Goal: Task Accomplishment & Management: Manage account settings

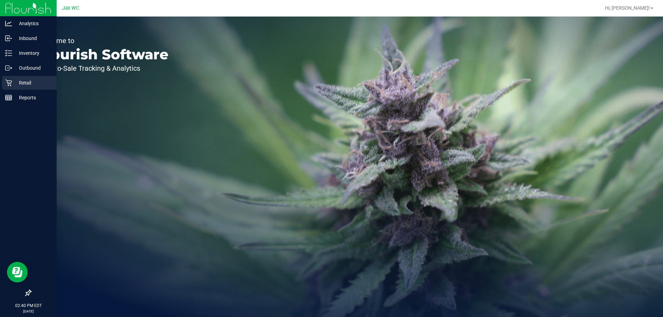
click at [3, 82] on div "Retail" at bounding box center [29, 83] width 55 height 14
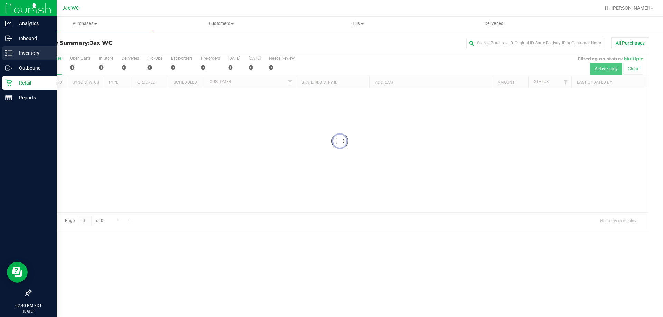
click at [31, 49] on p "Inventory" at bounding box center [32, 53] width 41 height 8
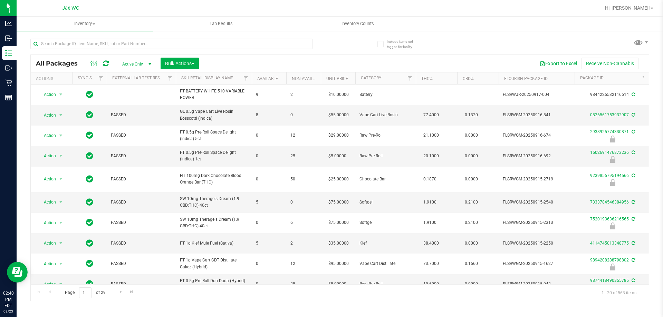
click at [79, 49] on div at bounding box center [171, 47] width 282 height 16
click at [79, 45] on input "text" at bounding box center [171, 44] width 282 height 10
type input "5-APR25LMN02-0814"
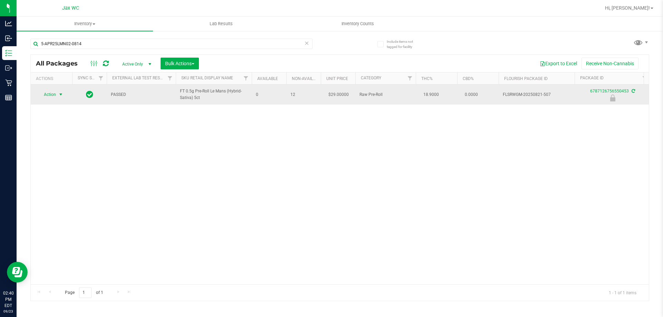
click at [57, 92] on span "select" at bounding box center [61, 95] width 9 height 10
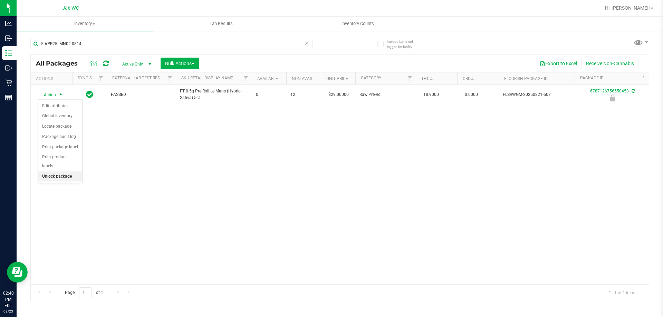
click at [60, 172] on li "Unlock package" at bounding box center [60, 177] width 44 height 10
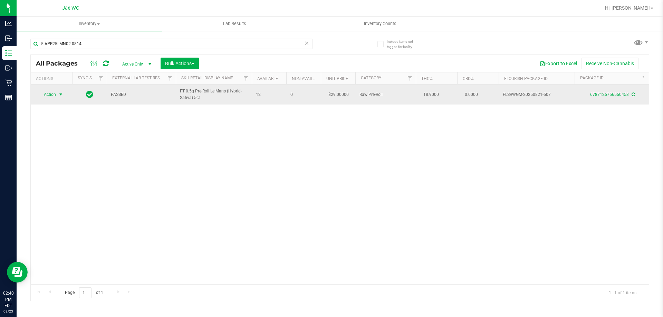
click at [55, 96] on span "Action" at bounding box center [47, 95] width 19 height 10
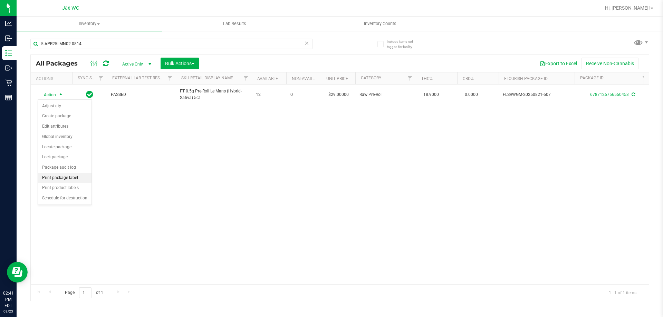
click at [71, 180] on li "Print package label" at bounding box center [65, 178] width 54 height 10
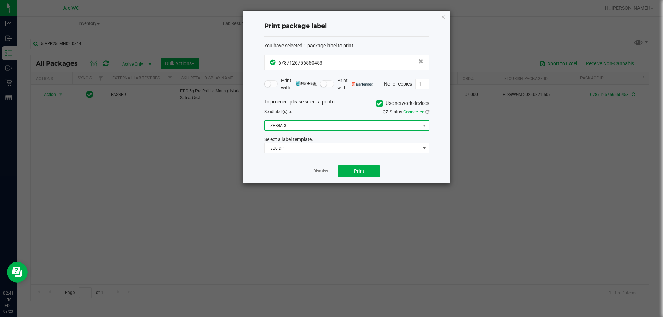
click at [334, 123] on span "ZEBRA-3" at bounding box center [343, 126] width 156 height 10
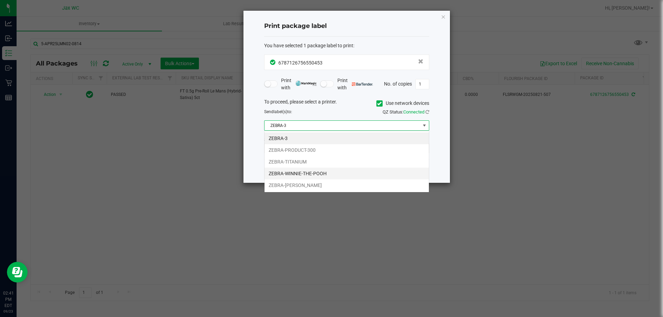
scroll to position [10, 165]
click at [295, 171] on li "ZEBRA-WINNIE-THE-POOH" at bounding box center [347, 174] width 164 height 12
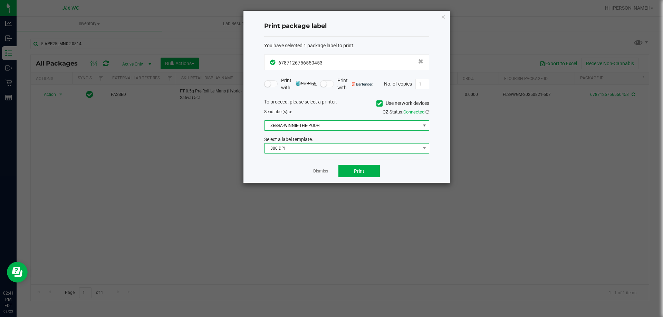
click at [292, 150] on span "300 DPI" at bounding box center [343, 149] width 156 height 10
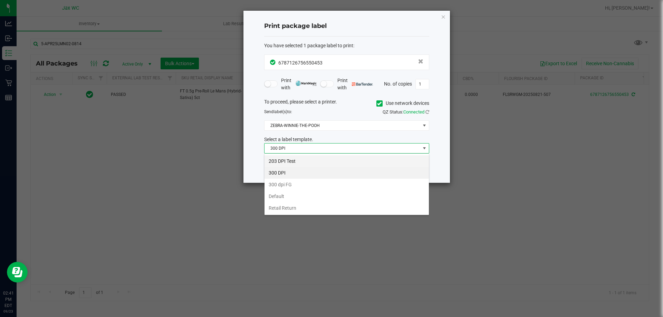
click at [292, 156] on li "203 DPI Test" at bounding box center [347, 161] width 164 height 12
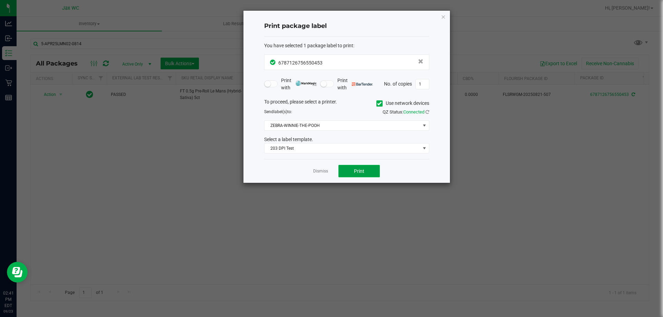
click at [372, 172] on button "Print" at bounding box center [359, 171] width 41 height 12
click at [324, 172] on link "Dismiss" at bounding box center [320, 172] width 15 height 6
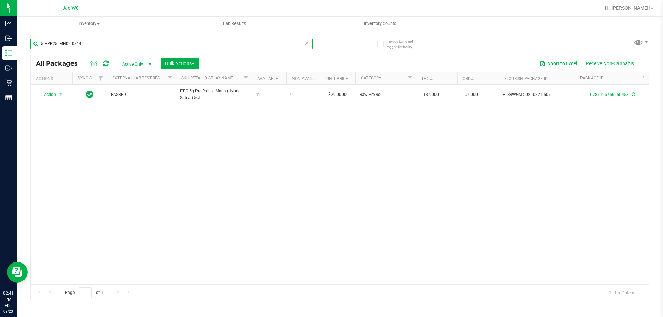
click at [93, 40] on input "5-APR25LMN02-0814" at bounding box center [171, 44] width 282 height 10
type input "watermelon"
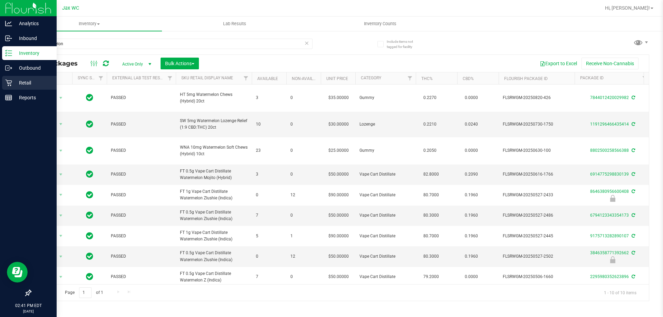
click at [26, 82] on p "Retail" at bounding box center [32, 83] width 41 height 8
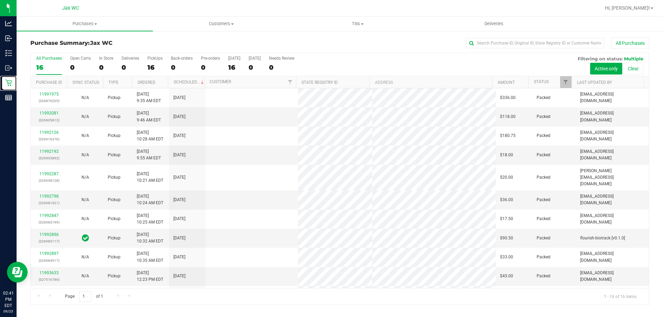
scroll to position [69, 0]
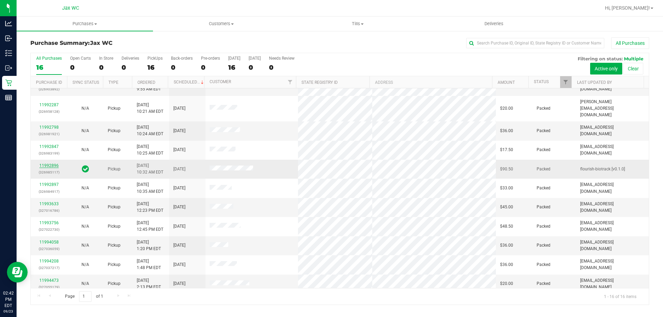
click at [52, 163] on link "11992896" at bounding box center [48, 165] width 19 height 5
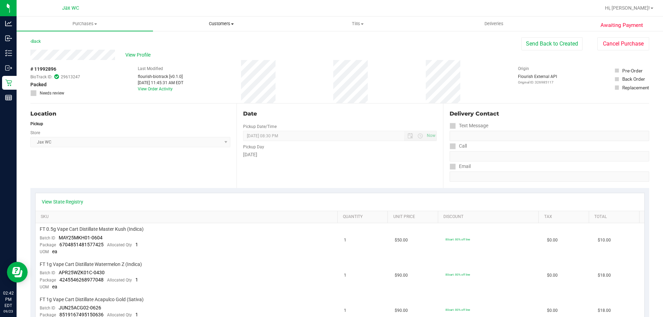
click at [229, 21] on span "Customers" at bounding box center [221, 24] width 136 height 6
click at [208, 40] on li "All customers" at bounding box center [221, 42] width 136 height 8
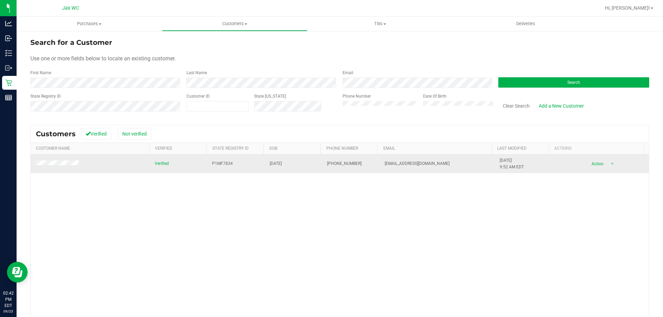
click at [67, 161] on span at bounding box center [58, 164] width 46 height 7
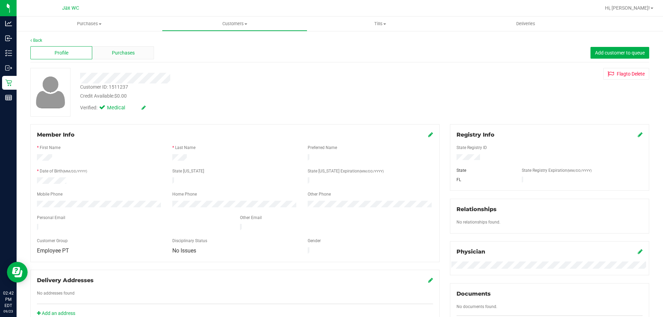
click at [116, 56] on span "Purchases" at bounding box center [123, 52] width 23 height 7
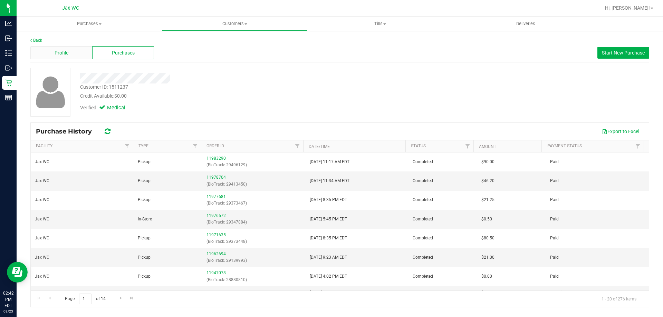
click at [40, 50] on div "Profile" at bounding box center [61, 52] width 62 height 13
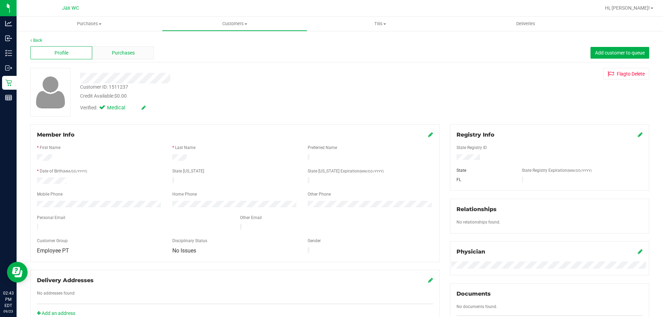
click at [131, 53] on span "Purchases" at bounding box center [123, 52] width 23 height 7
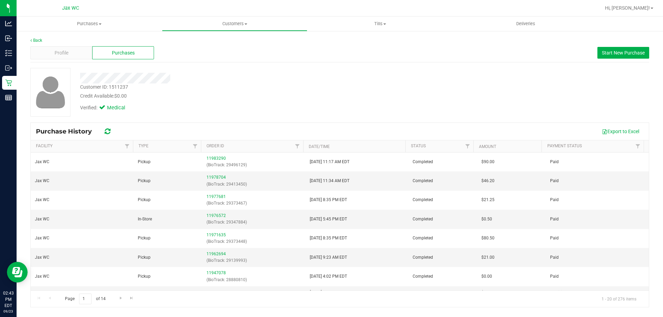
click at [661, 47] on div "Back Profile Purchases Start New Purchase Customer ID: 1511237 Credit Available…" at bounding box center [340, 172] width 647 height 284
click at [627, 58] on button "Start New Purchase" at bounding box center [624, 53] width 52 height 12
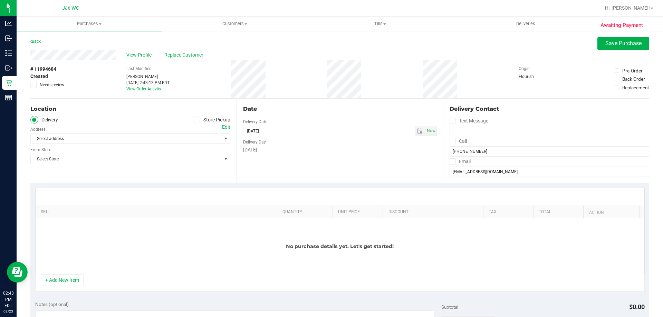
drag, startPoint x: 201, startPoint y: 120, endPoint x: 197, endPoint y: 120, distance: 3.5
click at [199, 120] on label "Store Pickup" at bounding box center [212, 120] width 38 height 8
click at [193, 123] on label "Store Pickup" at bounding box center [212, 120] width 38 height 8
click at [0, 0] on input "Store Pickup" at bounding box center [0, 0] width 0 height 0
click at [174, 139] on span "Select Store" at bounding box center [126, 139] width 191 height 10
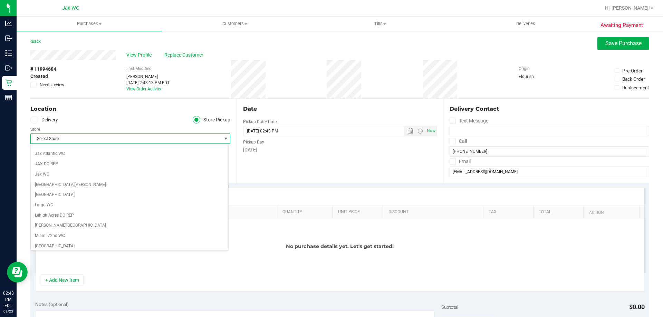
scroll to position [138, 0]
click at [60, 185] on li "Jax WC" at bounding box center [130, 187] width 198 height 10
click at [72, 280] on button "+ Add New Item" at bounding box center [62, 281] width 43 height 12
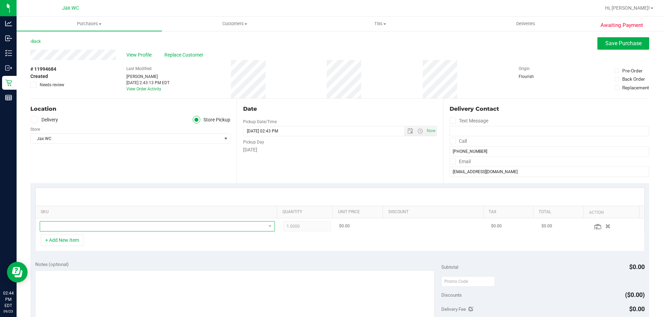
click at [126, 225] on span "NO DATA FOUND" at bounding box center [153, 227] width 226 height 10
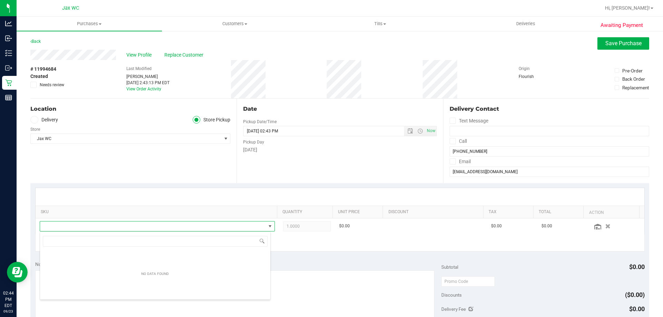
scroll to position [10, 229]
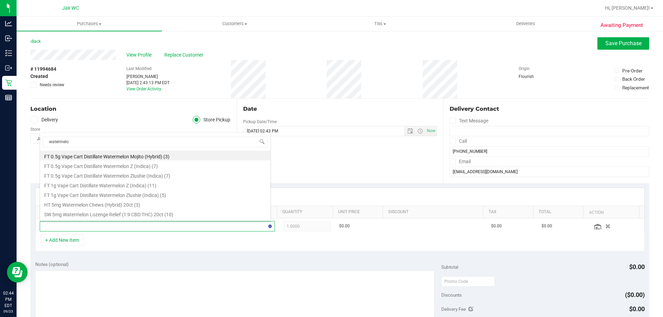
type input "watermelon"
click at [143, 202] on li "HT 5mg Watermelon Chews (Hybrid) 20ct (3)" at bounding box center [155, 204] width 230 height 10
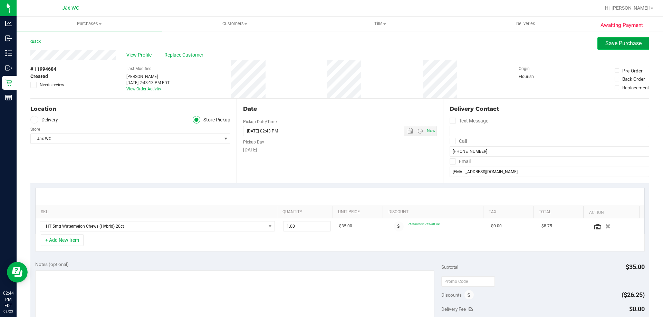
click at [624, 42] on span "Save Purchase" at bounding box center [624, 43] width 36 height 7
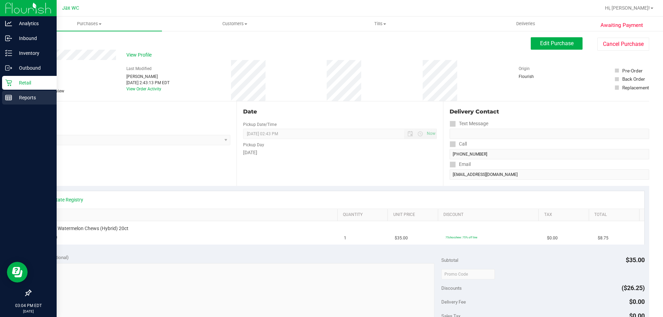
click at [6, 91] on div "Reports" at bounding box center [29, 98] width 55 height 14
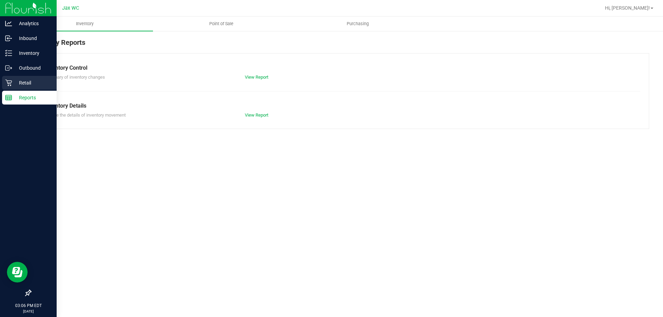
click at [1, 78] on link "Retail" at bounding box center [28, 83] width 57 height 15
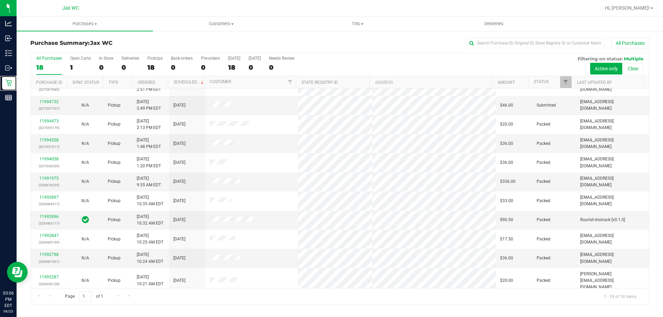
scroll to position [144, 0]
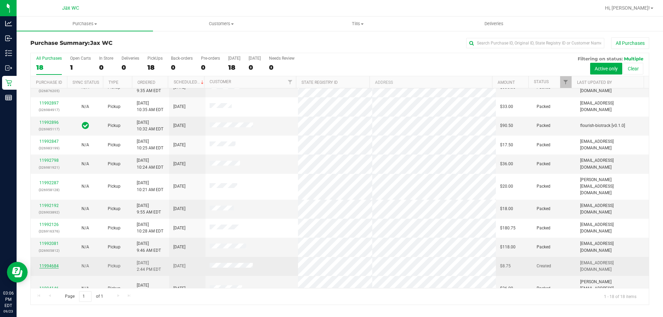
click at [46, 264] on link "11994684" at bounding box center [48, 266] width 19 height 5
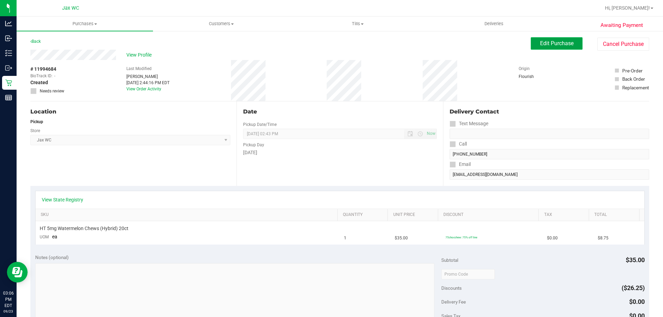
click at [542, 45] on span "Edit Purchase" at bounding box center [557, 43] width 34 height 7
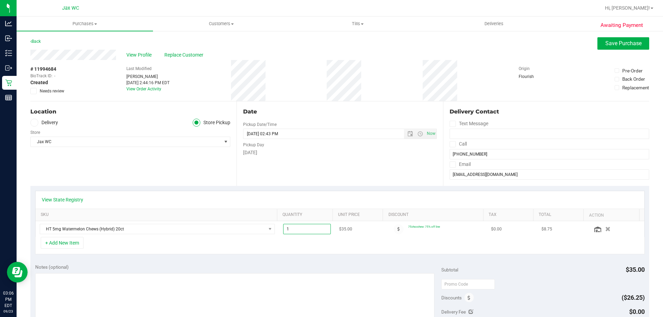
click at [307, 226] on span "1.00 1" at bounding box center [307, 229] width 48 height 10
click at [307, 226] on input "1" at bounding box center [307, 230] width 47 height 10
type input "2"
type input "2.00"
click at [323, 194] on div "View State Registry" at bounding box center [340, 200] width 609 height 18
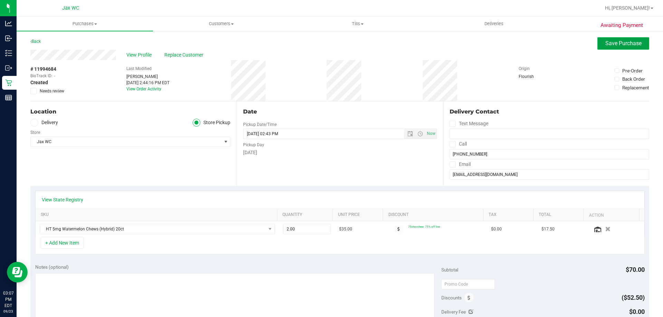
click at [629, 40] on span "Save Purchase" at bounding box center [624, 43] width 36 height 7
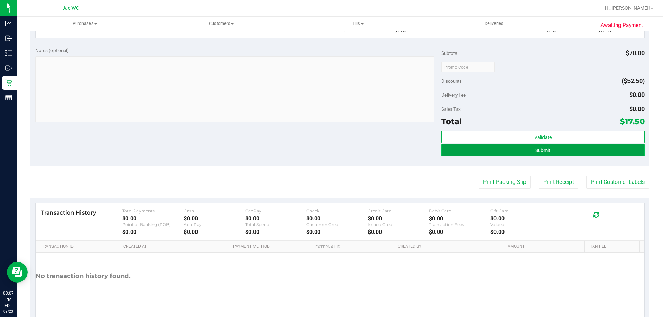
click at [576, 149] on button "Submit" at bounding box center [542, 150] width 203 height 12
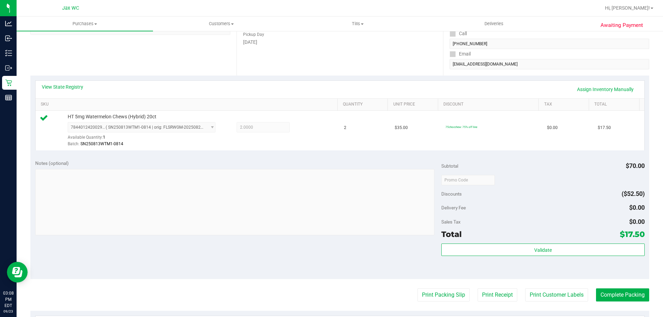
scroll to position [197, 0]
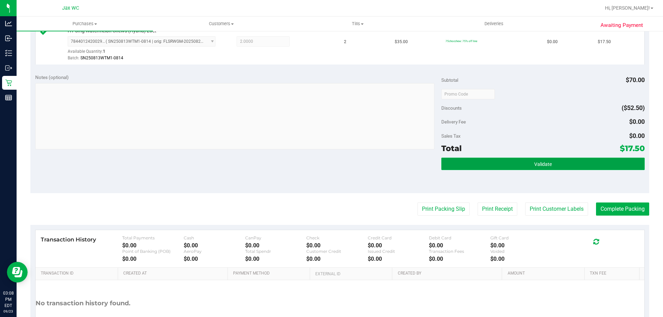
click at [472, 160] on button "Validate" at bounding box center [542, 164] width 203 height 12
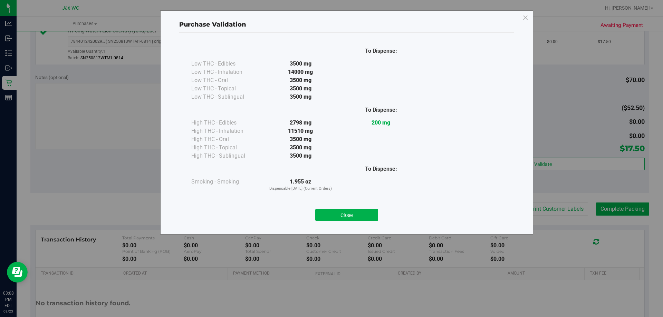
click at [349, 218] on button "Close" at bounding box center [346, 215] width 63 height 12
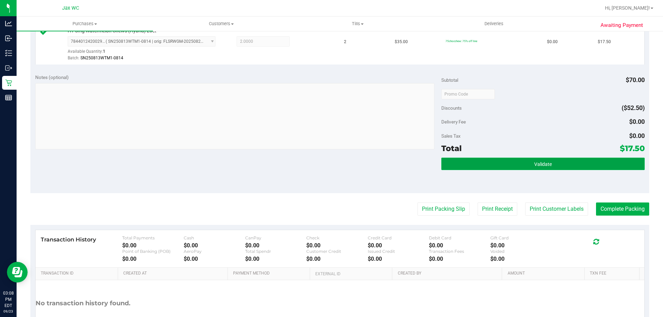
click at [607, 167] on button "Validate" at bounding box center [542, 164] width 203 height 12
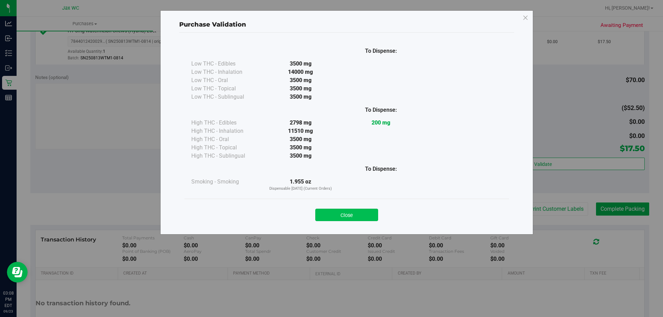
click at [341, 220] on button "Close" at bounding box center [346, 215] width 63 height 12
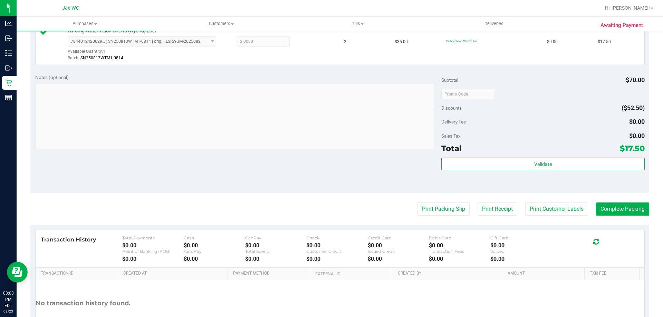
click at [612, 223] on purchase-details "Back Edit Purchase Cancel Purchase View Profile # 11994684 BioTrack ID: - Submi…" at bounding box center [339, 98] width 619 height 514
click at [612, 207] on button "Complete Packing" at bounding box center [622, 209] width 53 height 13
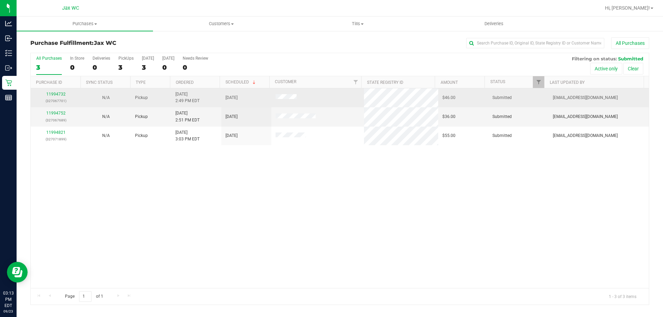
click at [49, 91] on div "11994732 (327067701)" at bounding box center [56, 97] width 42 height 13
click at [53, 93] on link "11994732" at bounding box center [55, 94] width 19 height 5
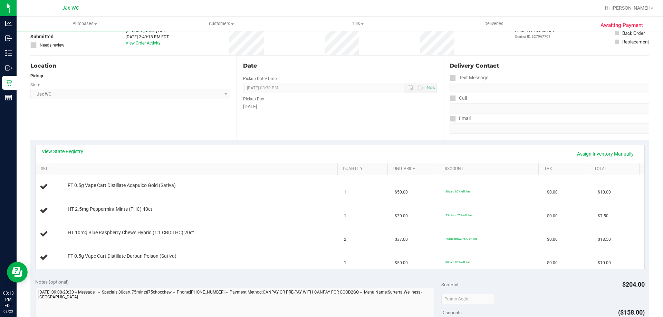
scroll to position [69, 0]
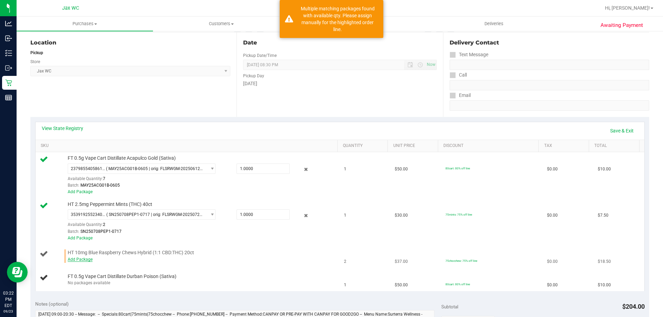
click at [84, 259] on link "Add Package" at bounding box center [80, 259] width 25 height 5
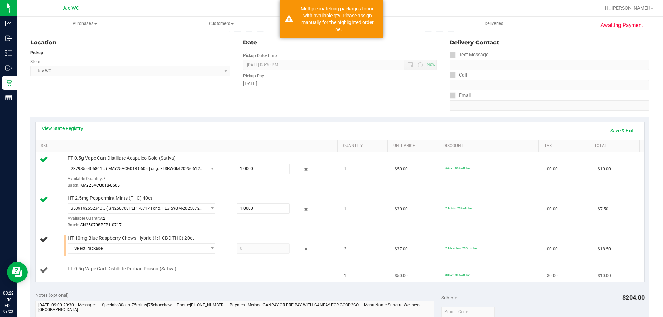
click at [165, 260] on td "FT 0.5g Vape Cart Distillate Durban Poison (Sativa)" at bounding box center [188, 270] width 305 height 23
click at [169, 247] on span "Select Package" at bounding box center [137, 249] width 139 height 10
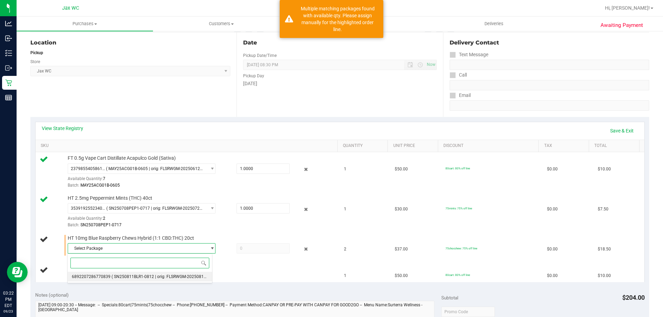
click at [178, 280] on li "6892207286770839 ( SN250811BLR1-0812 | orig: FLSRWGM-20250817-1231 )" at bounding box center [140, 277] width 144 height 10
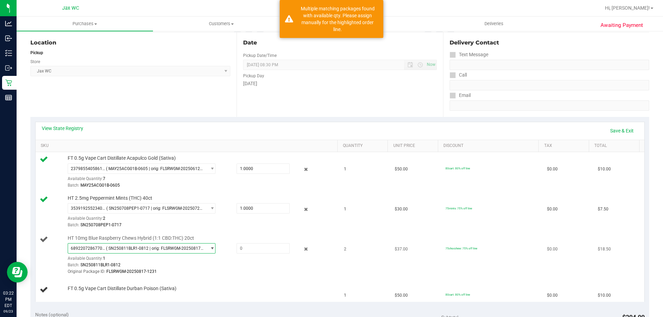
click at [251, 243] on div "HT 10mg Blue Raspberry Chews Hybrid (1:1 CBD:THC) 20ct 6892207286770839 ( SN250…" at bounding box center [199, 255] width 270 height 41
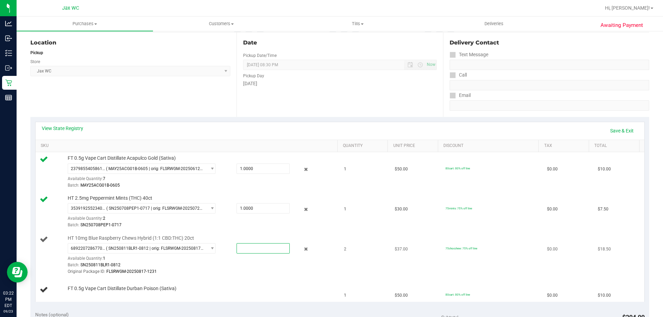
click at [255, 253] on span at bounding box center [263, 249] width 53 height 10
type input "1"
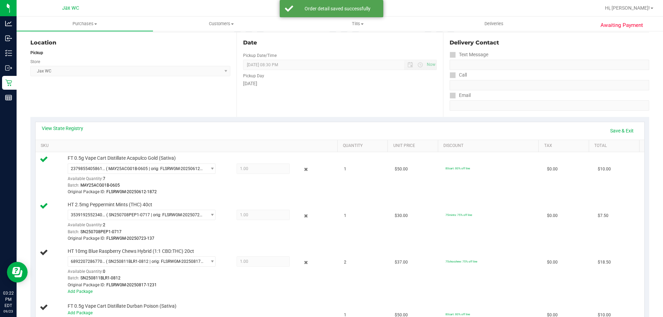
drag, startPoint x: 623, startPoint y: 120, endPoint x: 617, endPoint y: 133, distance: 14.8
click at [618, 130] on div "View State Registry Save & Exit SKU Quantity Unit Price Discount Tax Total FT 0…" at bounding box center [339, 221] width 619 height 209
click at [617, 133] on link "Save & Exit" at bounding box center [622, 131] width 32 height 12
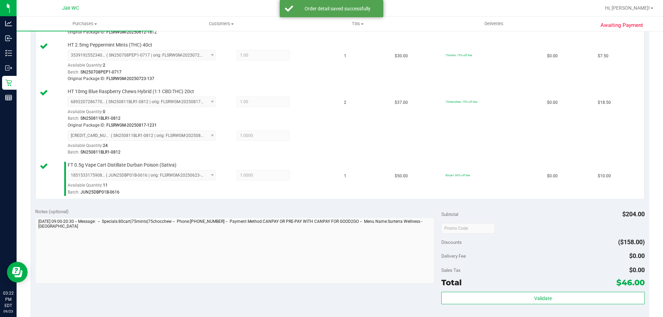
scroll to position [276, 0]
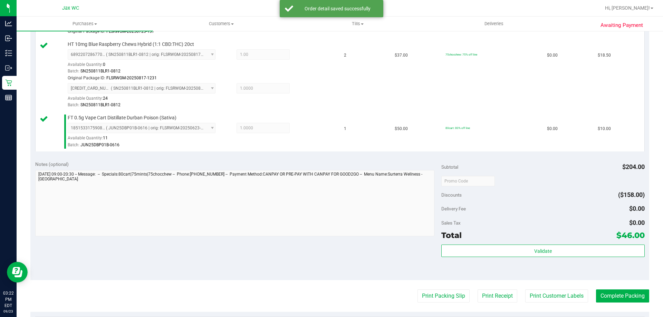
click at [545, 242] on div "Subtotal $204.00 Discounts ($158.00) Delivery Fee $0.00 Sales Tax $0.00 Total $…" at bounding box center [542, 218] width 203 height 115
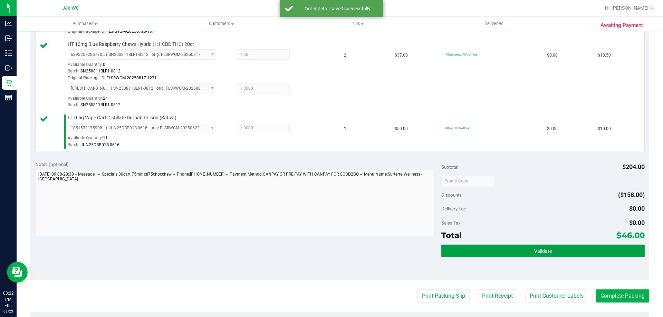
click at [550, 250] on button "Validate" at bounding box center [542, 251] width 203 height 12
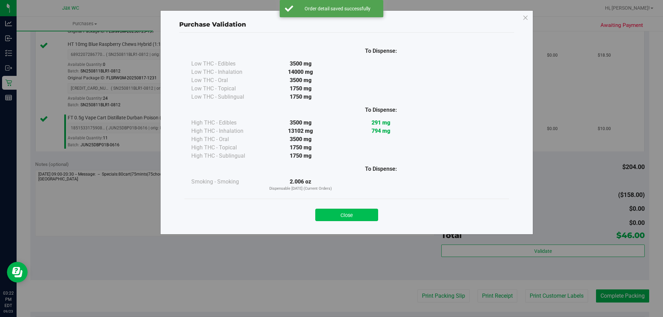
click at [354, 219] on button "Close" at bounding box center [346, 215] width 63 height 12
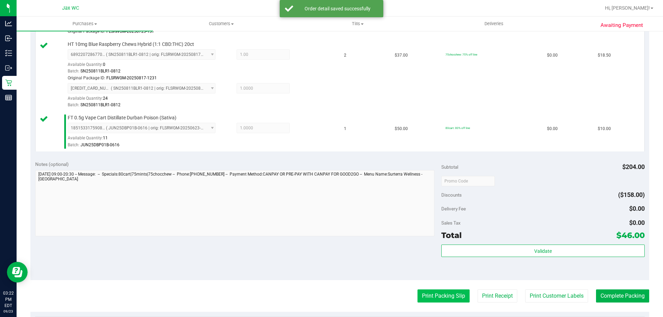
click at [440, 294] on button "Print Packing Slip" at bounding box center [444, 296] width 52 height 13
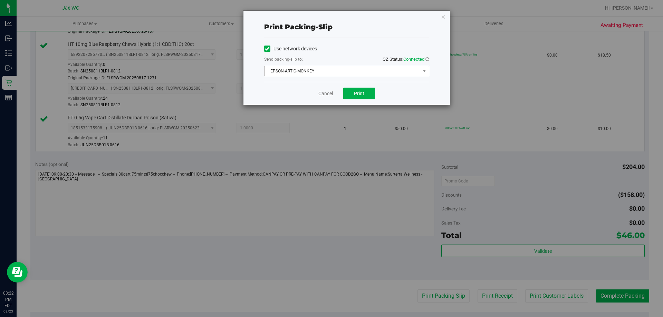
drag, startPoint x: 345, startPoint y: 62, endPoint x: 349, endPoint y: 66, distance: 5.4
click at [346, 62] on div "Send packing-slip to: QZ Status: Connected" at bounding box center [346, 60] width 165 height 9
click at [353, 71] on span "EPSON-ARTIC-MONKEY" at bounding box center [343, 71] width 156 height 10
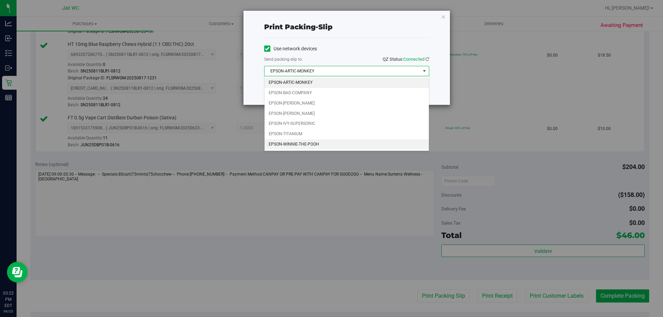
click at [327, 143] on li "EPSON-WINNIE-THE-POOH" at bounding box center [347, 145] width 164 height 10
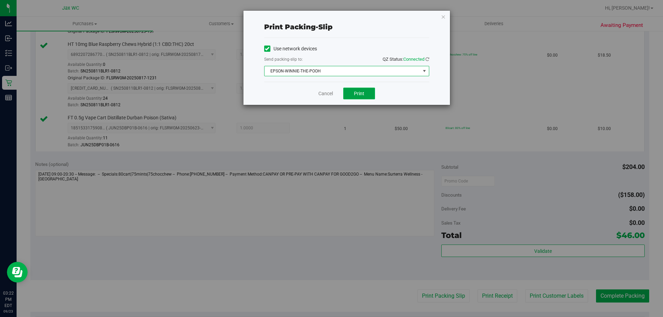
click at [361, 96] on button "Print" at bounding box center [359, 94] width 32 height 12
click at [331, 98] on div "Cancel Print" at bounding box center [346, 93] width 165 height 23
click at [331, 93] on link "Cancel" at bounding box center [325, 93] width 15 height 7
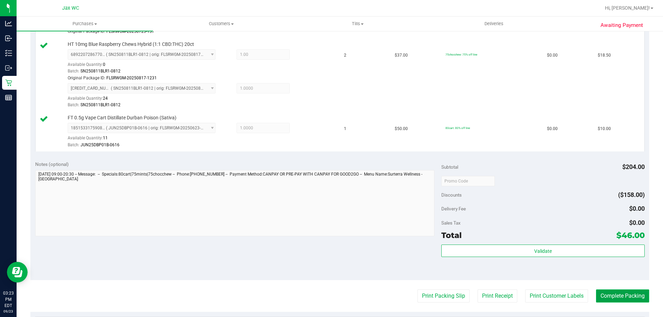
click at [625, 300] on button "Complete Packing" at bounding box center [622, 296] width 53 height 13
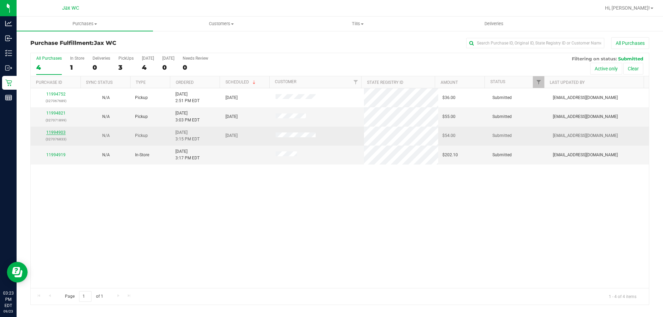
click at [48, 134] on link "11994903" at bounding box center [55, 132] width 19 height 5
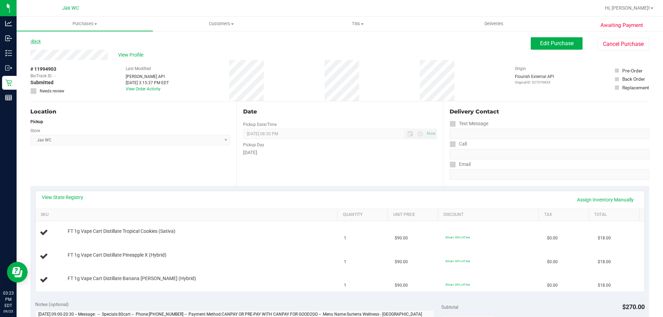
click at [40, 41] on link "Back" at bounding box center [35, 41] width 10 height 5
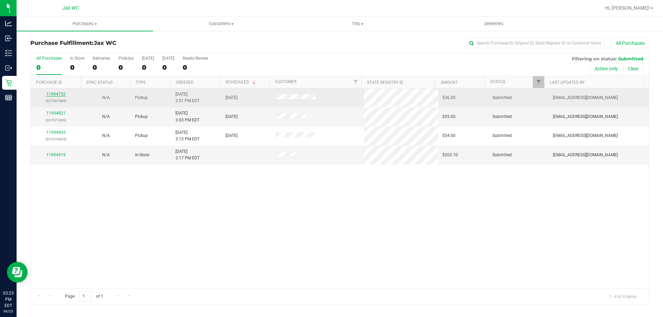
click at [59, 93] on link "11994752" at bounding box center [55, 94] width 19 height 5
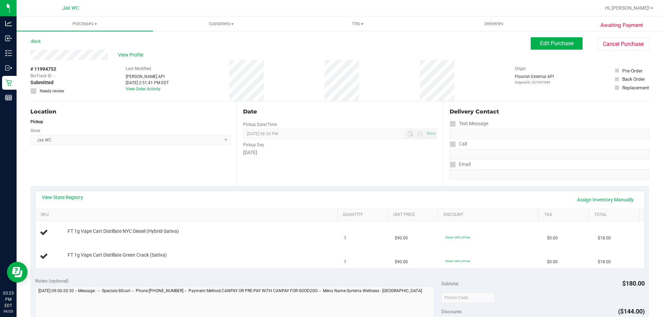
click at [134, 124] on div "Pickup" at bounding box center [130, 122] width 200 height 6
click at [116, 57] on div "View Profile" at bounding box center [280, 55] width 501 height 10
click at [132, 54] on span "View Profile" at bounding box center [132, 54] width 28 height 7
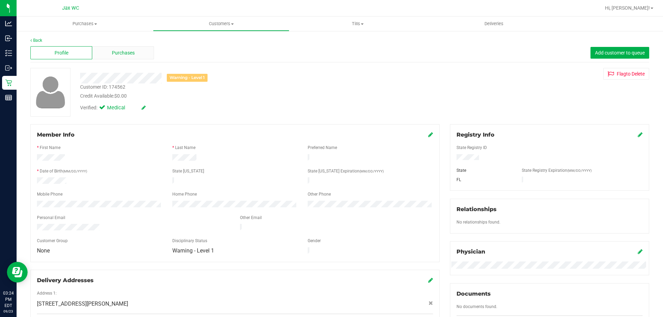
click at [120, 47] on div "Purchases" at bounding box center [123, 52] width 62 height 13
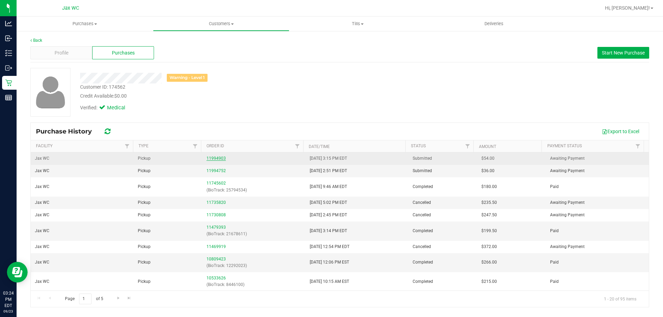
click at [220, 157] on link "11994903" at bounding box center [216, 158] width 19 height 5
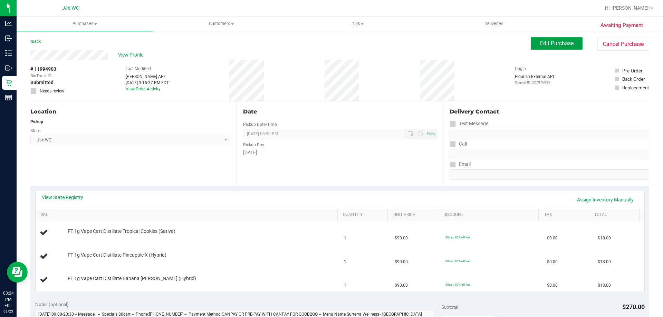
click at [545, 46] on span "Edit Purchase" at bounding box center [557, 43] width 34 height 7
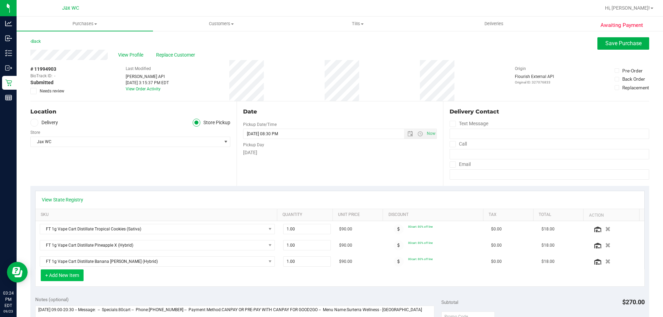
click at [70, 274] on button "+ Add New Item" at bounding box center [62, 276] width 43 height 12
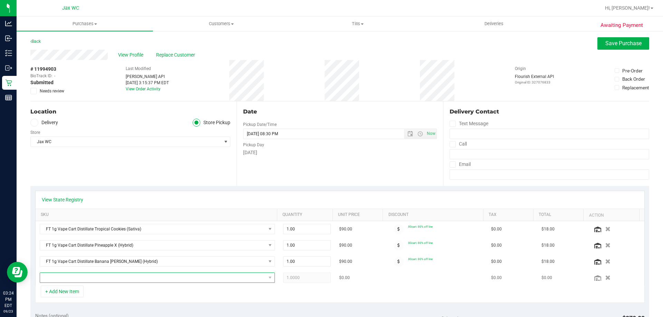
click at [95, 276] on span "NO DATA FOUND" at bounding box center [153, 278] width 226 height 10
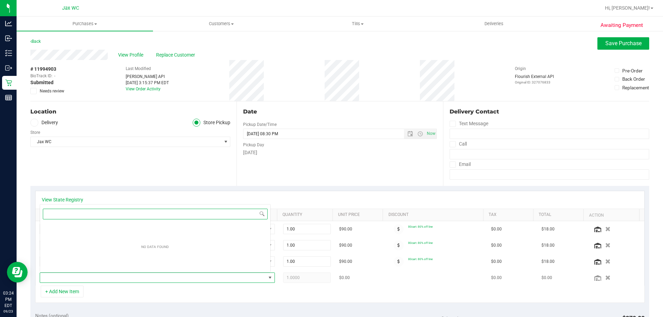
scroll to position [10, 229]
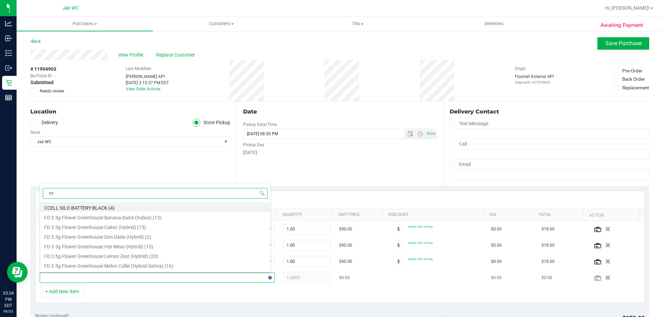
type input "nyd"
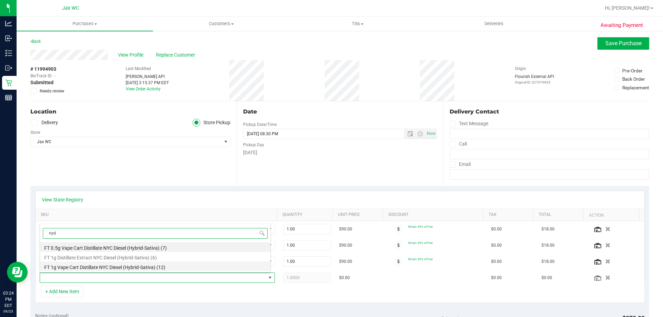
click at [103, 264] on li "FT 1g Vape Cart Distillate NYC Diesel (Hybrid-Sativa) (12)" at bounding box center [155, 267] width 230 height 10
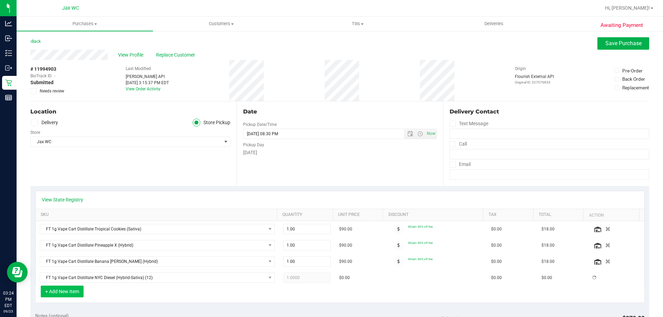
click at [53, 292] on button "+ Add New Item" at bounding box center [62, 292] width 43 height 12
click at [77, 289] on button "+ Add New Item" at bounding box center [62, 292] width 43 height 12
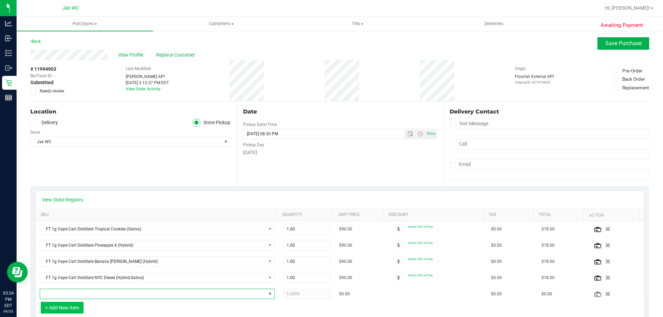
click at [98, 289] on span "NO DATA FOUND" at bounding box center [157, 294] width 235 height 10
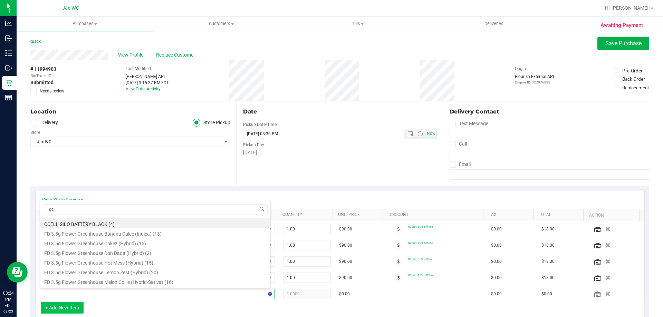
type input "gck"
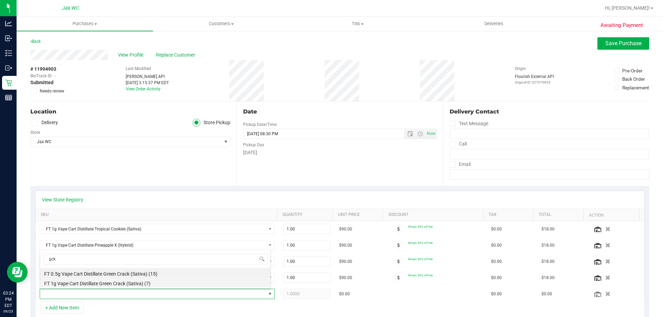
click at [98, 286] on li "FT 1g Vape Cart Distillate Green Crack (Sativa) (7)" at bounding box center [155, 283] width 230 height 10
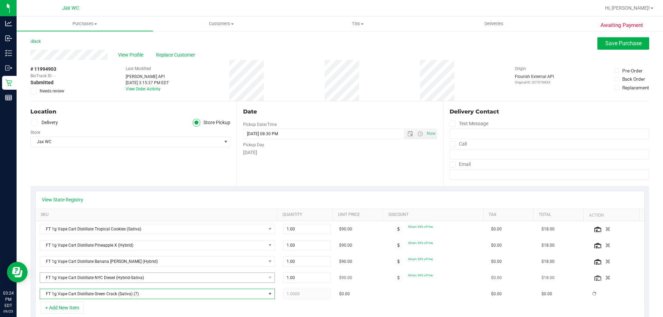
scroll to position [138, 0]
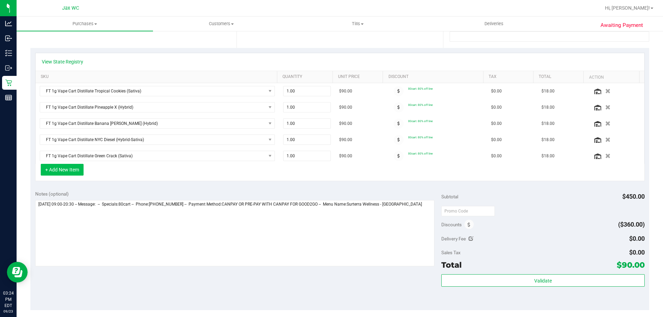
click at [64, 173] on button "+ Add New Item" at bounding box center [62, 170] width 43 height 12
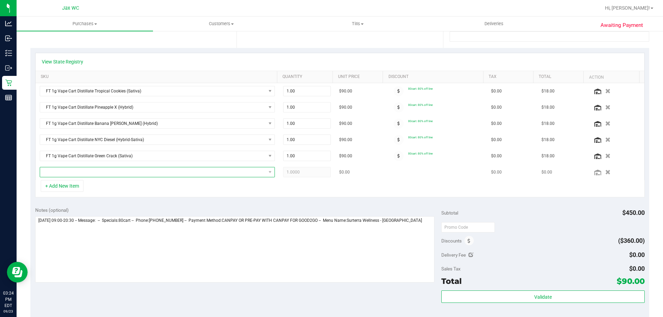
click at [92, 177] on span "NO DATA FOUND" at bounding box center [153, 173] width 226 height 10
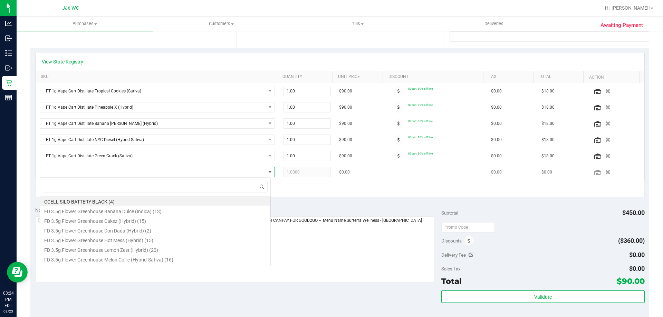
scroll to position [10, 231]
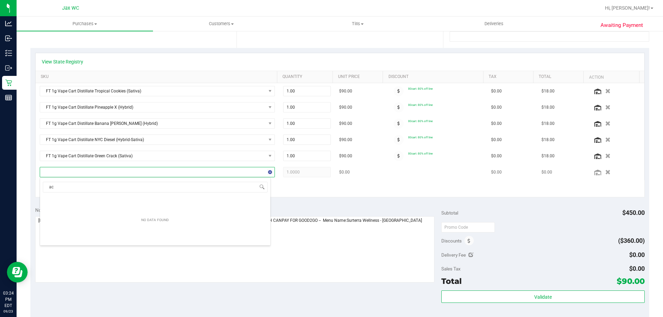
type input "acg"
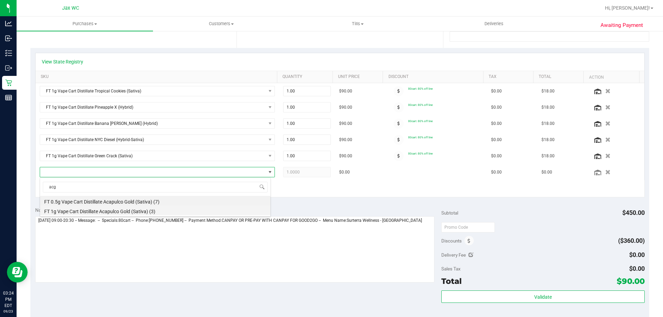
click at [116, 211] on li "FT 1g Vape Cart Distillate Acapulco Gold (Sativa) (3)" at bounding box center [155, 211] width 230 height 10
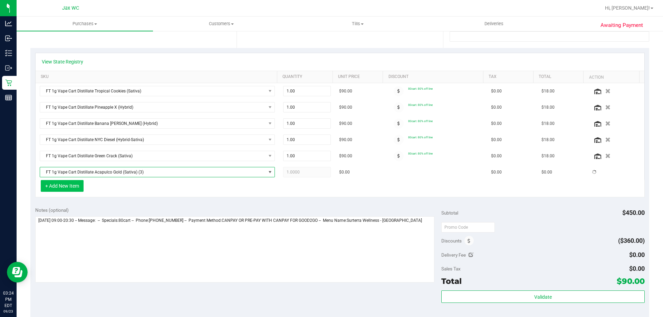
click at [79, 187] on button "+ Add New Item" at bounding box center [62, 186] width 43 height 12
click at [98, 191] on div "+ Add New Item" at bounding box center [340, 188] width 610 height 17
click at [75, 190] on button "+ Add New Item" at bounding box center [62, 186] width 43 height 12
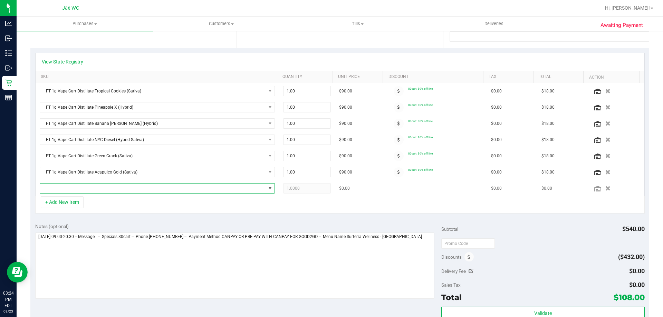
click at [115, 191] on span "NO DATA FOUND" at bounding box center [153, 189] width 226 height 10
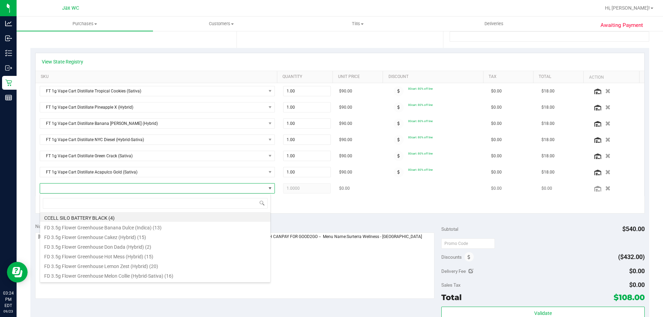
scroll to position [10, 229]
type input "dbp"
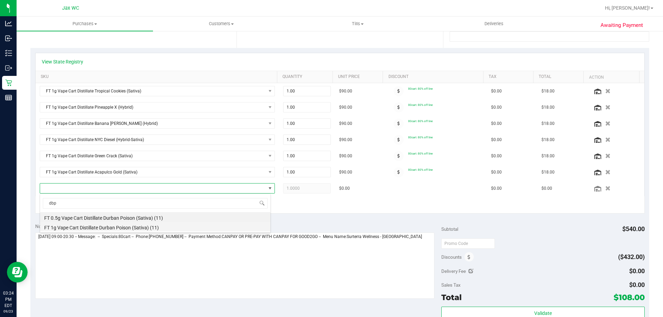
click at [171, 227] on li "FT 1g Vape Cart Distillate Durban Poison (Sativa) (11)" at bounding box center [155, 227] width 230 height 10
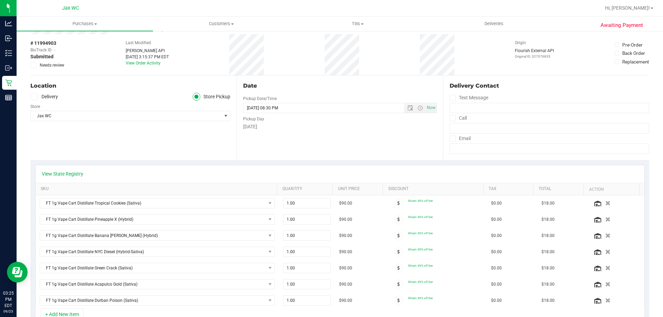
scroll to position [0, 0]
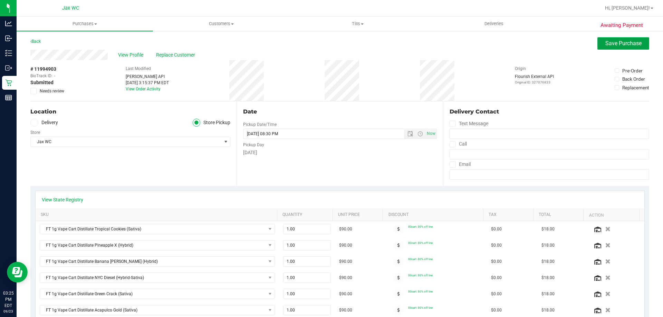
click at [603, 48] on button "Save Purchase" at bounding box center [624, 43] width 52 height 12
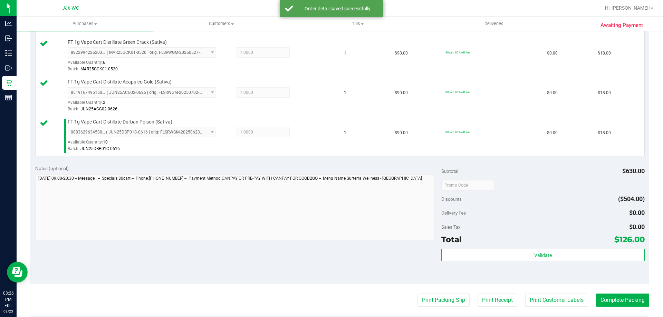
scroll to position [415, 0]
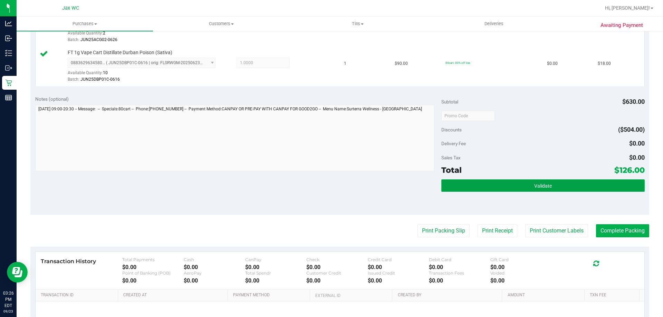
click at [522, 190] on button "Validate" at bounding box center [542, 186] width 203 height 12
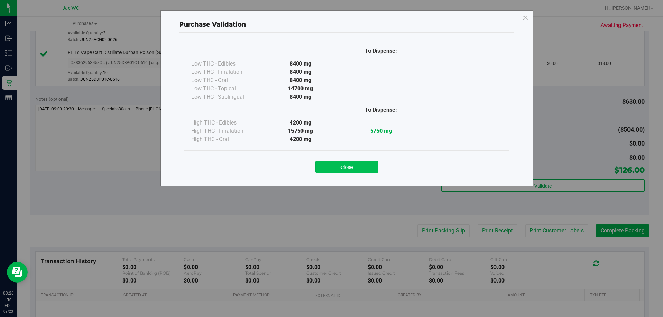
click at [335, 173] on button "Close" at bounding box center [346, 167] width 63 height 12
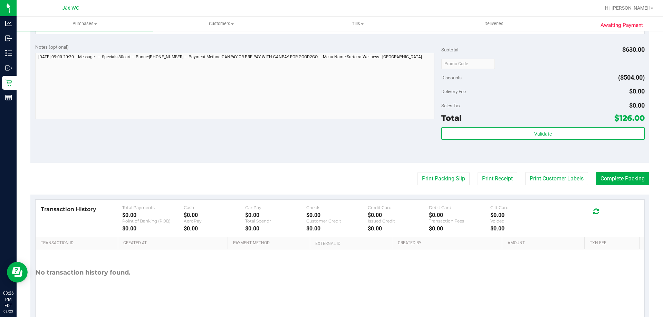
scroll to position [484, 0]
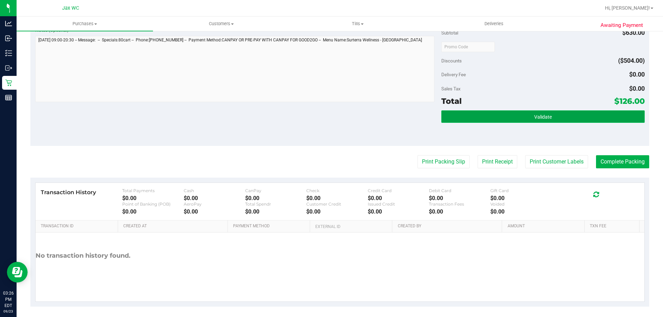
click at [497, 120] on button "Validate" at bounding box center [542, 117] width 203 height 12
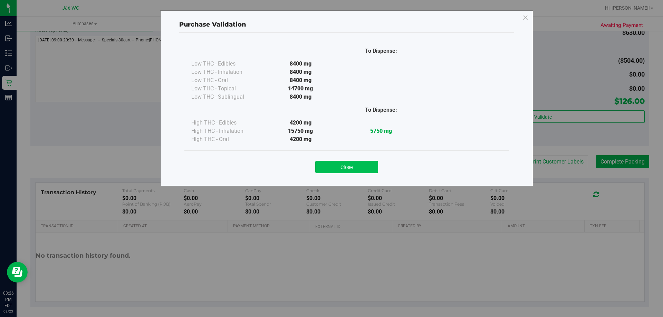
click at [346, 169] on button "Close" at bounding box center [346, 167] width 63 height 12
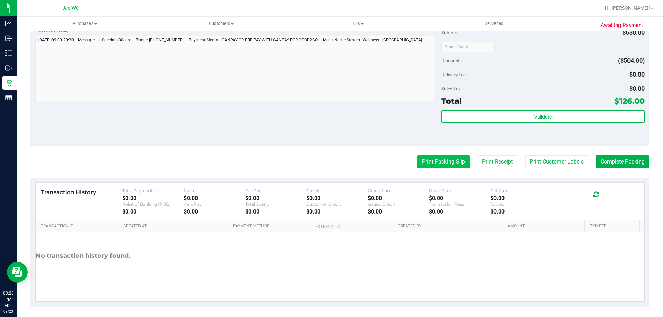
click at [418, 167] on button "Print Packing Slip" at bounding box center [444, 161] width 52 height 13
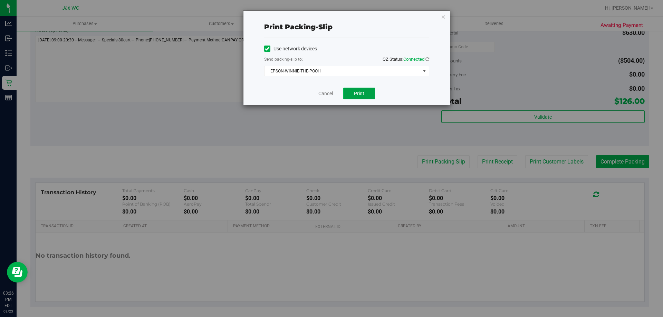
click at [365, 90] on button "Print" at bounding box center [359, 94] width 32 height 12
click at [329, 95] on link "Cancel" at bounding box center [325, 93] width 15 height 7
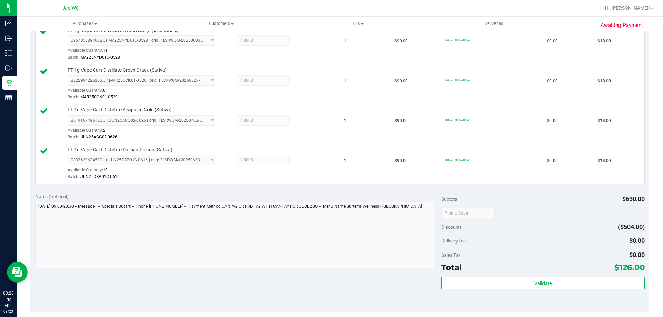
scroll to position [345, 0]
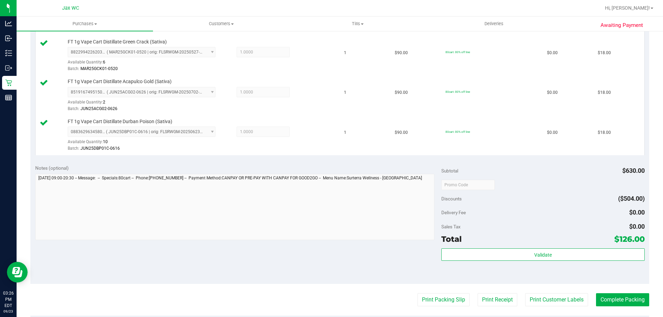
click at [609, 266] on div "Validate" at bounding box center [542, 264] width 203 height 31
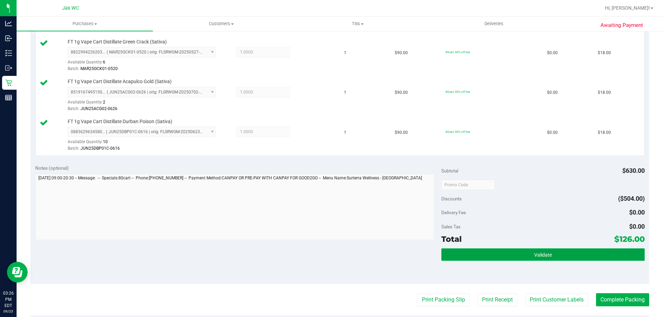
click at [608, 257] on button "Validate" at bounding box center [542, 255] width 203 height 12
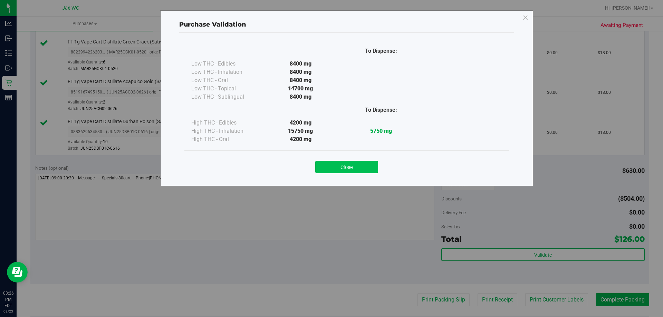
click at [357, 171] on button "Close" at bounding box center [346, 167] width 63 height 12
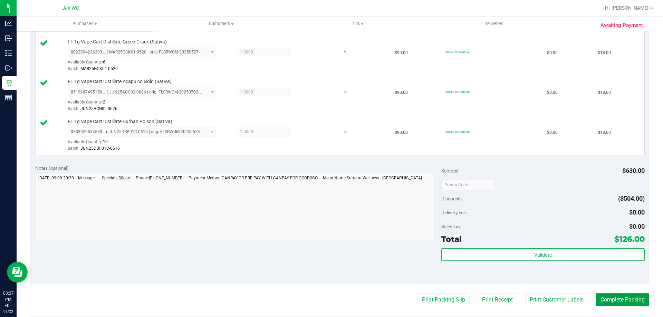
click at [626, 302] on button "Complete Packing" at bounding box center [622, 300] width 53 height 13
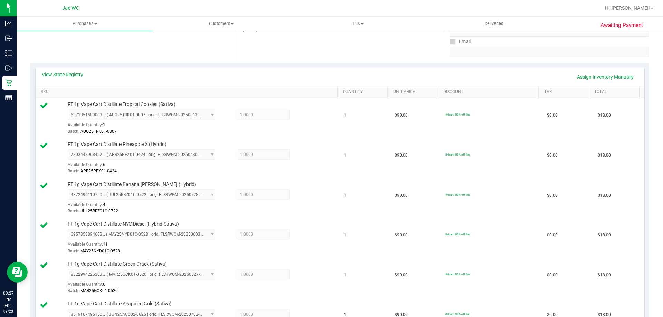
scroll to position [0, 0]
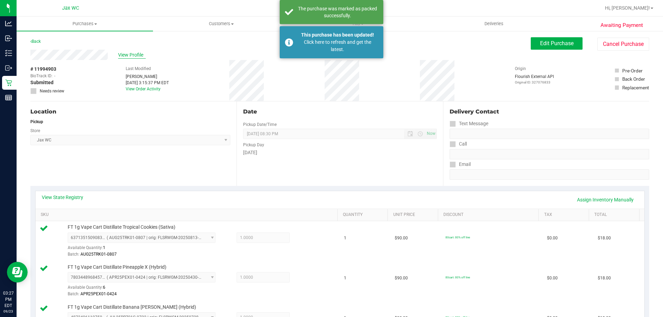
click at [127, 54] on span "View Profile" at bounding box center [132, 54] width 28 height 7
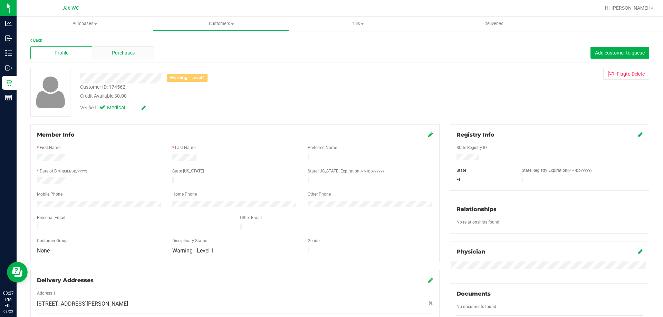
click at [136, 56] on div "Purchases" at bounding box center [123, 52] width 62 height 13
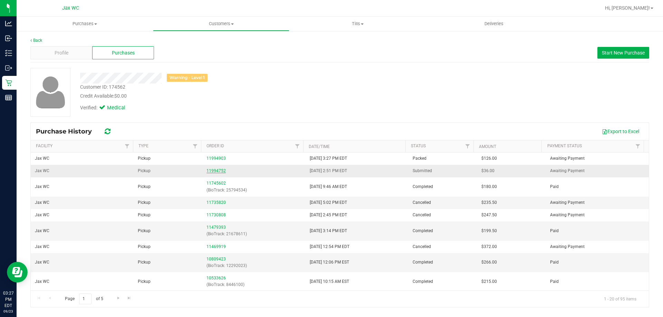
click at [209, 170] on link "11994752" at bounding box center [216, 171] width 19 height 5
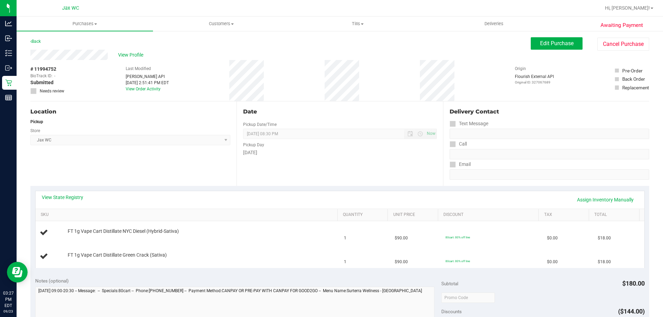
click at [607, 34] on div "Awaiting Payment Back Edit Purchase Cancel Purchase View Profile # 11994752 Bio…" at bounding box center [340, 301] width 647 height 542
click at [615, 44] on button "Cancel Purchase" at bounding box center [624, 44] width 52 height 13
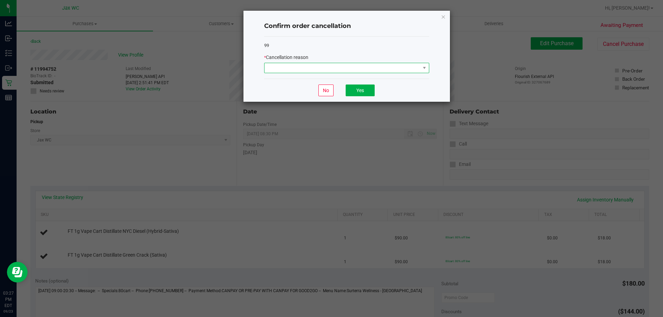
click at [402, 66] on span at bounding box center [343, 68] width 156 height 10
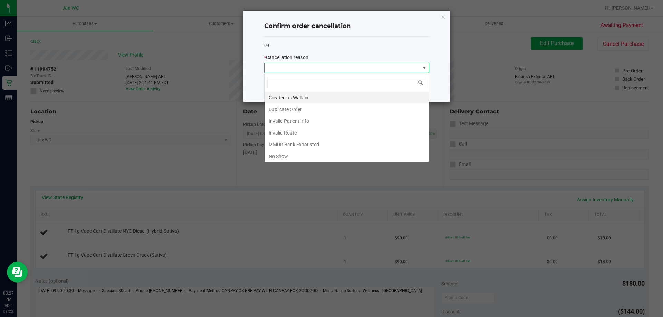
scroll to position [10, 165]
click at [309, 110] on li "Duplicate Order" at bounding box center [347, 110] width 164 height 12
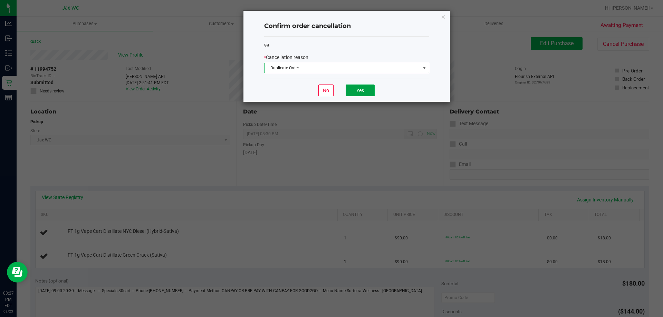
click at [365, 91] on button "Yes" at bounding box center [360, 91] width 29 height 12
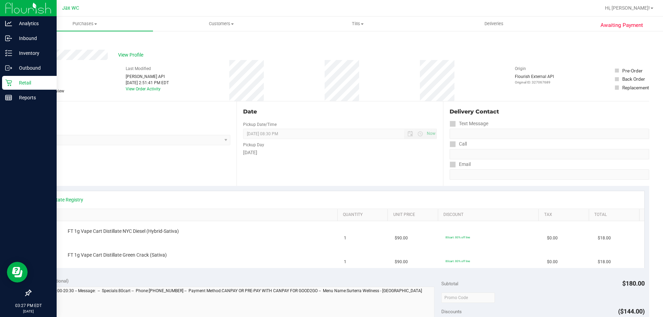
click at [8, 85] on icon at bounding box center [8, 82] width 7 height 7
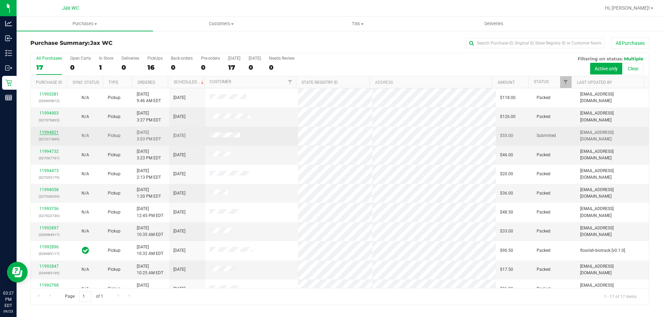
click at [54, 134] on link "11994821" at bounding box center [48, 132] width 19 height 5
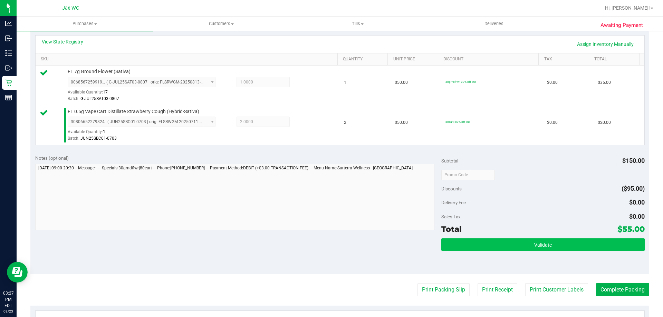
scroll to position [207, 0]
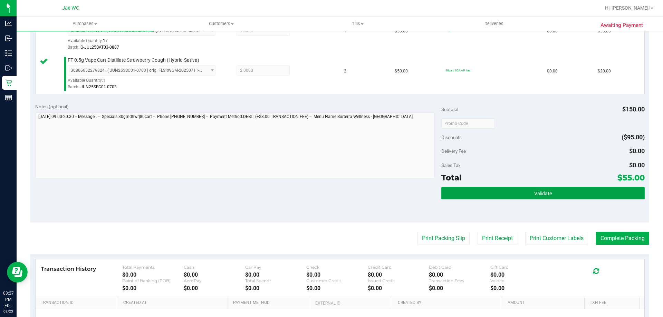
click at [525, 191] on button "Validate" at bounding box center [542, 193] width 203 height 12
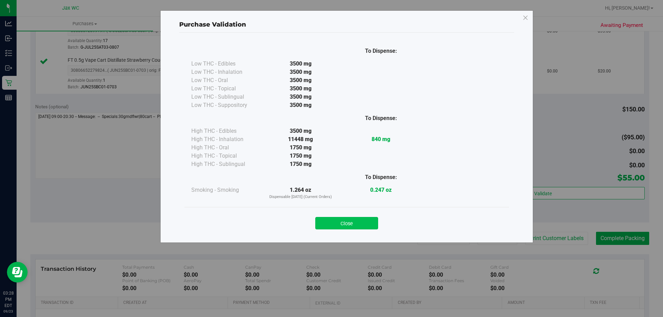
click at [338, 226] on button "Close" at bounding box center [346, 223] width 63 height 12
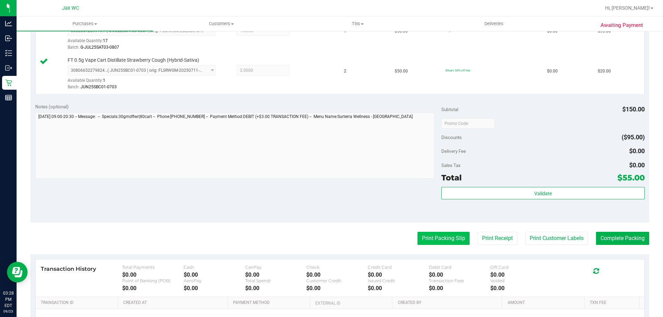
click at [446, 236] on button "Print Packing Slip" at bounding box center [444, 238] width 52 height 13
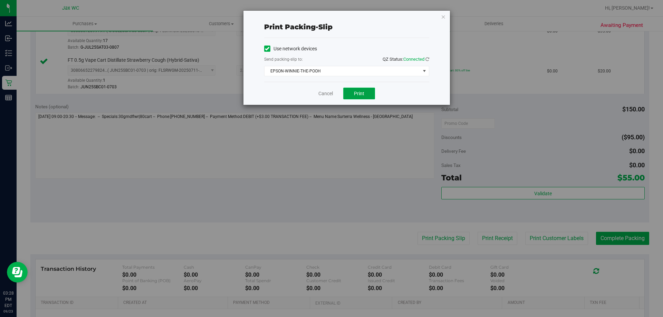
click at [356, 91] on span "Print" at bounding box center [359, 94] width 10 height 6
click at [326, 88] on div "Cancel Print" at bounding box center [346, 93] width 165 height 23
click at [328, 94] on link "Cancel" at bounding box center [325, 93] width 15 height 7
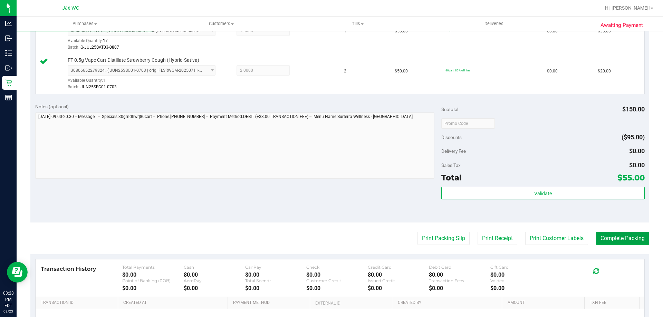
click at [624, 241] on button "Complete Packing" at bounding box center [622, 238] width 53 height 13
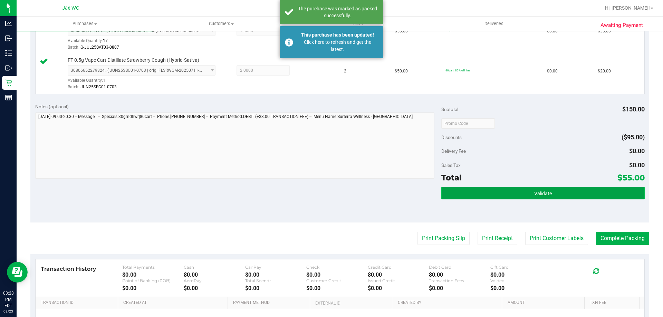
click at [534, 195] on span "Validate" at bounding box center [543, 194] width 18 height 6
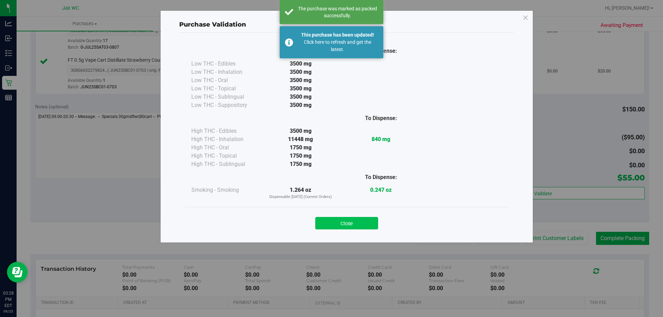
click at [359, 222] on button "Close" at bounding box center [346, 223] width 63 height 12
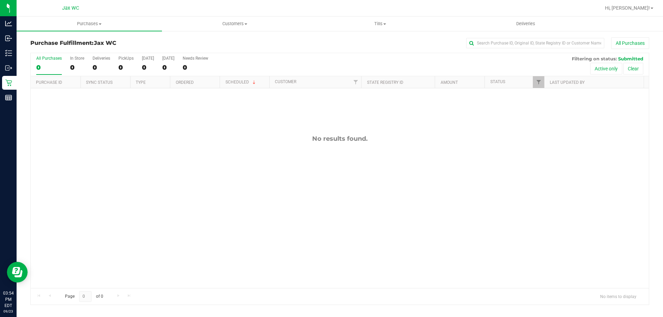
click at [17, 57] on div "Purchase Fulfillment: Jax WC All Purchases All Purchases 0 In Store 0 Deliverie…" at bounding box center [340, 171] width 647 height 282
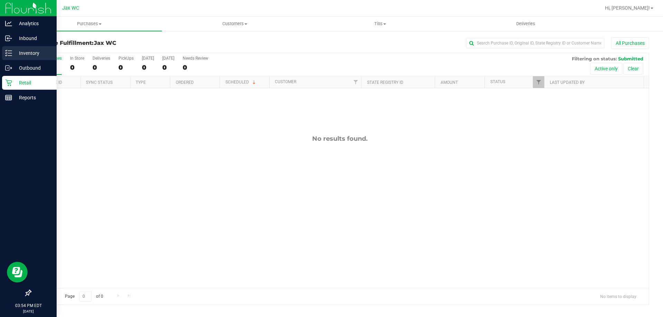
click at [10, 54] on icon at bounding box center [8, 53] width 7 height 7
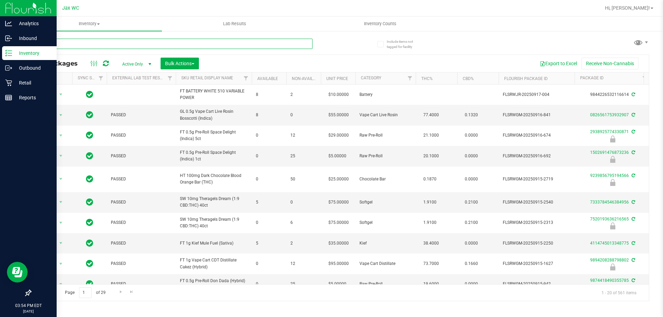
click at [82, 45] on input "text" at bounding box center [171, 44] width 282 height 10
type input "3401457854909854"
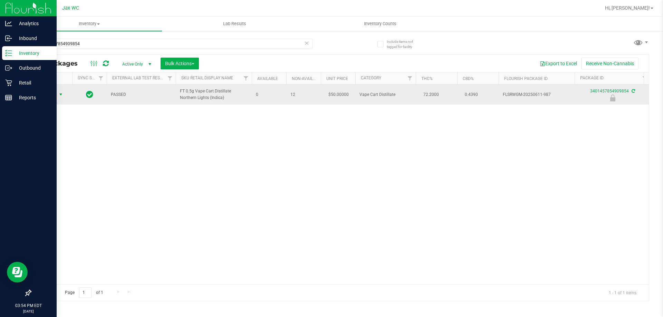
click at [60, 92] on span "select" at bounding box center [61, 95] width 6 height 6
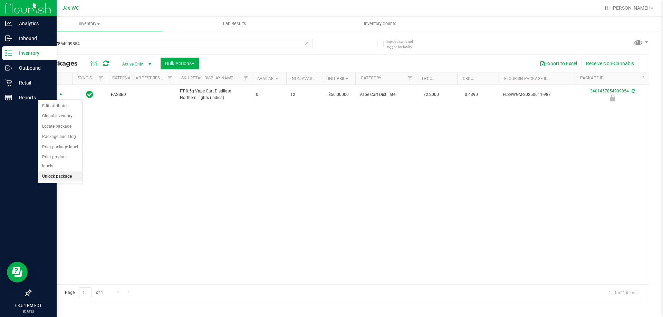
click at [69, 172] on li "Unlock package" at bounding box center [60, 177] width 44 height 10
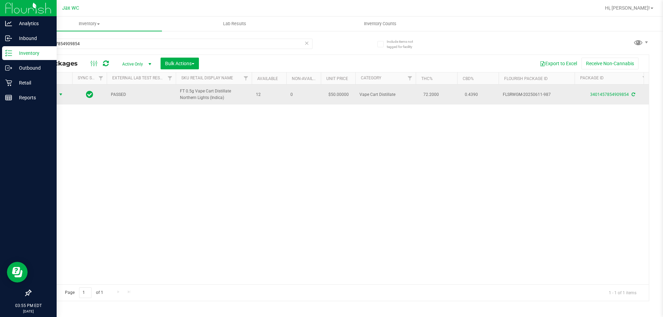
click at [48, 96] on span "Action" at bounding box center [47, 95] width 19 height 10
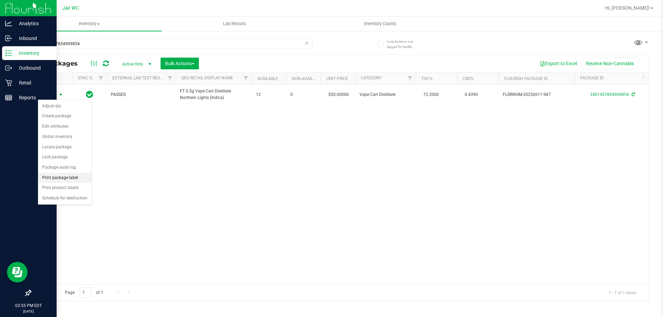
click at [66, 180] on li "Print package label" at bounding box center [65, 178] width 54 height 10
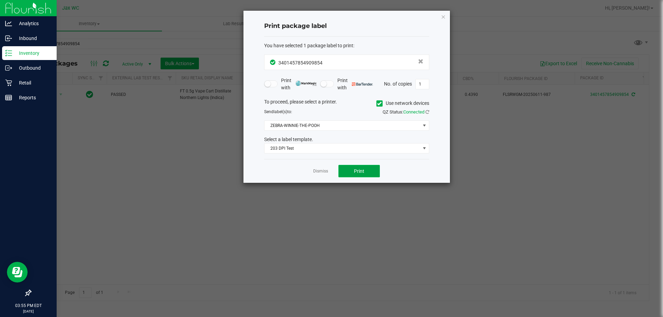
click at [363, 167] on button "Print" at bounding box center [359, 171] width 41 height 12
click at [324, 173] on link "Dismiss" at bounding box center [320, 172] width 15 height 6
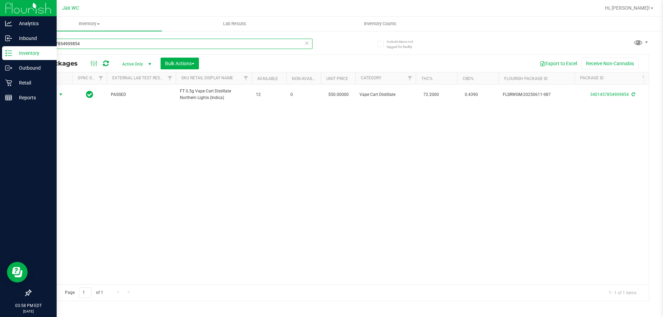
click at [106, 39] on input "3401457854909854" at bounding box center [171, 44] width 282 height 10
click at [105, 40] on input "3401457854909854" at bounding box center [171, 44] width 282 height 10
type input "8490635567861885"
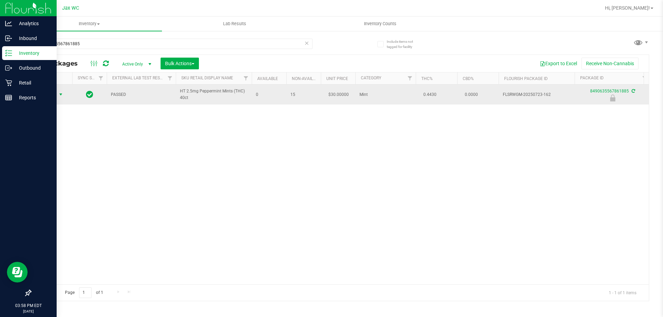
click at [48, 94] on span "Action" at bounding box center [47, 95] width 19 height 10
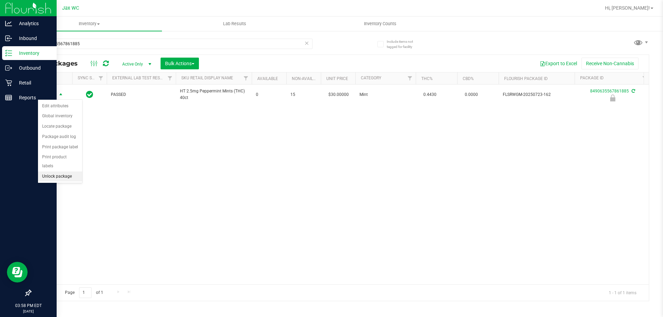
click at [58, 172] on li "Unlock package" at bounding box center [60, 177] width 44 height 10
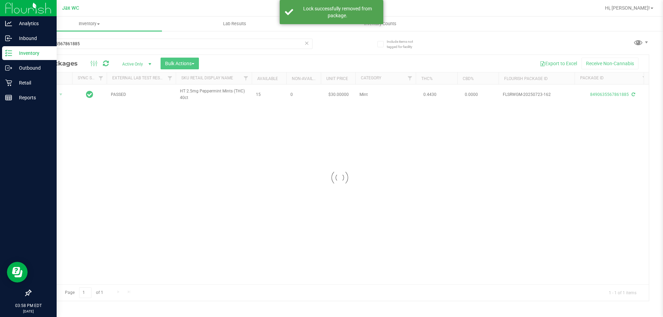
click at [53, 94] on div at bounding box center [340, 178] width 618 height 246
click at [54, 98] on td at bounding box center [51, 95] width 41 height 20
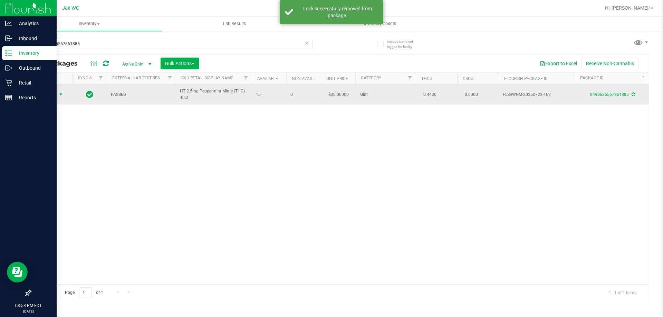
click at [54, 98] on span "Action" at bounding box center [47, 95] width 19 height 10
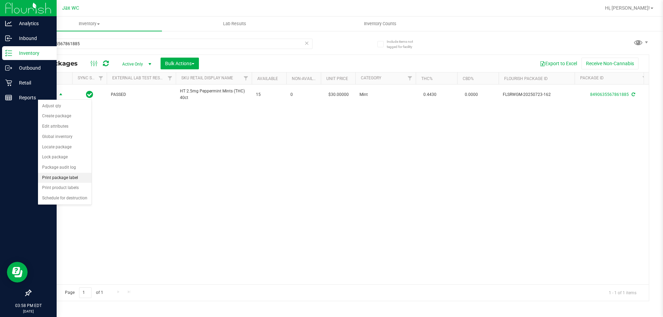
click at [74, 176] on li "Print package label" at bounding box center [65, 178] width 54 height 10
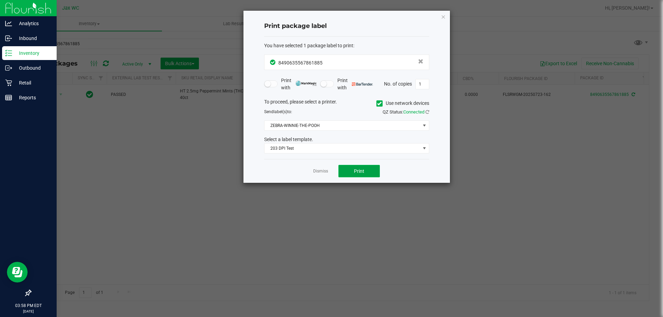
click at [360, 175] on button "Print" at bounding box center [359, 171] width 41 height 12
click at [321, 175] on app-cancel-button "Dismiss" at bounding box center [320, 171] width 15 height 7
click at [321, 168] on app-cancel-button "Dismiss" at bounding box center [320, 171] width 15 height 7
click at [319, 173] on link "Dismiss" at bounding box center [320, 172] width 15 height 6
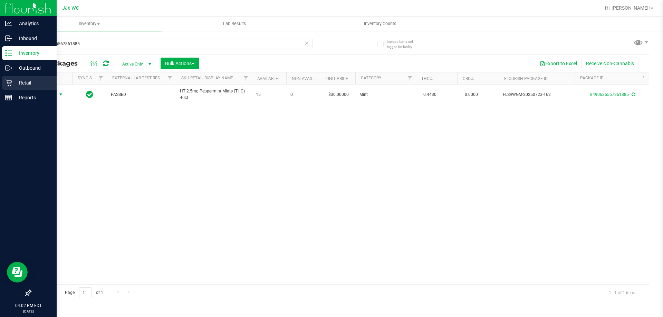
click at [12, 83] on p "Retail" at bounding box center [32, 83] width 41 height 8
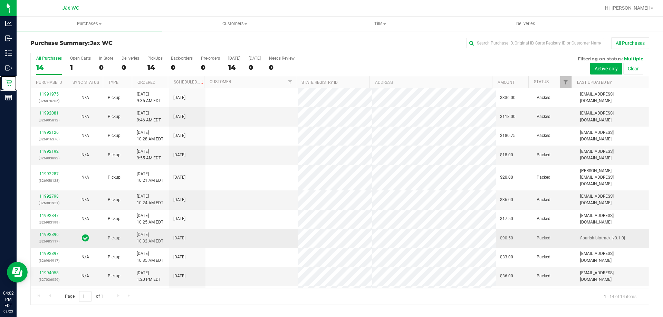
scroll to position [68, 0]
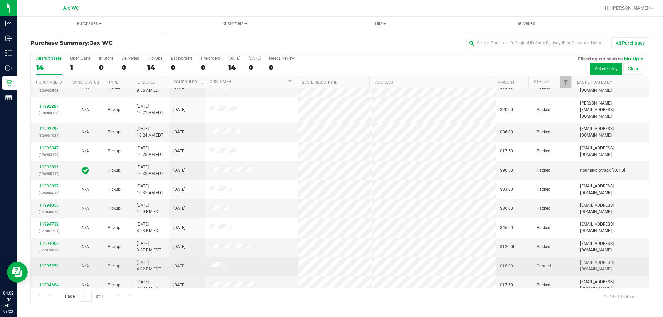
click at [46, 264] on link "11995250" at bounding box center [48, 266] width 19 height 5
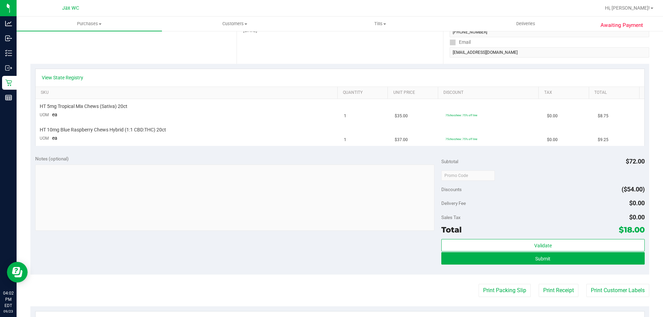
scroll to position [138, 0]
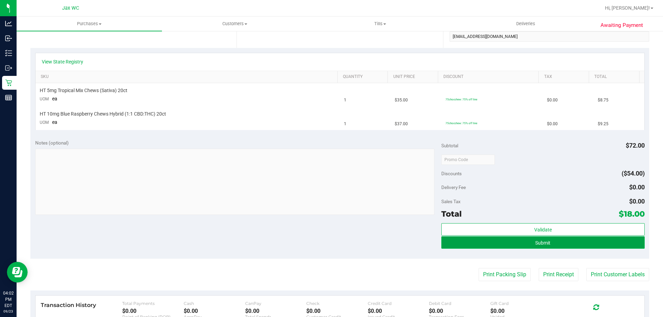
click at [510, 238] on button "Submit" at bounding box center [542, 243] width 203 height 12
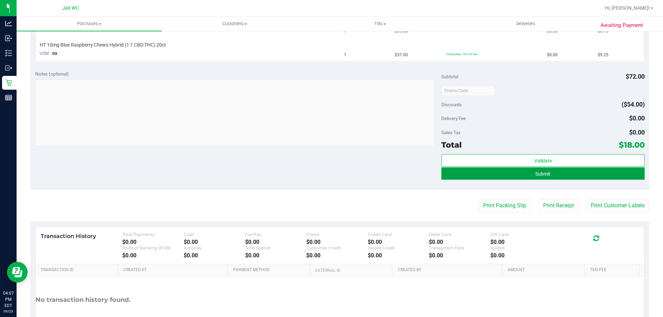
click at [528, 171] on button "Submit" at bounding box center [542, 174] width 203 height 12
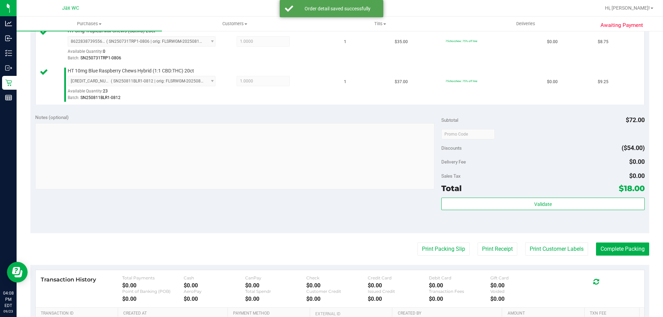
click at [491, 213] on div "Validate" at bounding box center [542, 213] width 203 height 31
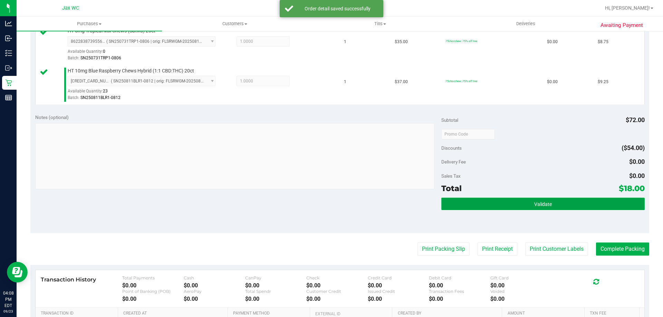
click at [486, 207] on button "Validate" at bounding box center [542, 204] width 203 height 12
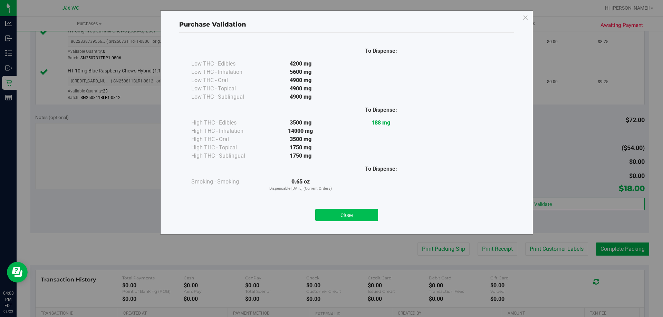
click at [347, 216] on button "Close" at bounding box center [346, 215] width 63 height 12
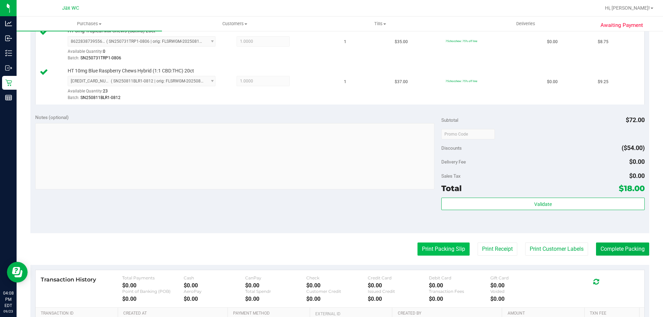
click at [451, 247] on button "Print Packing Slip" at bounding box center [444, 249] width 52 height 13
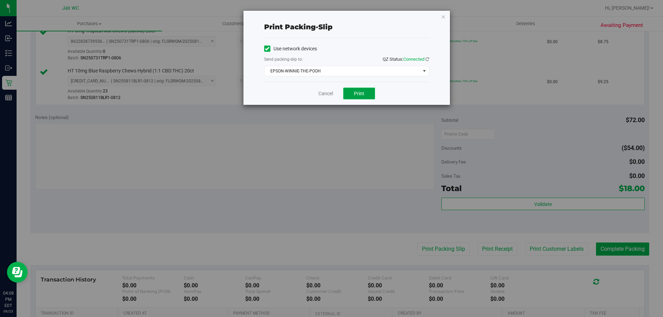
click at [364, 92] on span "Print" at bounding box center [359, 94] width 10 height 6
click at [327, 95] on link "Cancel" at bounding box center [325, 93] width 15 height 7
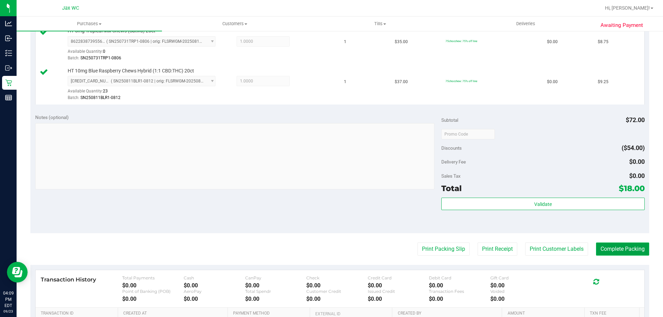
click at [626, 250] on button "Complete Packing" at bounding box center [622, 249] width 53 height 13
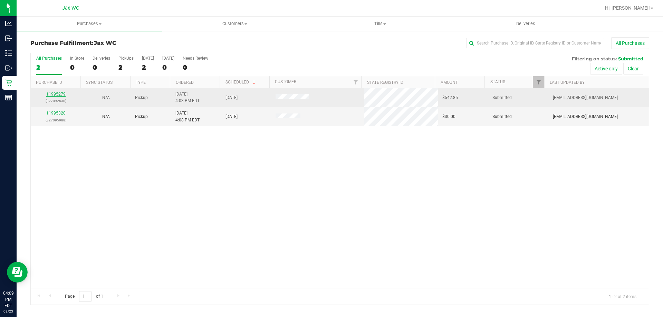
click at [59, 92] on link "11995279" at bounding box center [55, 94] width 19 height 5
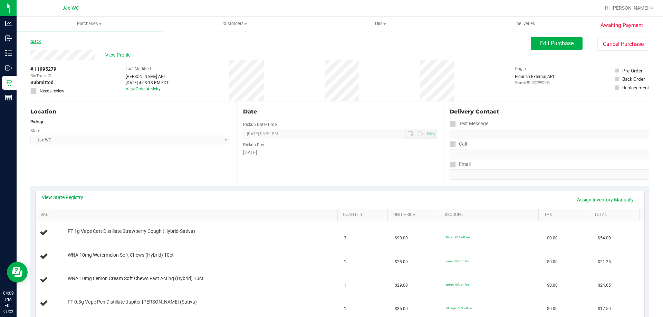
click at [36, 42] on link "Back" at bounding box center [35, 41] width 10 height 5
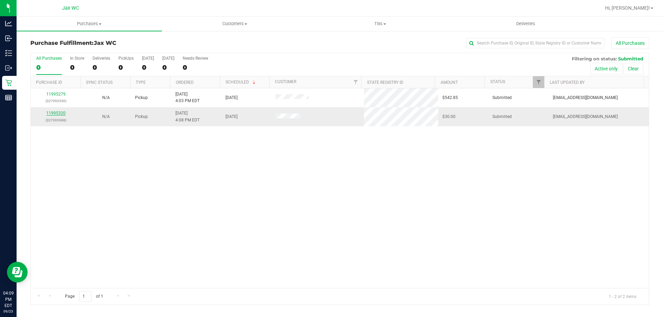
click at [54, 114] on link "11995320" at bounding box center [55, 113] width 19 height 5
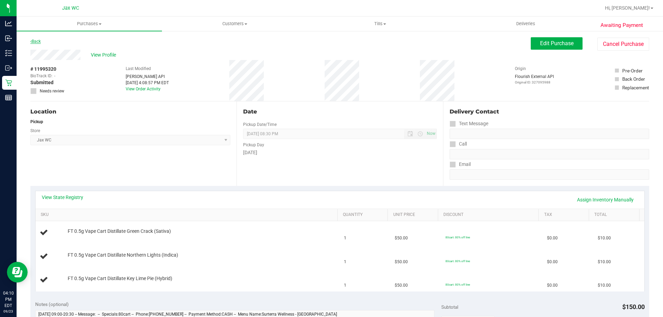
click at [39, 42] on link "Back" at bounding box center [35, 41] width 10 height 5
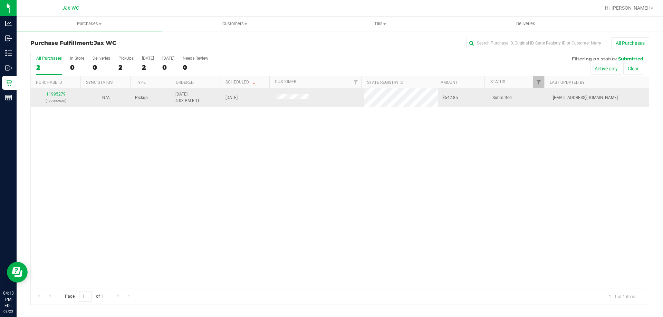
click at [293, 93] on td at bounding box center [318, 97] width 93 height 19
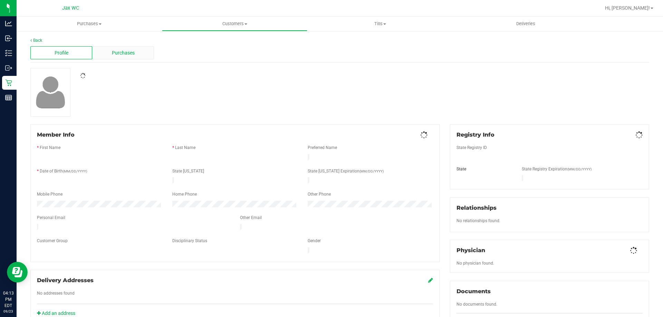
click at [100, 50] on div "Purchases" at bounding box center [123, 52] width 62 height 13
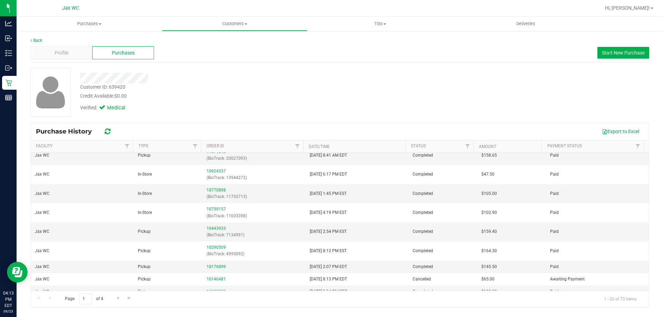
scroll to position [13, 0]
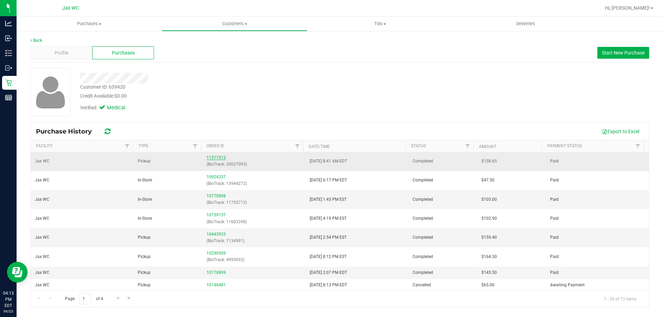
click at [209, 155] on link "11371513" at bounding box center [216, 157] width 19 height 5
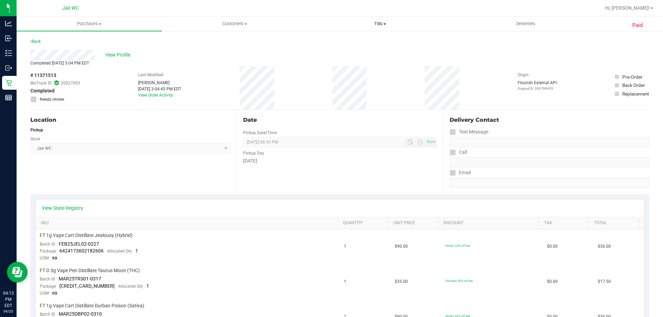
click at [380, 24] on span "Tills" at bounding box center [380, 24] width 145 height 6
click at [375, 40] on li "Manage tills" at bounding box center [379, 42] width 145 height 8
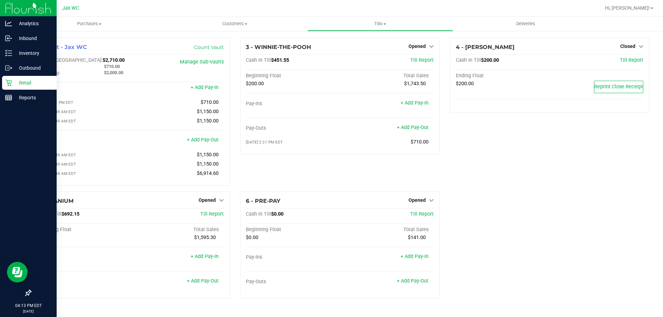
click at [21, 82] on p "Retail" at bounding box center [32, 83] width 41 height 8
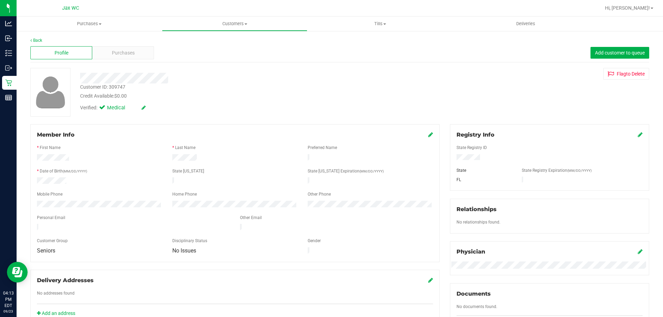
click at [132, 45] on div "Profile Purchases Add customer to queue" at bounding box center [339, 53] width 619 height 19
click at [133, 47] on div "Purchases" at bounding box center [123, 52] width 62 height 13
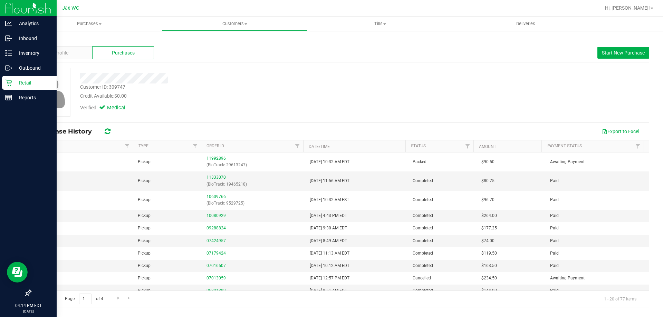
click at [9, 83] on icon at bounding box center [8, 83] width 7 height 7
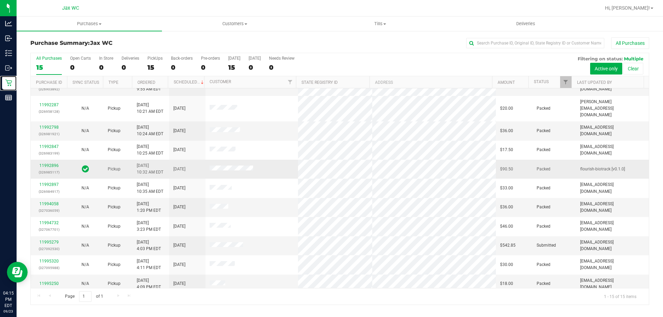
scroll to position [87, 0]
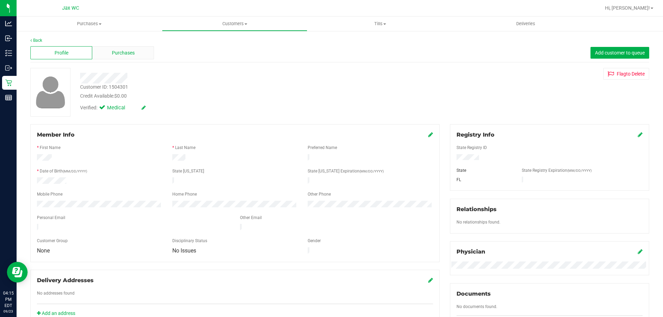
click at [110, 57] on div "Purchases" at bounding box center [123, 52] width 62 height 13
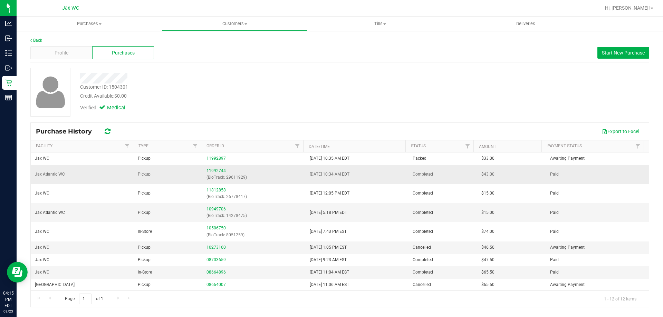
click at [229, 178] on p "(BioTrack: 29611929)" at bounding box center [254, 177] width 95 height 7
click at [218, 166] on td "11992744 (BioTrack: 29611929)" at bounding box center [253, 174] width 103 height 19
click at [216, 181] on p "(BioTrack: 29611929)" at bounding box center [254, 177] width 95 height 7
click at [216, 171] on link "11992744" at bounding box center [216, 171] width 19 height 5
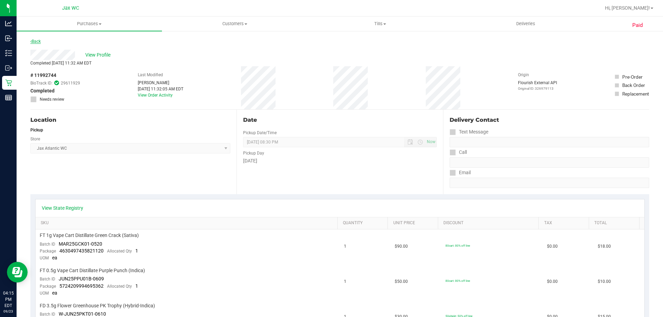
click at [37, 42] on link "Back" at bounding box center [35, 41] width 10 height 5
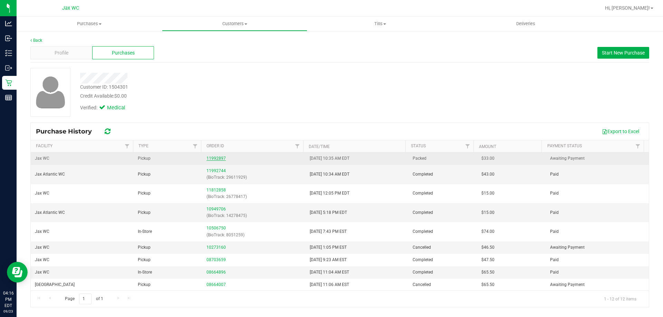
click at [217, 158] on link "11992897" at bounding box center [216, 158] width 19 height 5
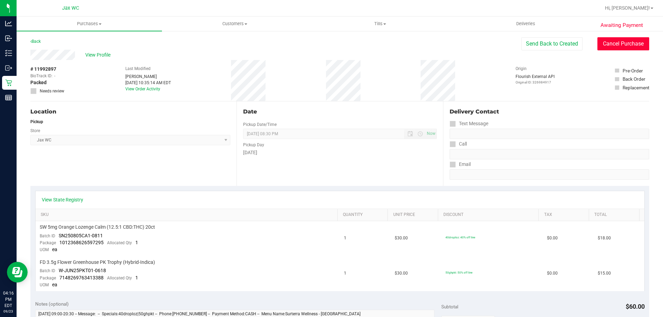
click at [630, 50] on button "Cancel Purchase" at bounding box center [624, 43] width 52 height 13
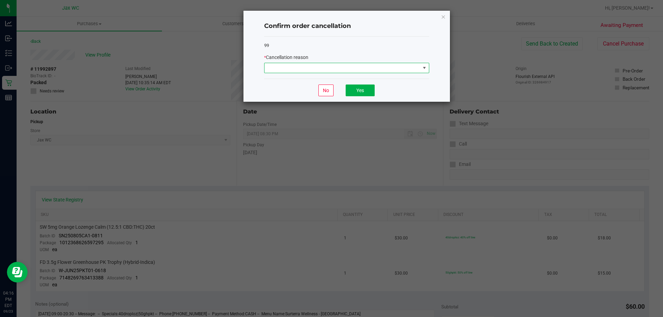
click at [393, 70] on span at bounding box center [343, 68] width 156 height 10
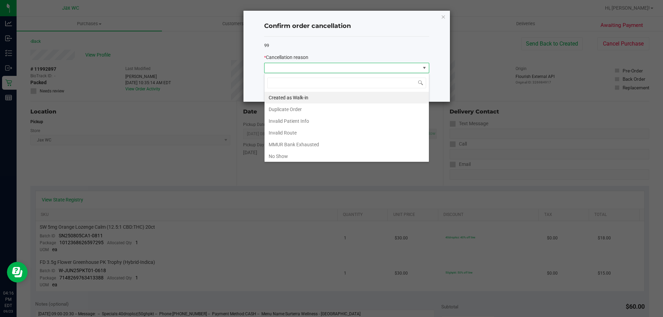
scroll to position [10, 165]
click at [304, 110] on li "Duplicate Order" at bounding box center [347, 110] width 164 height 12
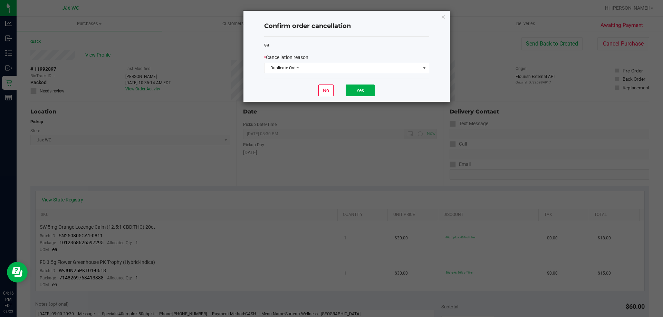
click at [360, 82] on div "No Yes" at bounding box center [346, 90] width 165 height 23
click at [365, 90] on button "Yes" at bounding box center [360, 91] width 29 height 12
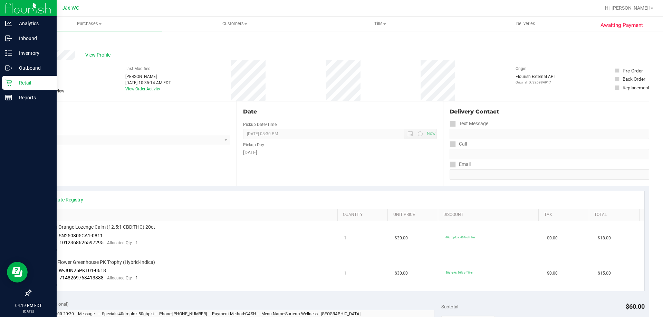
click at [11, 82] on icon at bounding box center [8, 83] width 7 height 7
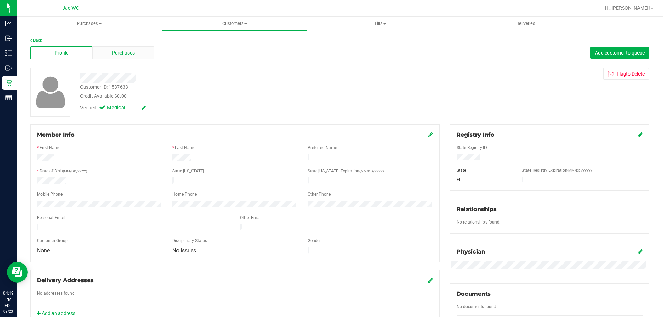
click at [131, 47] on div "Purchases" at bounding box center [123, 52] width 62 height 13
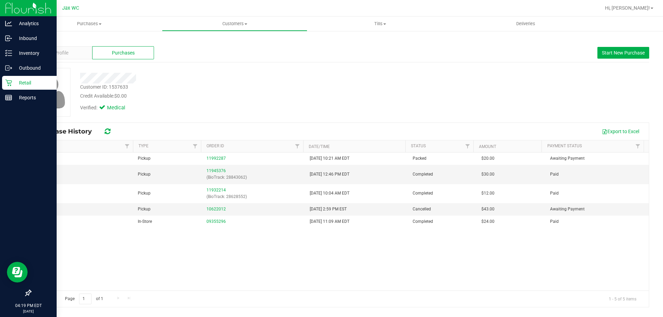
click at [26, 78] on div "Retail" at bounding box center [29, 83] width 55 height 14
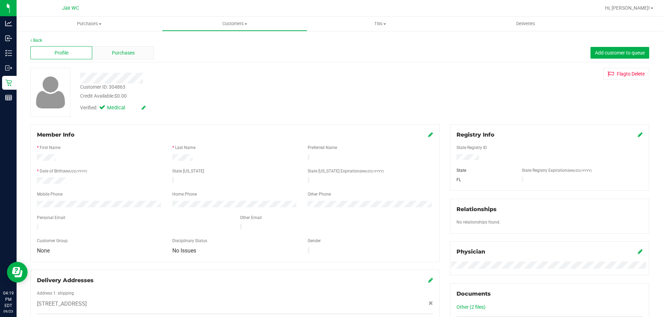
click at [125, 55] on span "Purchases" at bounding box center [123, 52] width 23 height 7
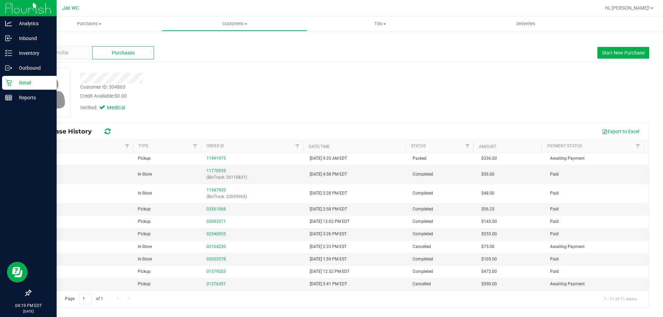
click at [18, 87] on p "Retail" at bounding box center [32, 83] width 41 height 8
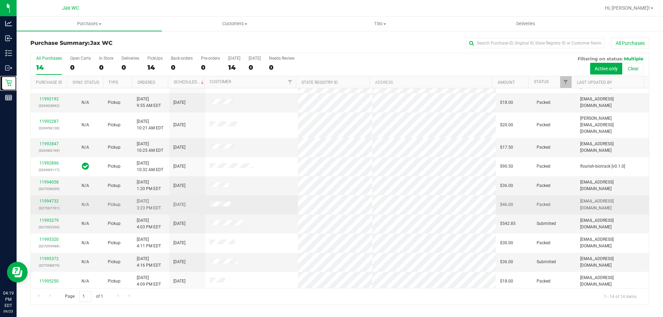
scroll to position [68, 0]
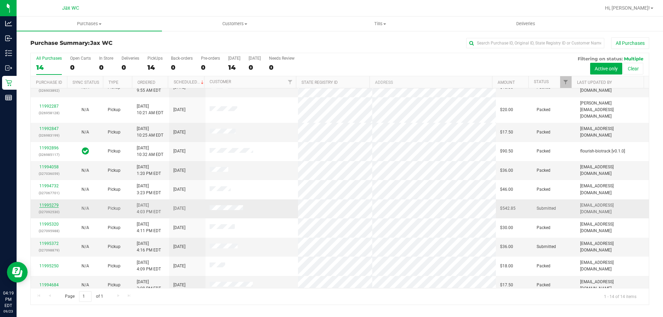
click at [55, 203] on link "11995279" at bounding box center [48, 205] width 19 height 5
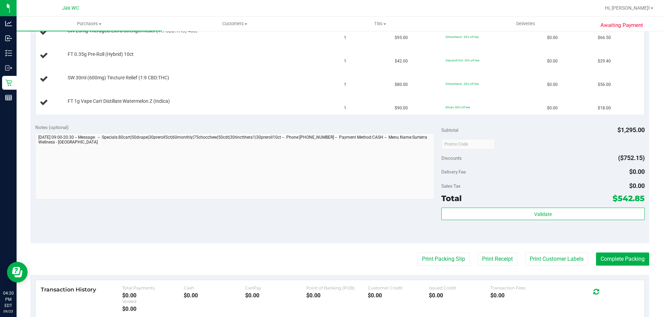
scroll to position [553, 0]
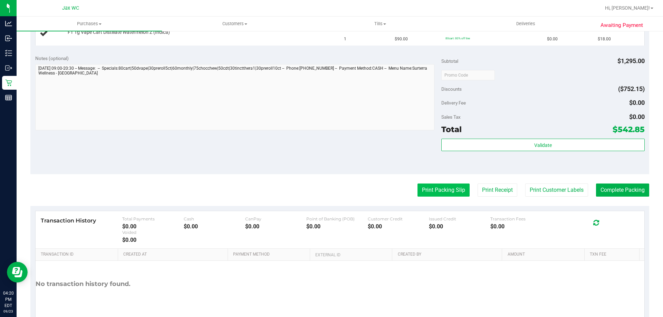
click at [420, 192] on button "Print Packing Slip" at bounding box center [444, 190] width 52 height 13
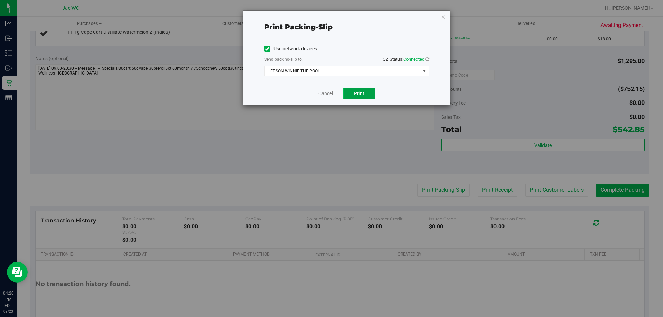
click at [353, 92] on button "Print" at bounding box center [359, 94] width 32 height 12
click at [324, 98] on div "Cancel Print" at bounding box center [346, 93] width 165 height 23
click at [324, 96] on link "Cancel" at bounding box center [325, 93] width 15 height 7
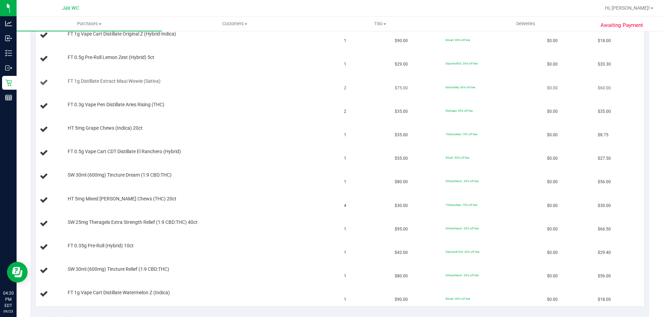
scroll to position [207, 0]
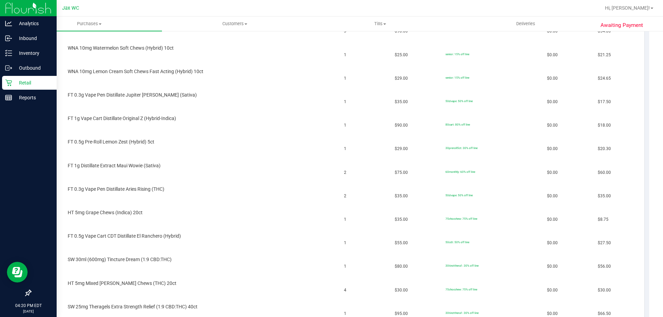
click at [3, 78] on div "Retail" at bounding box center [29, 83] width 55 height 14
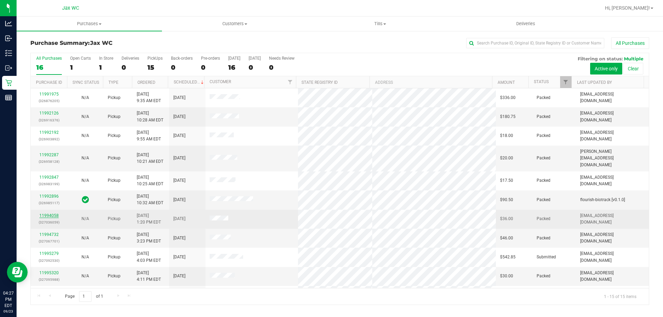
click at [46, 213] on link "11994058" at bounding box center [48, 215] width 19 height 5
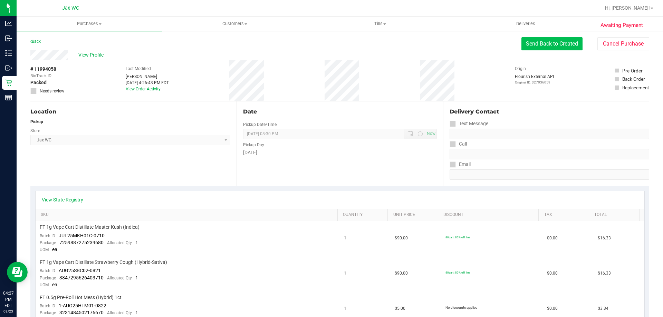
click at [530, 43] on button "Send Back to Created" at bounding box center [552, 43] width 61 height 13
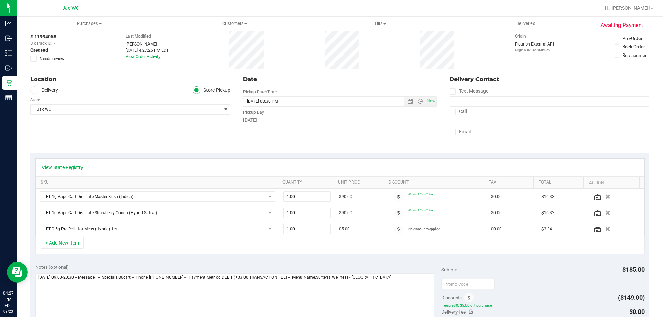
scroll to position [138, 0]
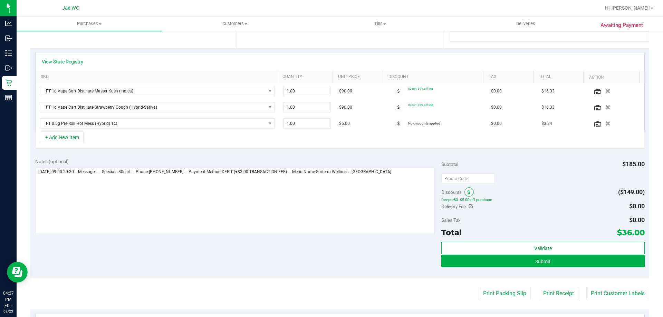
click at [465, 195] on span at bounding box center [469, 192] width 9 height 9
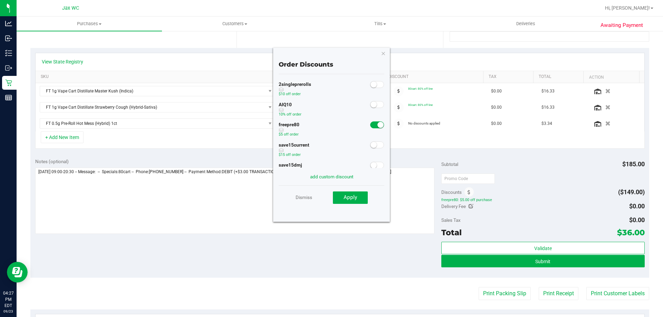
click at [378, 104] on span at bounding box center [377, 104] width 14 height 7
click at [358, 196] on button "Apply" at bounding box center [350, 198] width 35 height 12
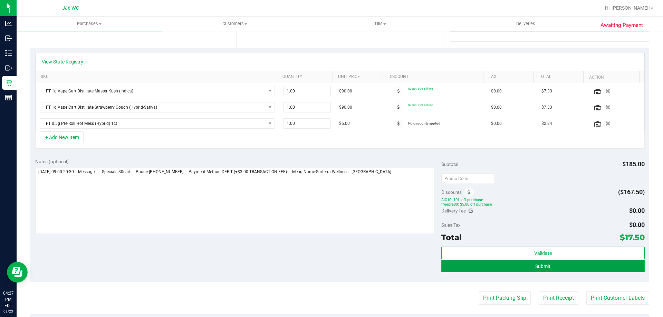
click at [573, 268] on button "Submit" at bounding box center [542, 266] width 203 height 12
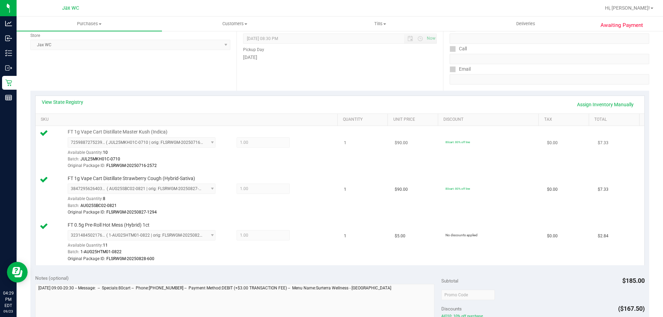
scroll to position [69, 0]
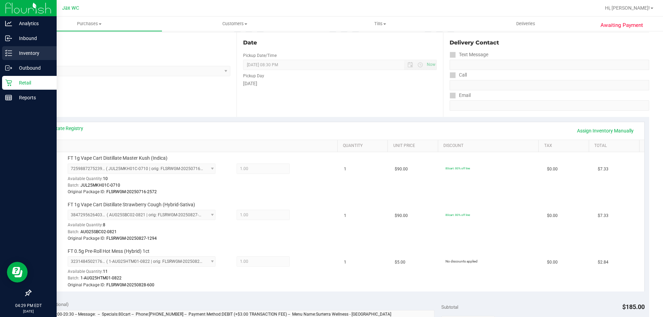
click at [19, 53] on p "Inventory" at bounding box center [32, 53] width 41 height 8
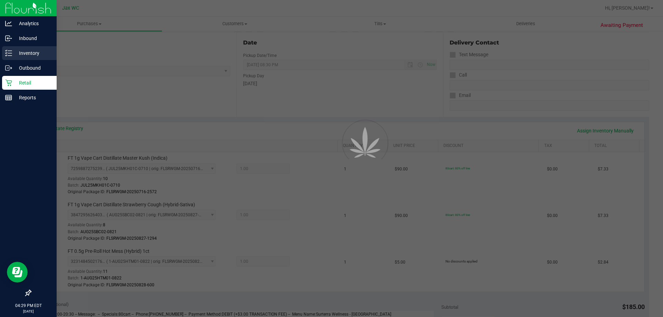
click at [19, 53] on p "Inventory" at bounding box center [32, 53] width 41 height 8
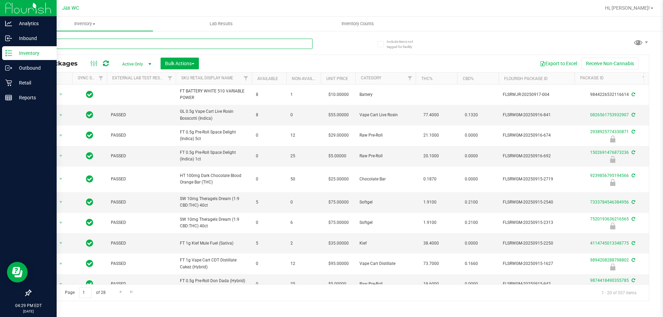
click at [84, 43] on input "text" at bounding box center [171, 44] width 282 height 10
type input "3005631710658381"
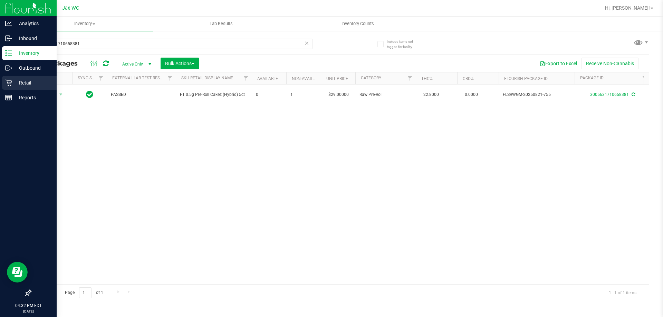
click at [29, 79] on p "Retail" at bounding box center [32, 83] width 41 height 8
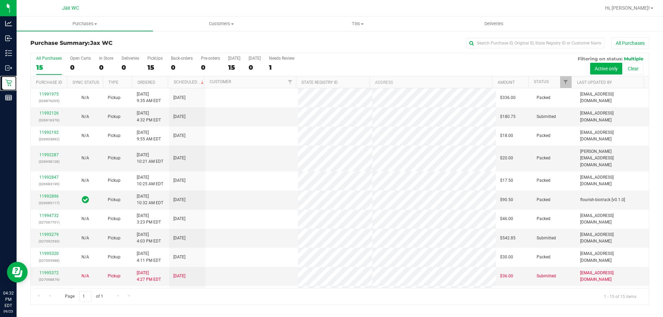
scroll to position [69, 0]
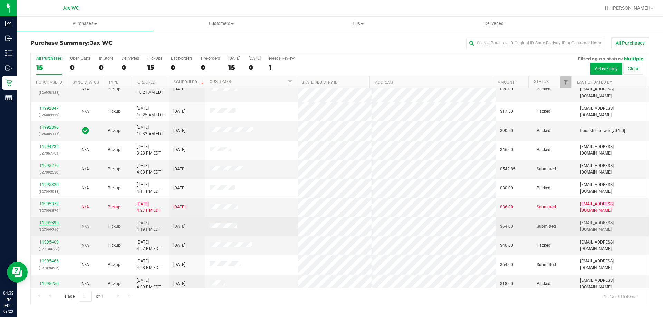
click at [47, 221] on link "11995399" at bounding box center [48, 223] width 19 height 5
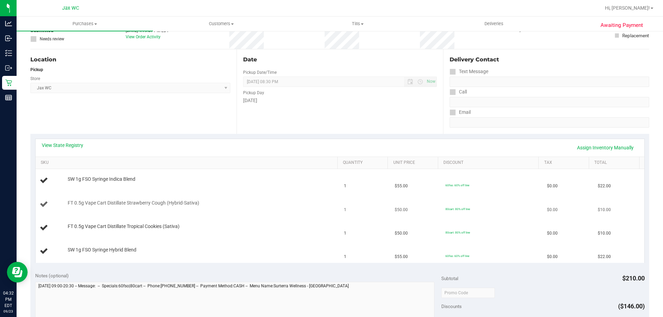
scroll to position [69, 0]
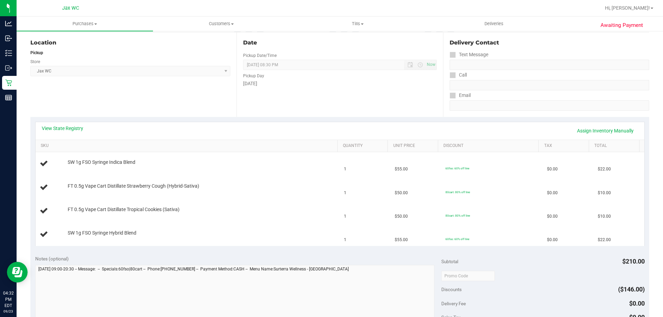
click at [72, 124] on div "View State Registry Assign Inventory Manually" at bounding box center [340, 131] width 609 height 18
click at [74, 129] on link "View State Registry" at bounding box center [62, 128] width 41 height 7
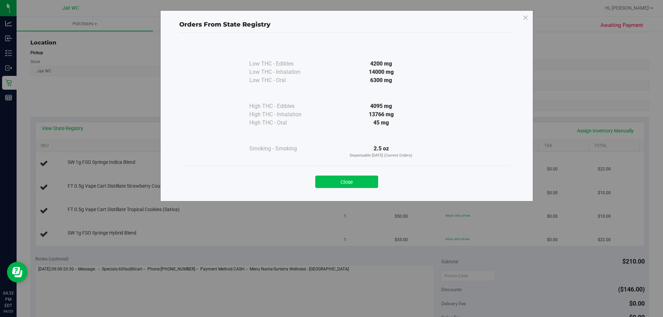
click at [352, 183] on button "Close" at bounding box center [346, 182] width 63 height 12
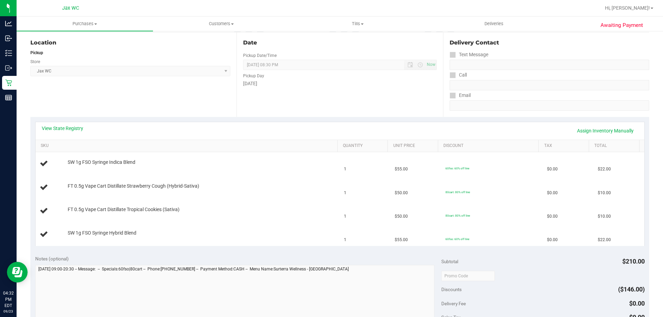
scroll to position [0, 0]
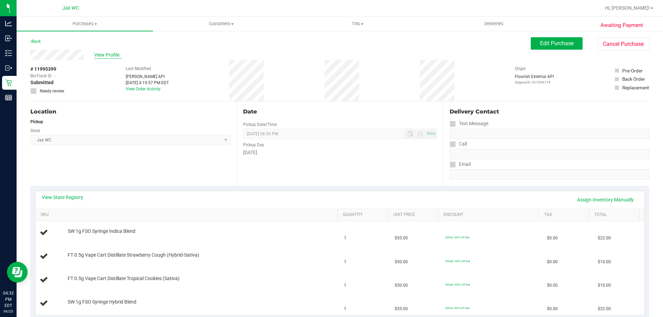
click at [112, 51] on span "View Profile" at bounding box center [108, 54] width 28 height 7
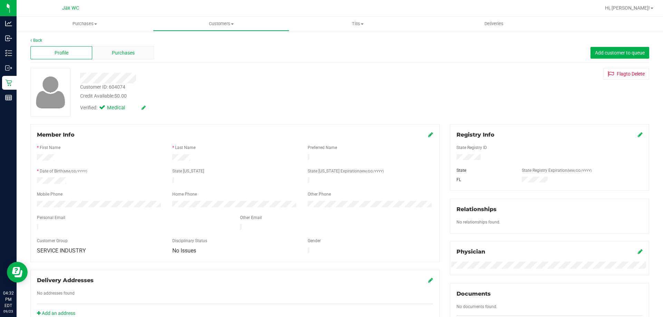
click at [123, 52] on span "Purchases" at bounding box center [123, 52] width 23 height 7
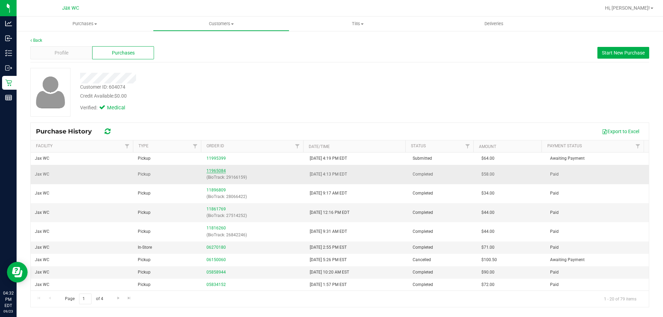
click at [217, 172] on link "11965084" at bounding box center [216, 171] width 19 height 5
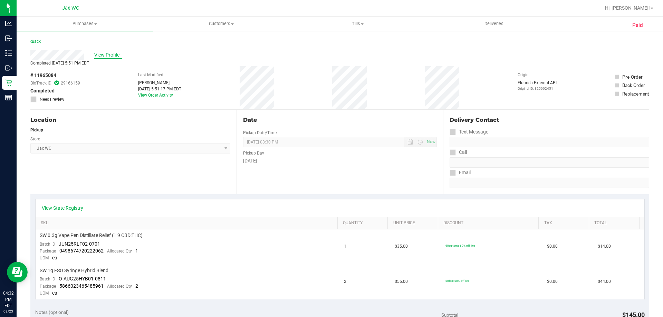
click at [115, 55] on span "View Profile" at bounding box center [108, 54] width 28 height 7
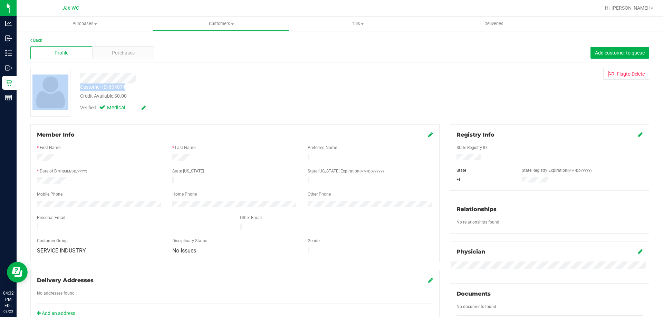
drag, startPoint x: 132, startPoint y: 84, endPoint x: 75, endPoint y: 90, distance: 58.0
click at [75, 90] on div "Customer ID: 604074 Credit Available: $0.00 Verified: Medical Flag to [GEOGRAPH…" at bounding box center [339, 92] width 629 height 49
click at [75, 90] on div at bounding box center [50, 92] width 50 height 49
drag, startPoint x: 81, startPoint y: 88, endPoint x: 130, endPoint y: 83, distance: 49.3
click at [130, 84] on div "Customer ID: 604074 Credit Available: $0.00" at bounding box center [232, 92] width 315 height 16
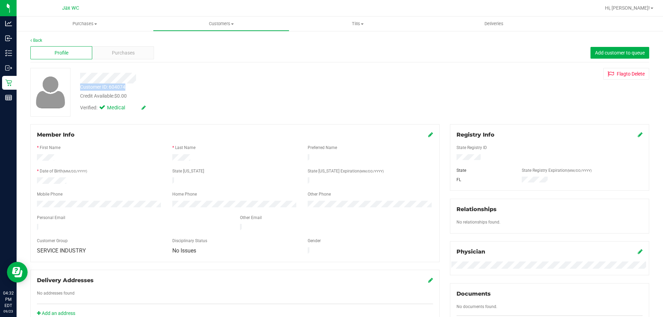
copy div "Customer ID: 604074"
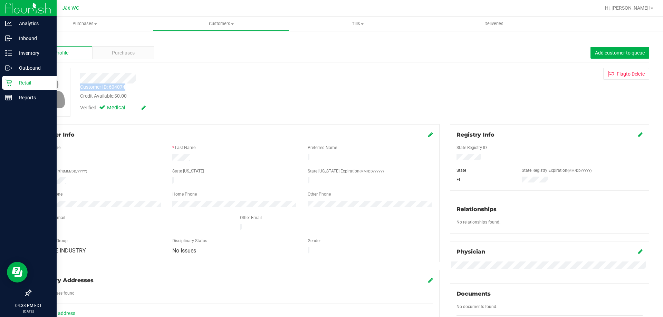
click at [16, 83] on p "Retail" at bounding box center [32, 83] width 41 height 8
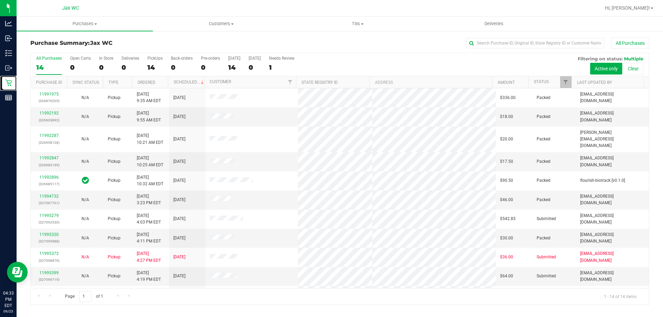
scroll to position [68, 0]
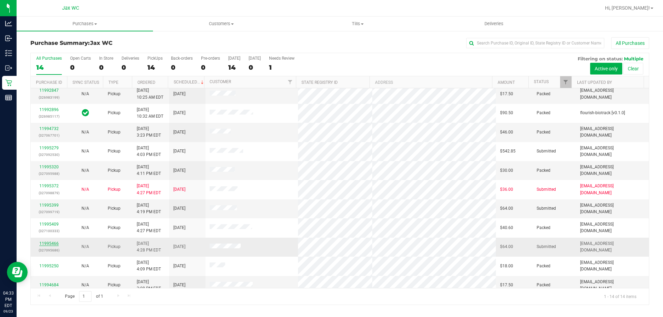
click at [47, 241] on link "11995466" at bounding box center [48, 243] width 19 height 5
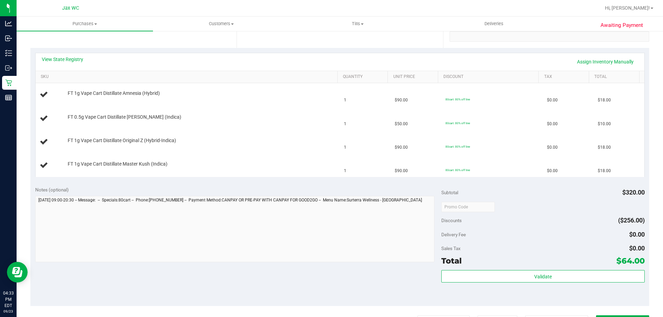
scroll to position [69, 0]
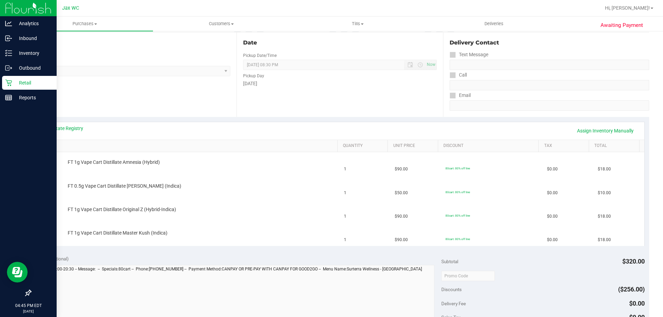
click at [19, 85] on p "Retail" at bounding box center [32, 83] width 41 height 8
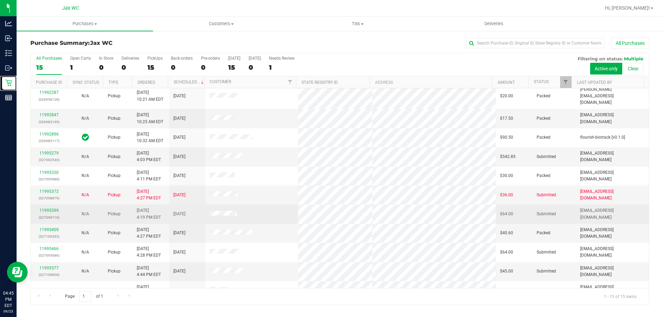
scroll to position [87, 0]
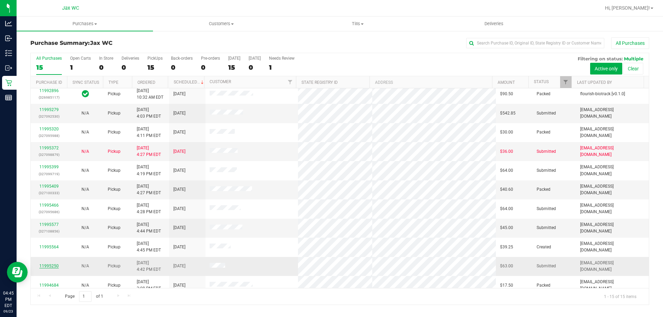
click at [50, 264] on link "11995250" at bounding box center [48, 266] width 19 height 5
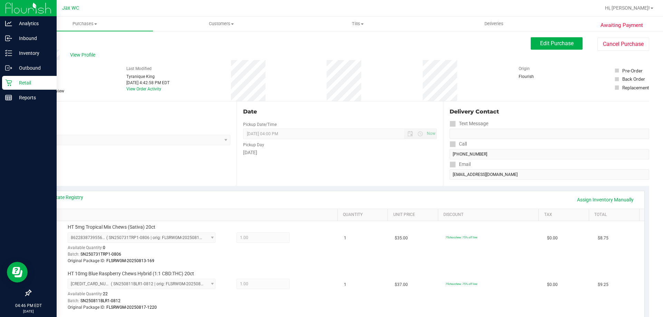
click at [12, 82] on icon at bounding box center [8, 82] width 7 height 7
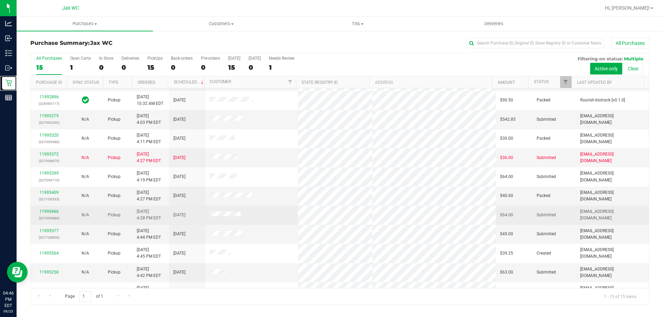
scroll to position [87, 0]
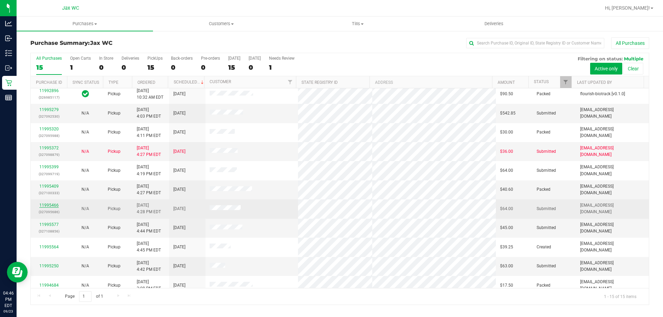
click at [42, 203] on link "11995466" at bounding box center [48, 205] width 19 height 5
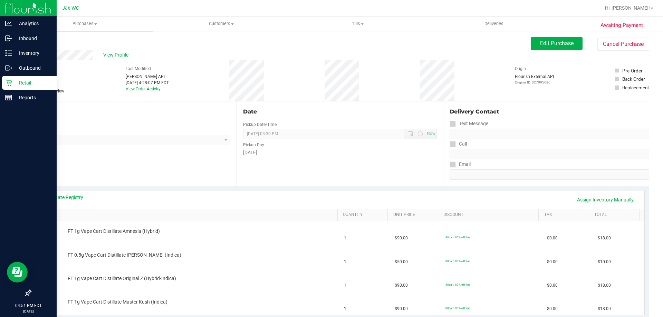
click at [25, 89] on div "Retail" at bounding box center [29, 83] width 55 height 14
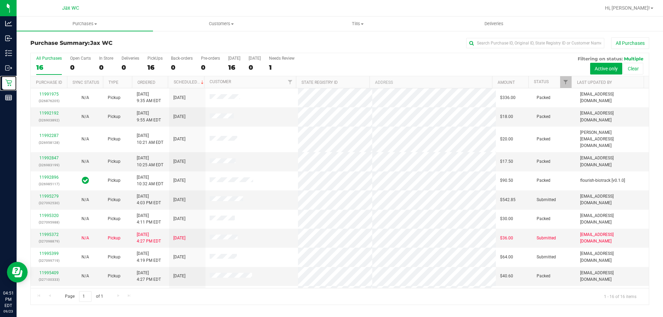
scroll to position [106, 0]
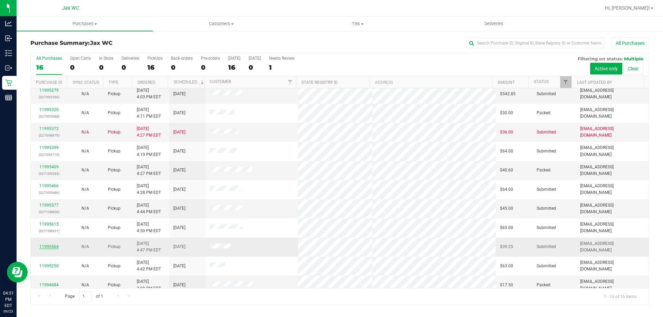
click at [55, 245] on link "11995564" at bounding box center [48, 247] width 19 height 5
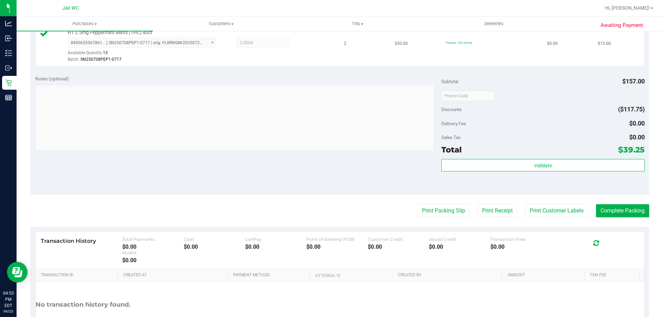
scroll to position [276, 0]
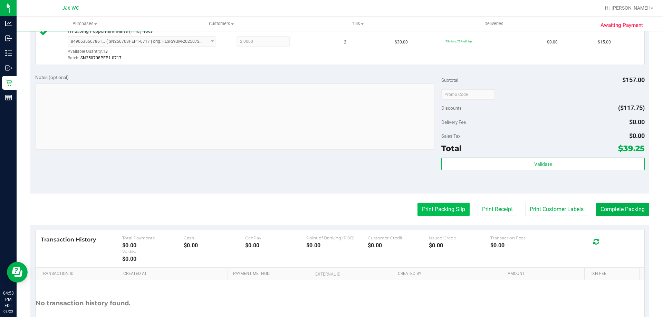
click at [453, 205] on button "Print Packing Slip" at bounding box center [444, 209] width 52 height 13
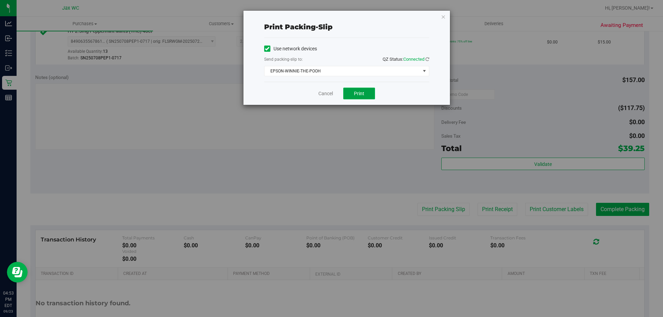
click at [364, 94] on span "Print" at bounding box center [359, 94] width 10 height 6
click at [327, 92] on link "Cancel" at bounding box center [325, 93] width 15 height 7
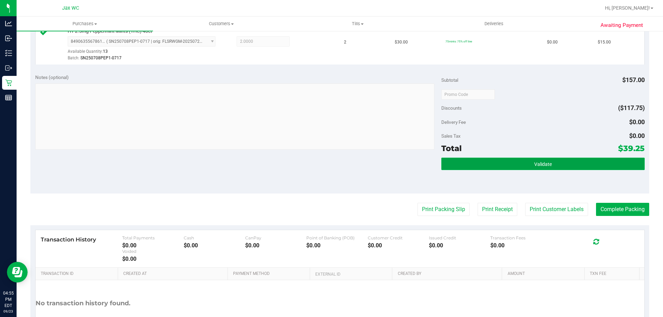
click at [571, 162] on button "Validate" at bounding box center [542, 164] width 203 height 12
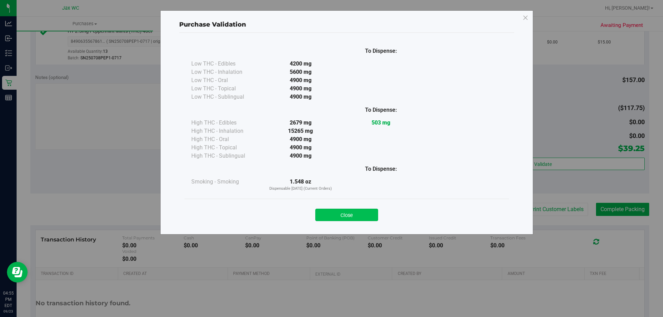
click at [346, 213] on button "Close" at bounding box center [346, 215] width 63 height 12
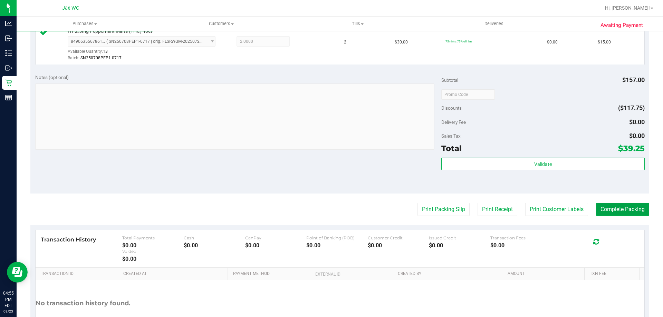
click at [611, 209] on button "Complete Packing" at bounding box center [622, 209] width 53 height 13
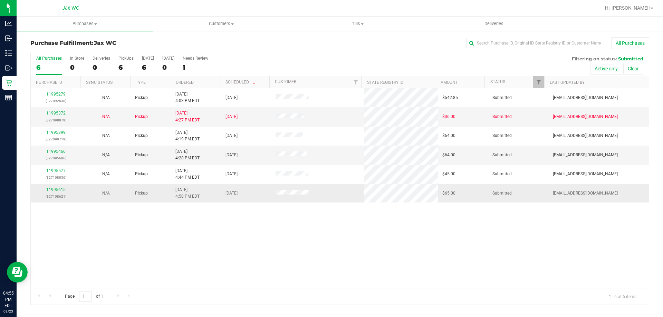
click at [64, 190] on link "11995615" at bounding box center [55, 190] width 19 height 5
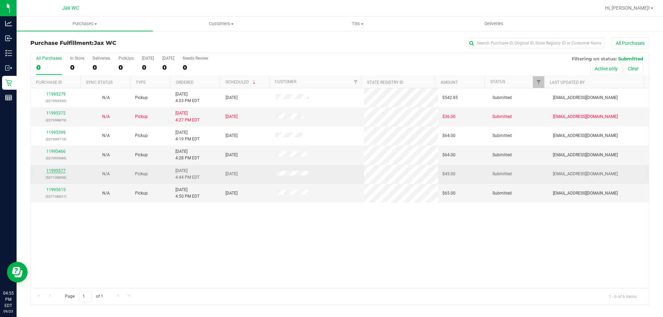
click at [58, 171] on link "11995577" at bounding box center [55, 171] width 19 height 5
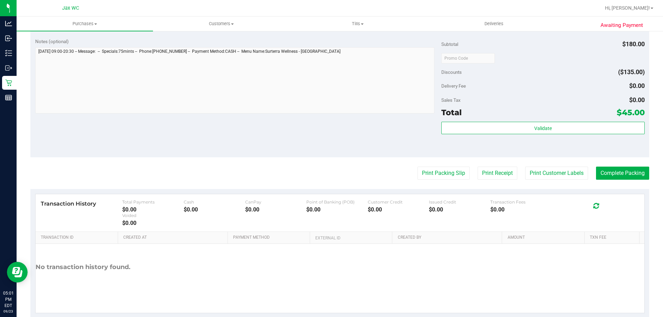
scroll to position [276, 0]
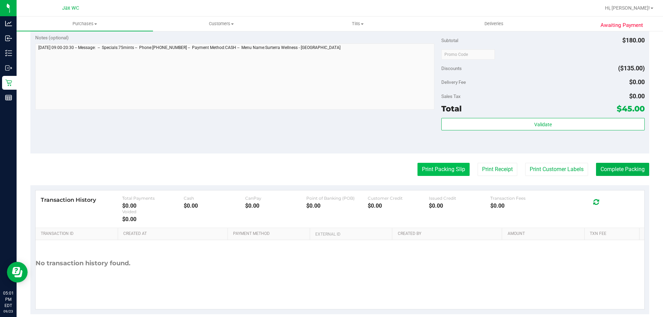
click at [440, 170] on button "Print Packing Slip" at bounding box center [444, 169] width 52 height 13
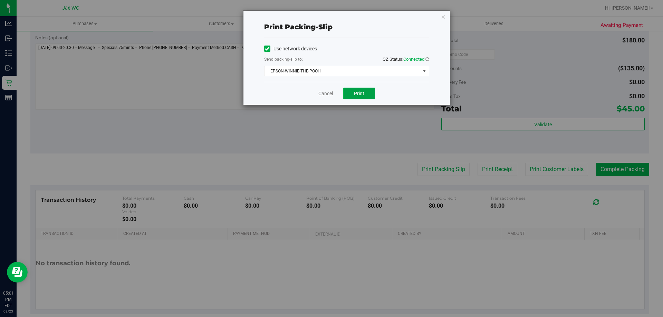
click at [359, 93] on span "Print" at bounding box center [359, 94] width 10 height 6
click at [445, 15] on icon "button" at bounding box center [443, 16] width 5 height 8
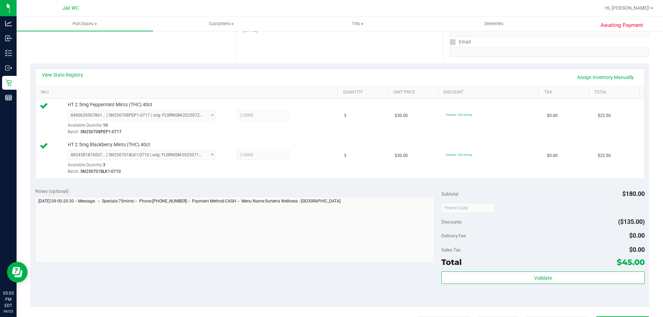
scroll to position [287, 0]
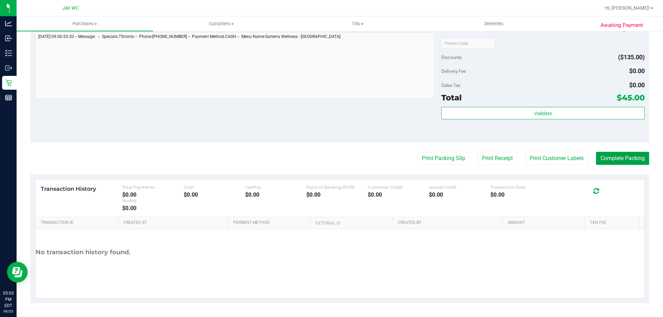
click at [602, 155] on button "Complete Packing" at bounding box center [622, 158] width 53 height 13
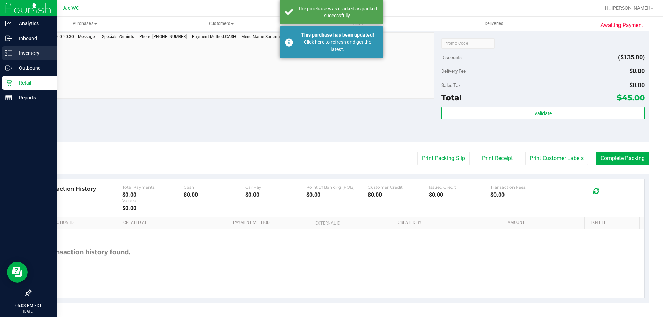
click at [33, 50] on p "Inventory" at bounding box center [32, 53] width 41 height 8
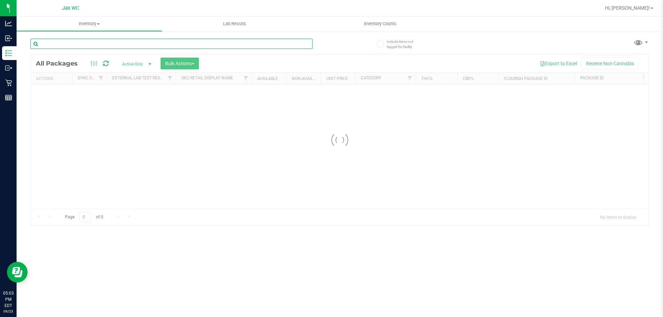
click at [105, 42] on input "text" at bounding box center [171, 44] width 282 height 10
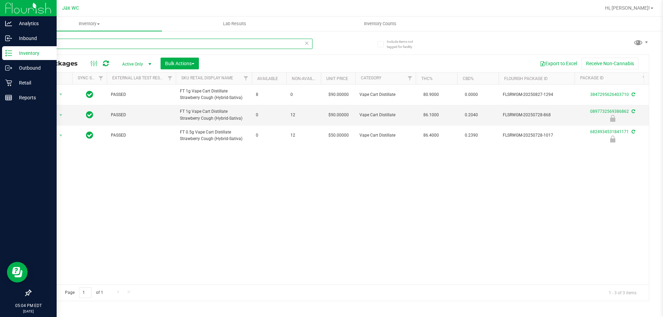
type input "sbc"
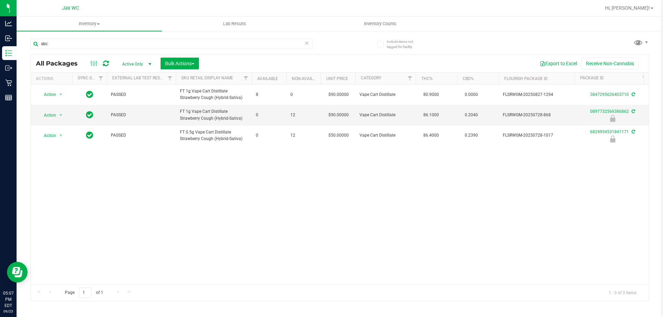
click at [208, 196] on div "Action Action Adjust qty Create package Edit attributes Global inventory Locate…" at bounding box center [340, 185] width 618 height 200
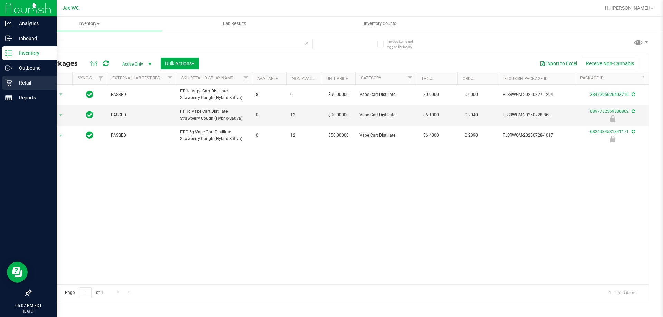
click at [12, 79] on div "Retail" at bounding box center [29, 83] width 55 height 14
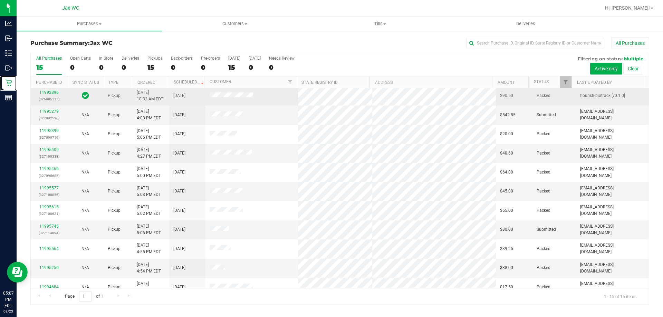
scroll to position [87, 0]
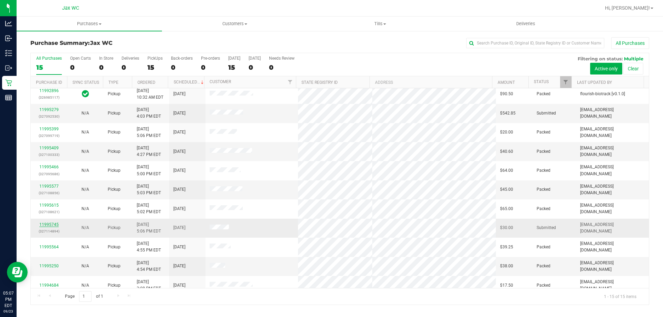
click at [56, 222] on link "11995745" at bounding box center [48, 224] width 19 height 5
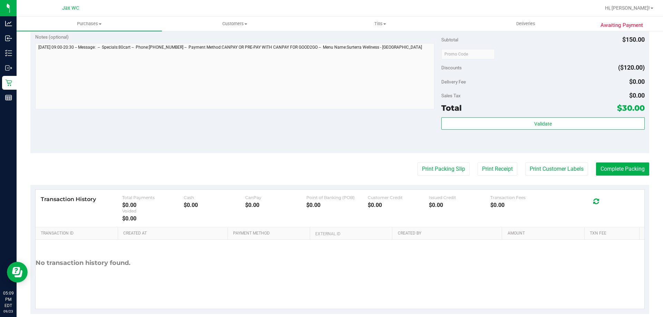
scroll to position [327, 0]
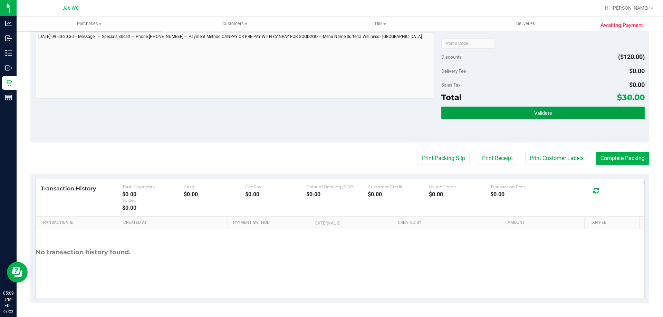
click at [486, 110] on button "Validate" at bounding box center [542, 113] width 203 height 12
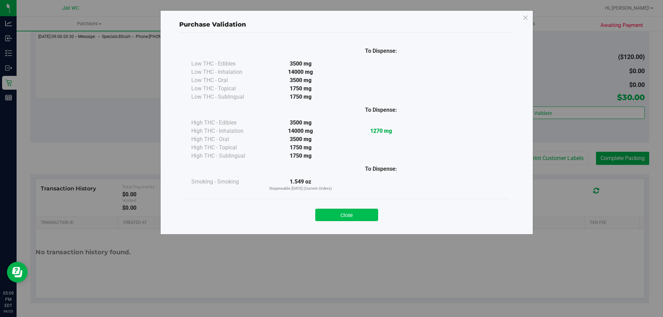
click at [362, 215] on button "Close" at bounding box center [346, 215] width 63 height 12
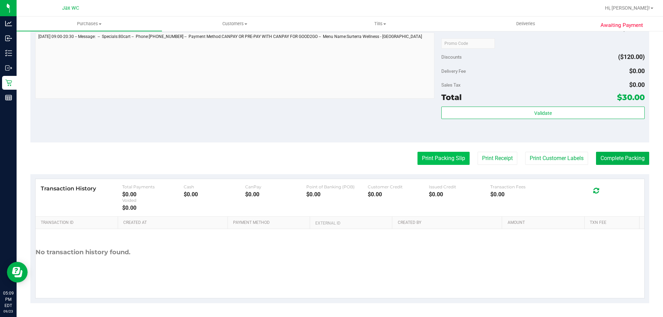
click at [448, 162] on button "Print Packing Slip" at bounding box center [444, 158] width 52 height 13
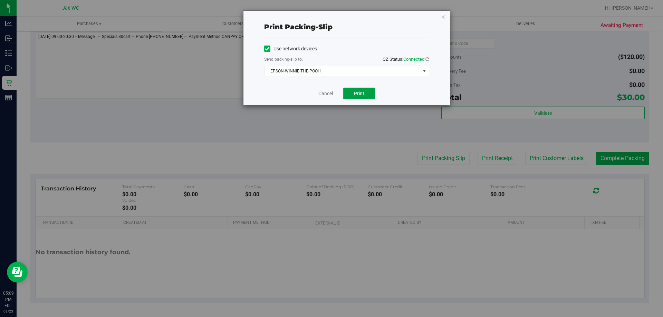
click at [365, 91] on button "Print" at bounding box center [359, 94] width 32 height 12
click at [325, 93] on link "Cancel" at bounding box center [325, 93] width 15 height 7
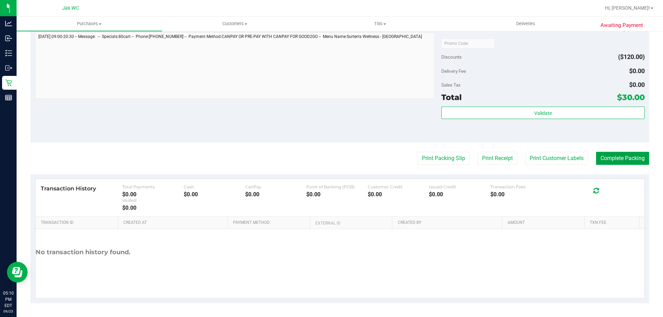
click at [611, 159] on button "Complete Packing" at bounding box center [622, 158] width 53 height 13
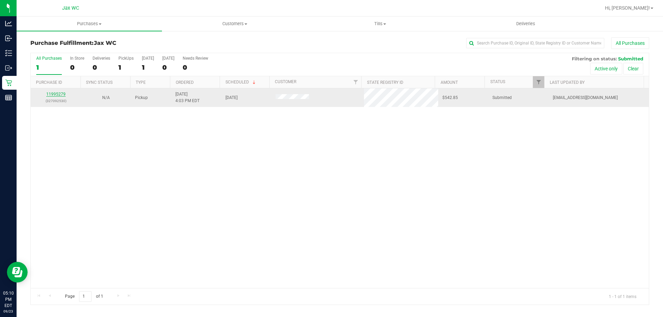
click at [57, 94] on link "11995279" at bounding box center [55, 94] width 19 height 5
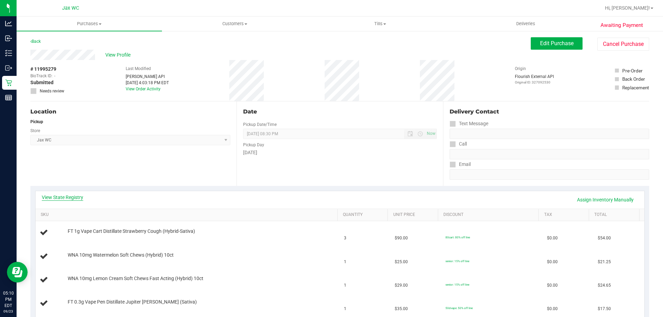
click at [72, 197] on link "View State Registry" at bounding box center [62, 197] width 41 height 7
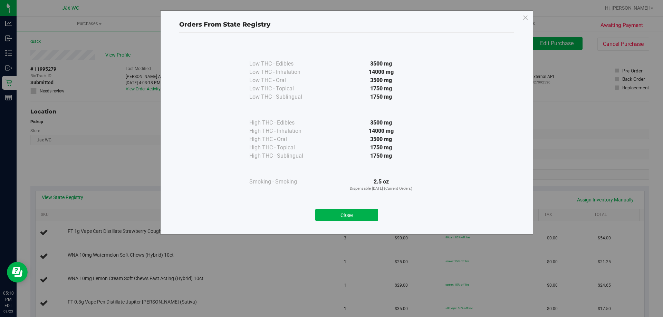
click at [118, 151] on div "Orders From State Registry Low THC - Edibles 3500 mg" at bounding box center [334, 158] width 668 height 317
click at [525, 19] on icon at bounding box center [526, 17] width 6 height 11
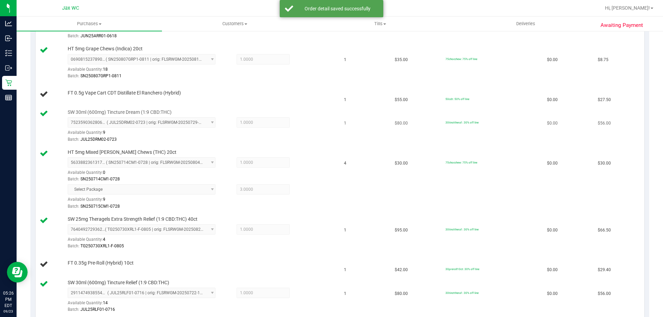
scroll to position [534, 0]
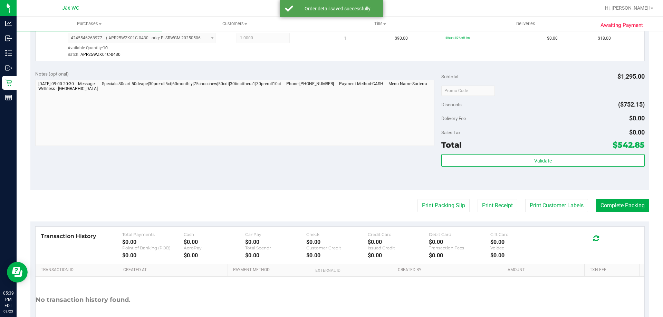
scroll to position [953, 0]
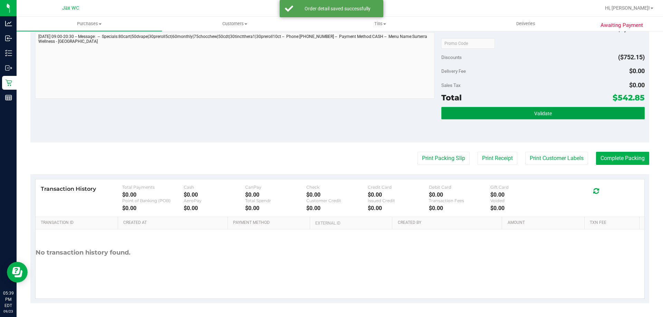
click at [463, 115] on button "Validate" at bounding box center [542, 113] width 203 height 12
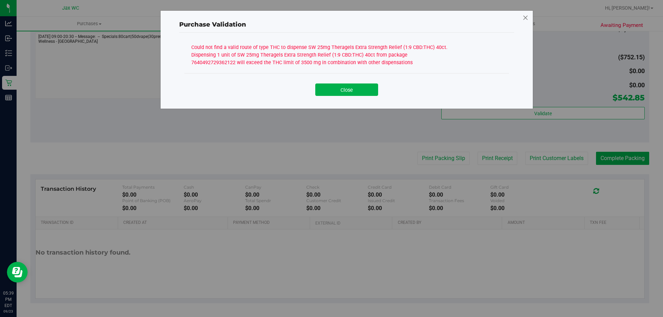
click at [524, 20] on icon at bounding box center [526, 17] width 6 height 11
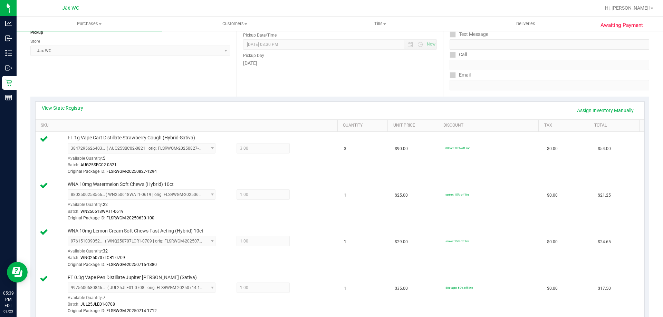
scroll to position [0, 0]
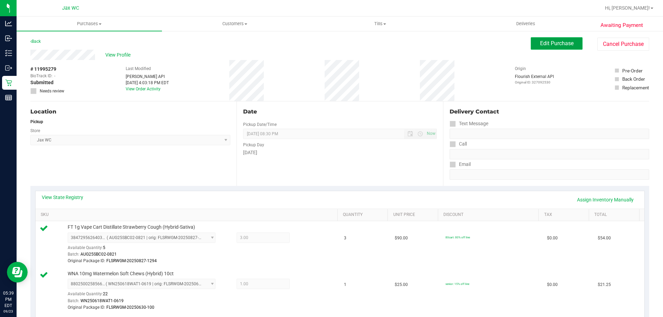
click at [552, 46] on span "Edit Purchase" at bounding box center [557, 43] width 34 height 7
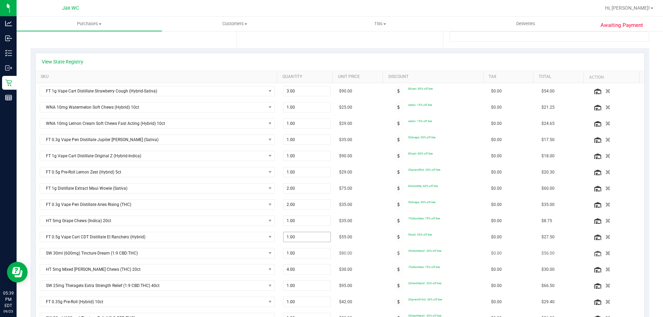
scroll to position [207, 0]
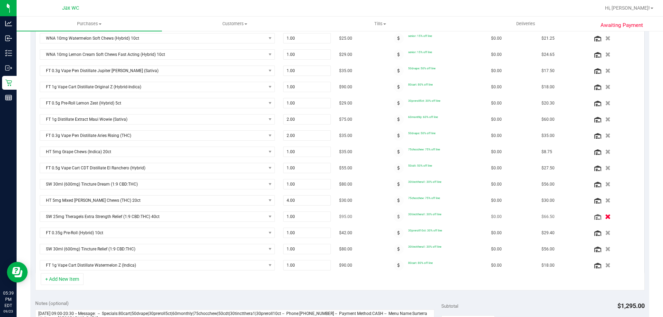
click at [605, 216] on icon "button" at bounding box center [608, 217] width 6 height 5
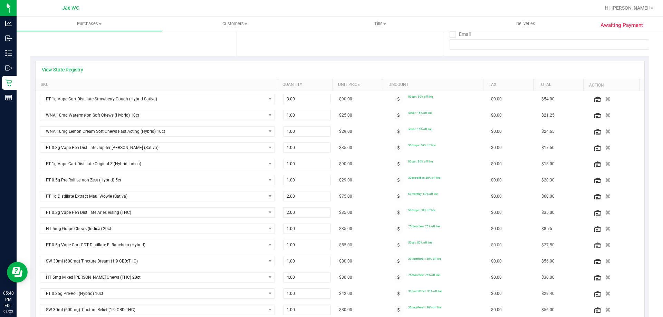
scroll to position [0, 0]
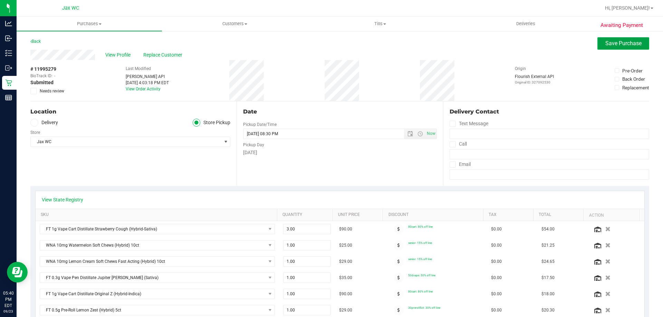
click at [615, 41] on span "Save Purchase" at bounding box center [624, 43] width 36 height 7
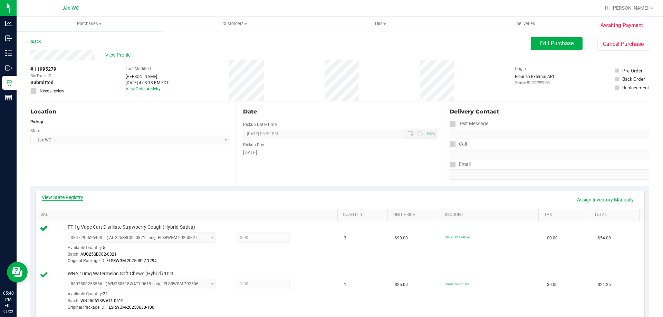
click at [69, 198] on link "View State Registry" at bounding box center [62, 197] width 41 height 7
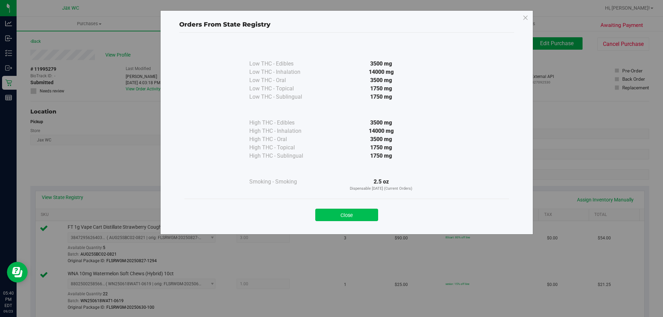
click at [368, 210] on button "Close" at bounding box center [346, 215] width 63 height 12
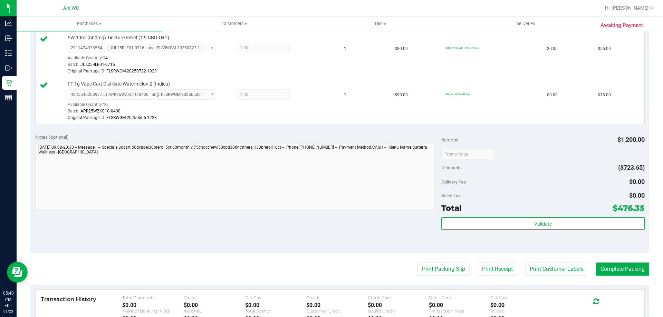
scroll to position [940, 0]
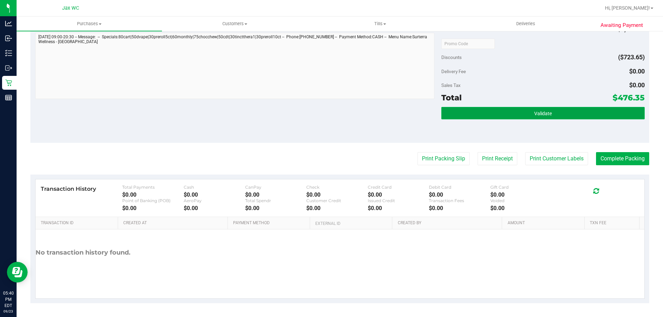
click at [492, 116] on button "Validate" at bounding box center [542, 113] width 203 height 12
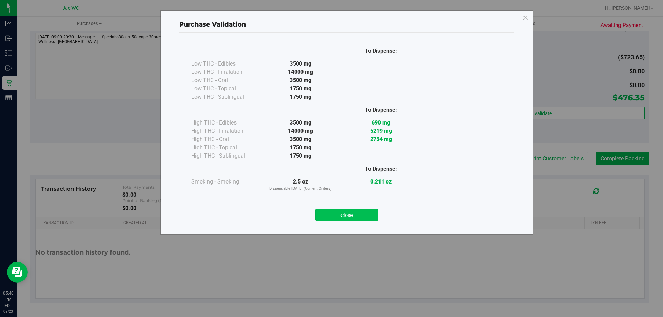
click at [353, 216] on button "Close" at bounding box center [346, 215] width 63 height 12
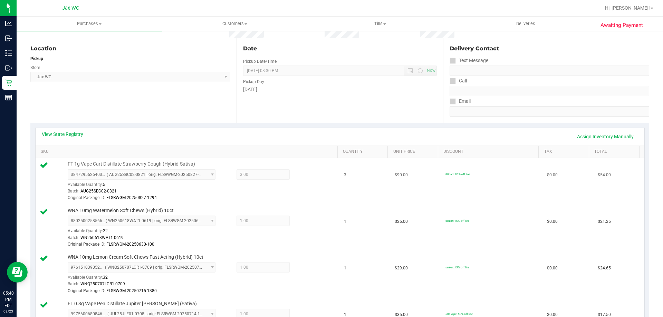
scroll to position [0, 0]
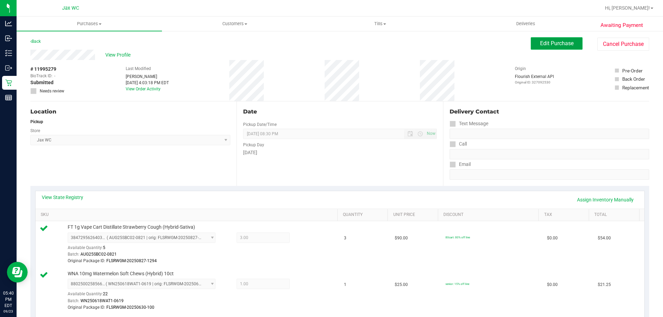
click at [550, 44] on span "Edit Purchase" at bounding box center [557, 43] width 34 height 7
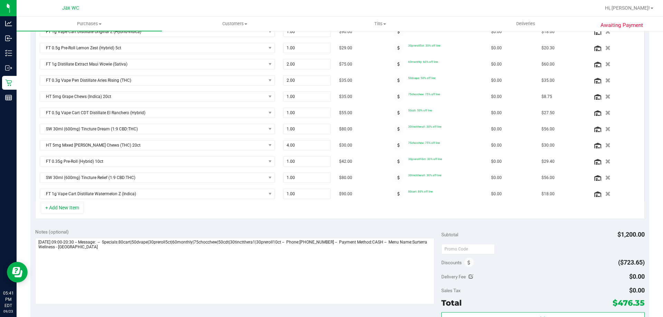
scroll to position [276, 0]
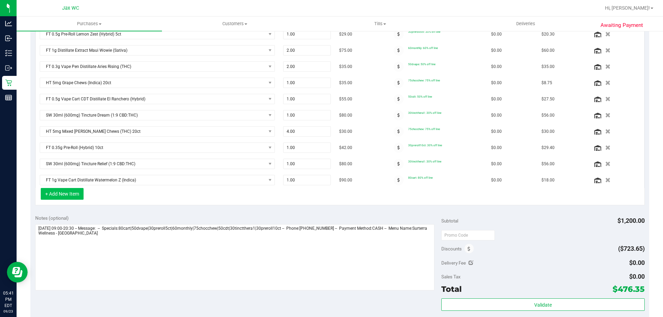
click at [77, 194] on button "+ Add New Item" at bounding box center [62, 194] width 43 height 12
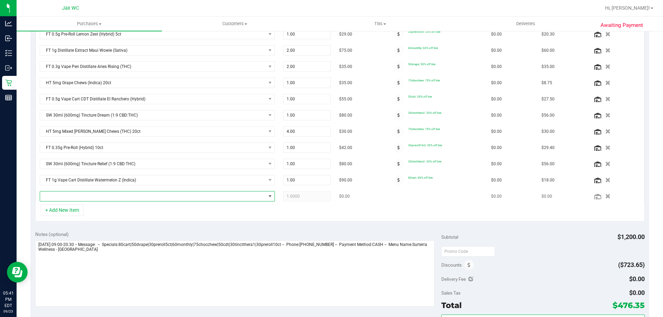
click at [115, 195] on span "NO DATA FOUND" at bounding box center [153, 197] width 226 height 10
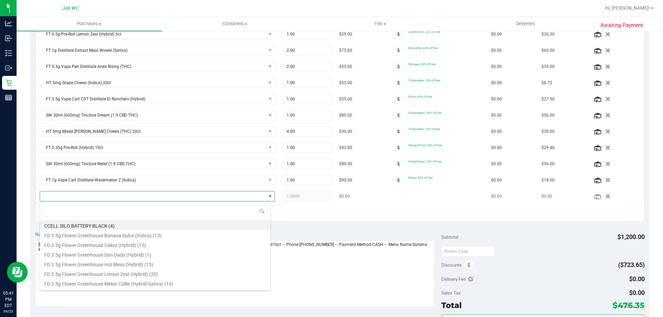
scroll to position [10, 229]
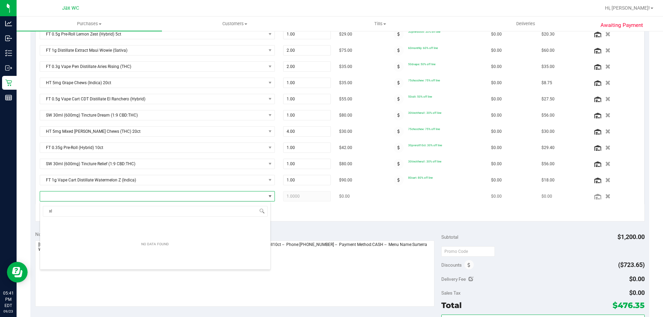
type input "x"
type input "extra"
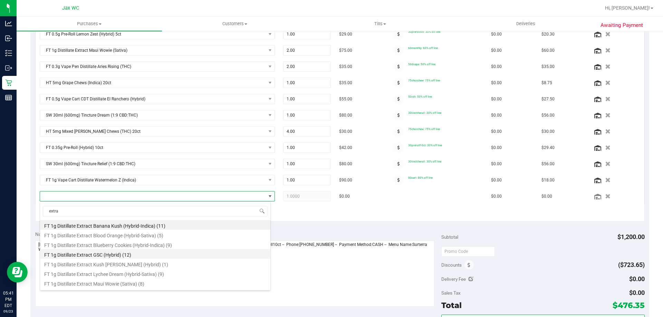
scroll to position [37, 0]
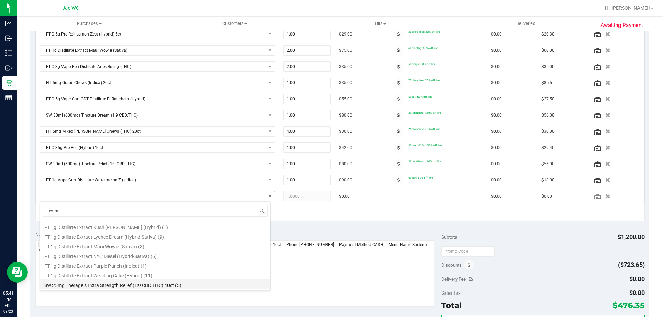
click at [141, 287] on li "SW 25mg Theragels Extra Strength Relief (1:9 CBD:THC) 40ct (5)" at bounding box center [155, 285] width 230 height 10
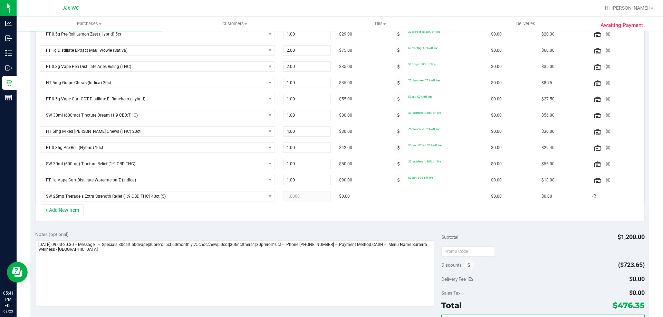
click at [322, 222] on div "View State Registry SKU Quantity Unit Price Discount Tax Total Action FT 1g Vap…" at bounding box center [339, 68] width 619 height 317
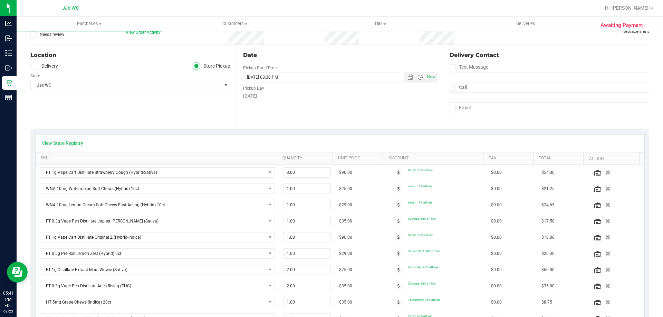
scroll to position [0, 0]
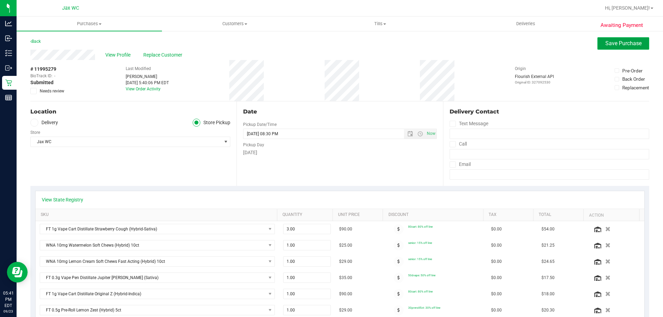
click at [610, 43] on span "Save Purchase" at bounding box center [624, 43] width 36 height 7
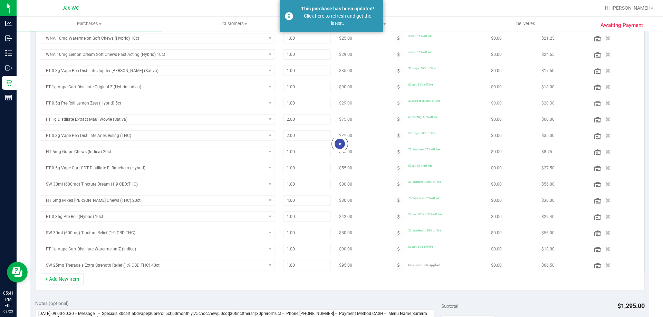
scroll to position [202, 0]
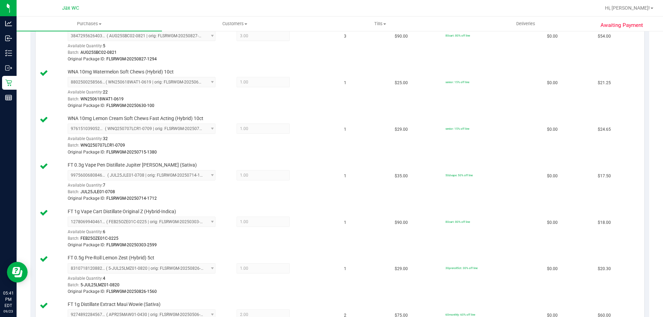
click at [360, 162] on td "1" at bounding box center [365, 182] width 51 height 47
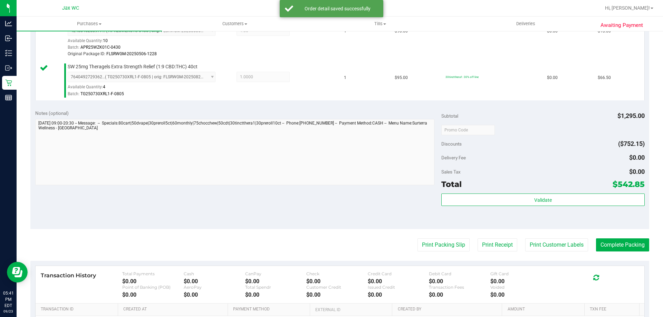
scroll to position [980, 0]
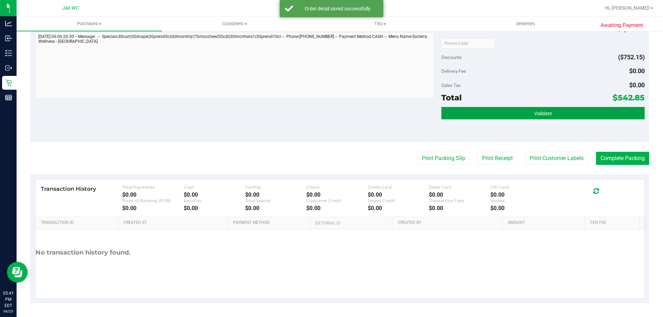
click at [518, 117] on button "Validate" at bounding box center [542, 113] width 203 height 12
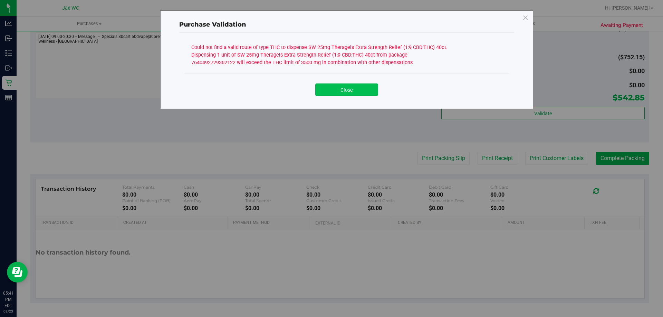
click at [342, 96] on button "Close" at bounding box center [346, 90] width 63 height 12
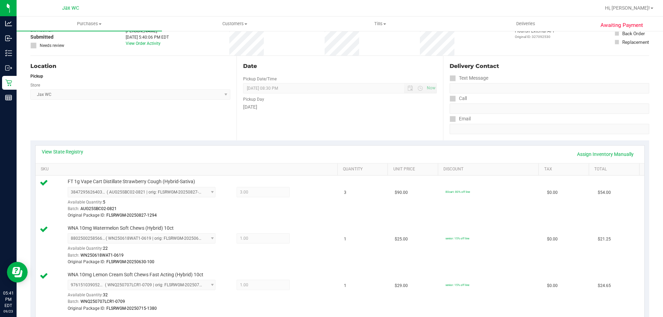
scroll to position [0, 0]
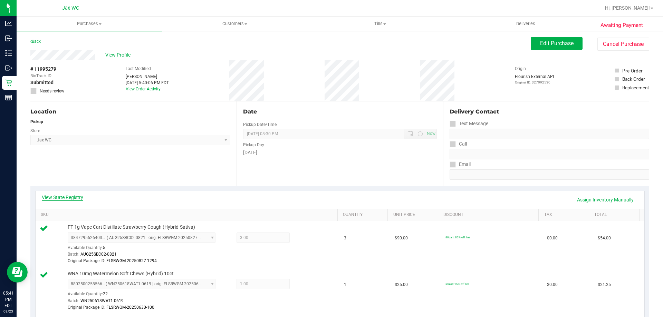
click at [67, 197] on link "View State Registry" at bounding box center [62, 197] width 41 height 7
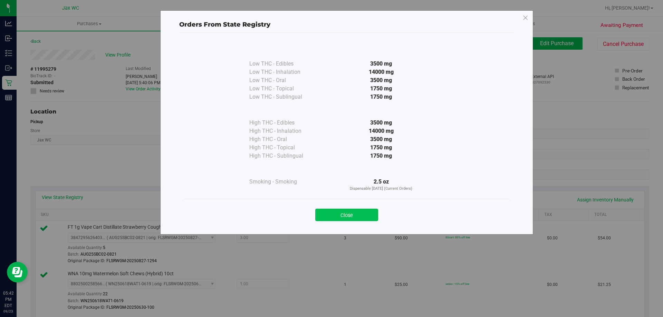
click at [367, 219] on button "Close" at bounding box center [346, 215] width 63 height 12
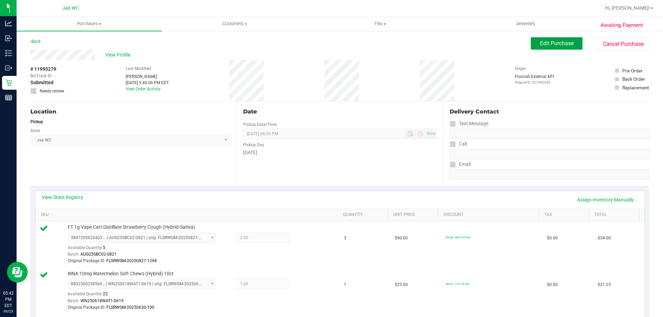
click at [549, 46] on span "Edit Purchase" at bounding box center [557, 43] width 34 height 7
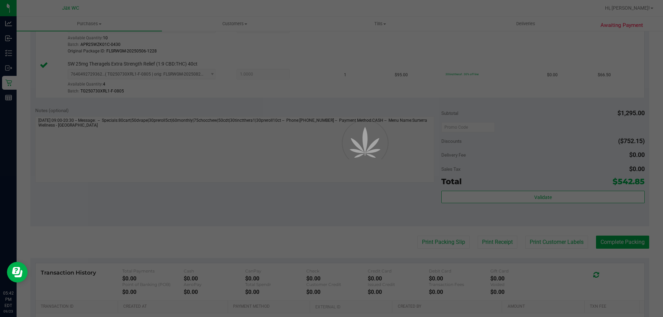
scroll to position [967, 0]
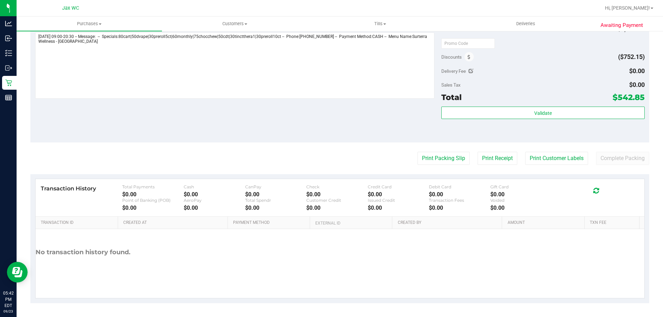
scroll to position [346, 0]
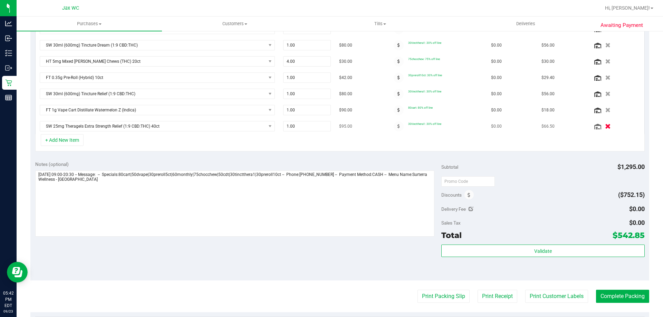
click at [605, 126] on icon "button" at bounding box center [608, 126] width 6 height 5
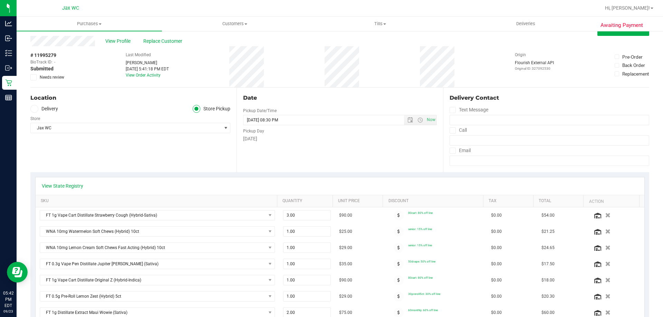
scroll to position [0, 0]
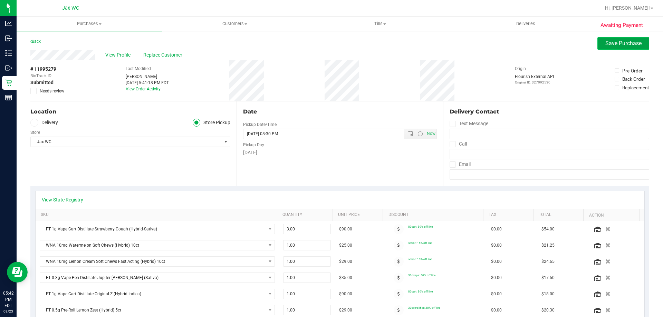
click at [602, 49] on button "Save Purchase" at bounding box center [624, 43] width 52 height 12
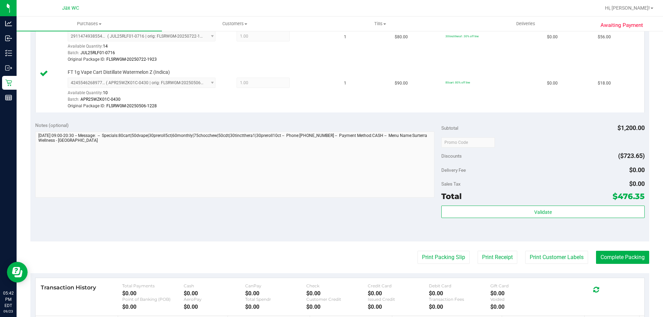
scroll to position [940, 0]
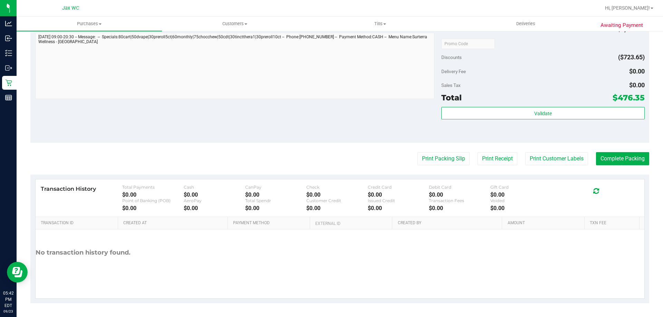
click at [592, 121] on div "Validate" at bounding box center [542, 122] width 203 height 31
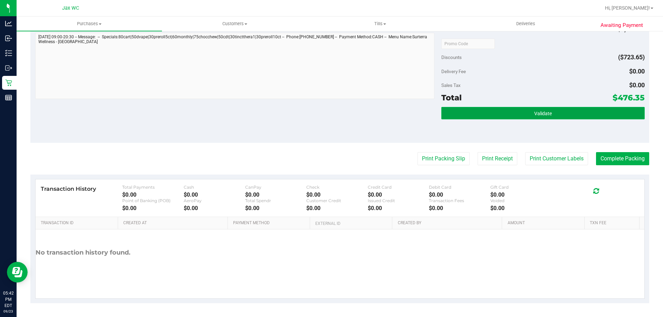
click at [591, 117] on button "Validate" at bounding box center [542, 113] width 203 height 12
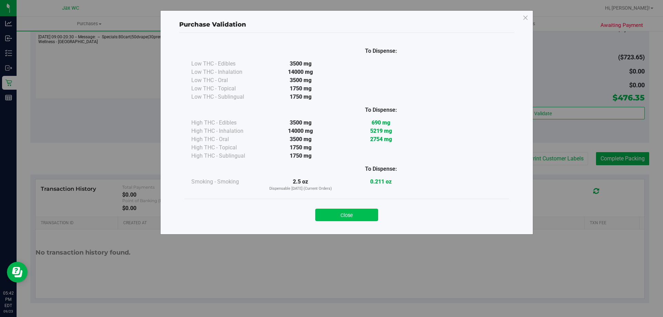
click at [371, 215] on button "Close" at bounding box center [346, 215] width 63 height 12
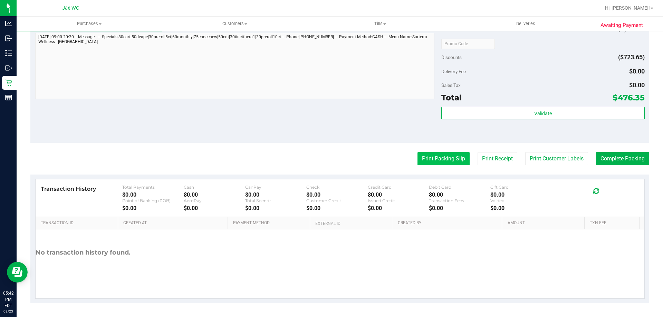
click at [446, 164] on button "Print Packing Slip" at bounding box center [444, 158] width 52 height 13
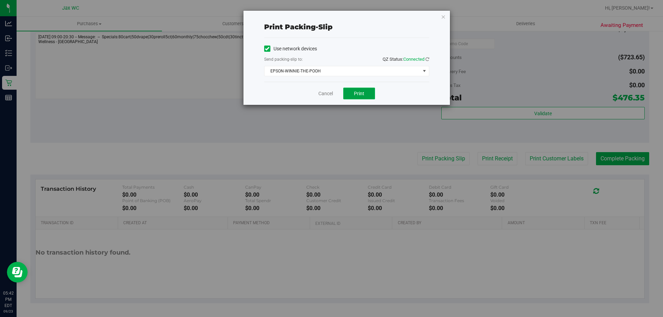
click at [351, 90] on button "Print" at bounding box center [359, 94] width 32 height 12
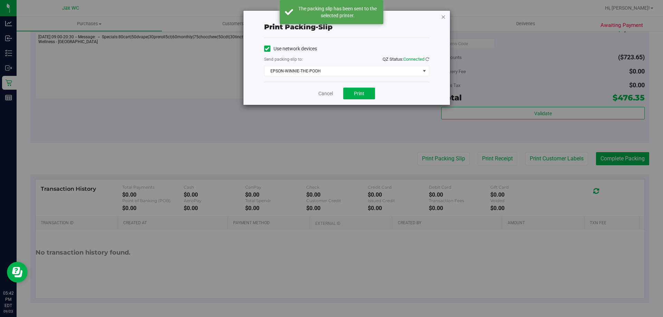
click at [443, 17] on icon "button" at bounding box center [443, 16] width 5 height 8
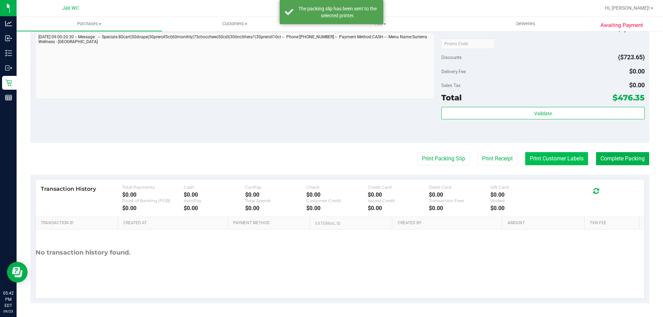
click at [546, 161] on button "Print Customer Labels" at bounding box center [556, 158] width 63 height 13
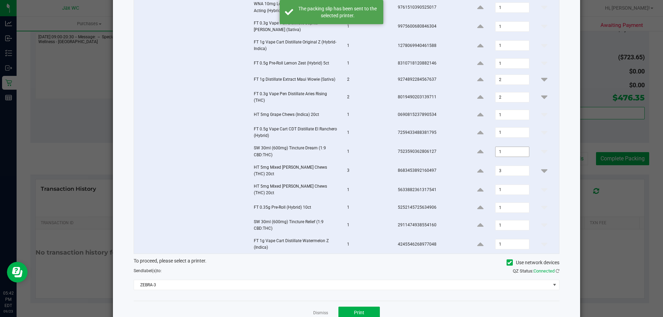
scroll to position [116, 0]
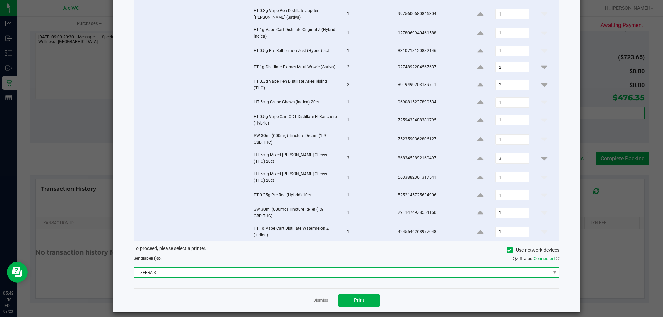
click at [366, 271] on span "ZEBRA-3" at bounding box center [342, 273] width 417 height 10
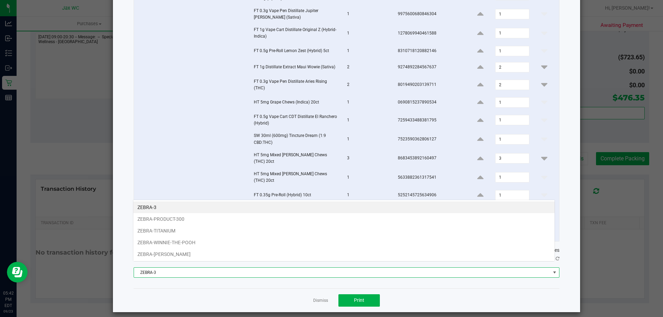
scroll to position [10, 422]
click at [342, 234] on li "ZEBRA-TITANIUM" at bounding box center [343, 231] width 421 height 12
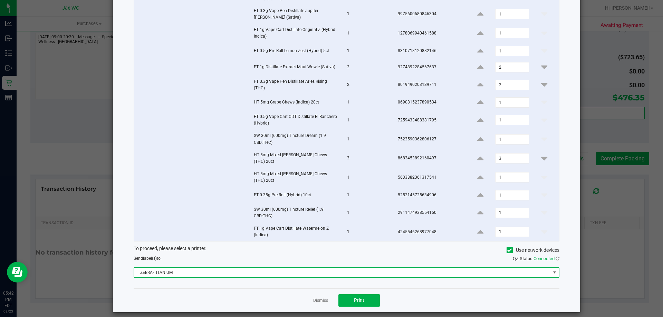
click at [326, 268] on span "ZEBRA-TITANIUM" at bounding box center [342, 273] width 417 height 10
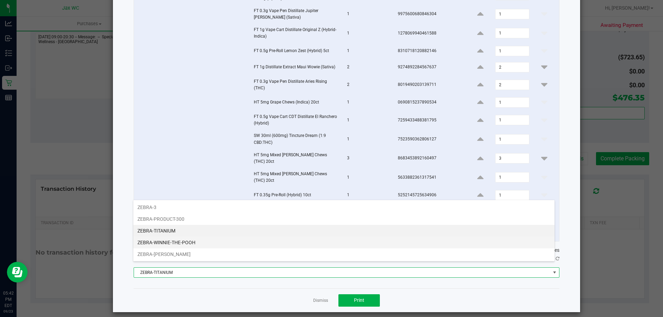
click at [323, 240] on li "ZEBRA-WINNIE-THE-POOH" at bounding box center [343, 243] width 421 height 12
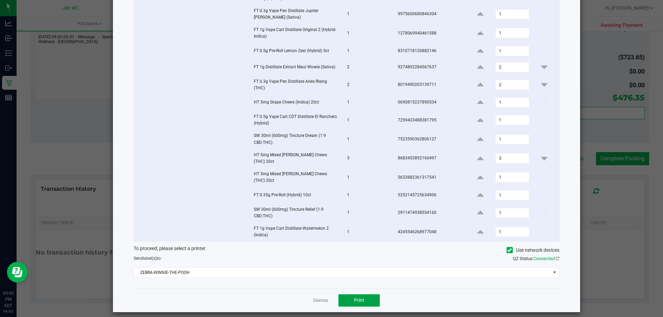
click at [354, 298] on span "Print" at bounding box center [359, 301] width 10 height 6
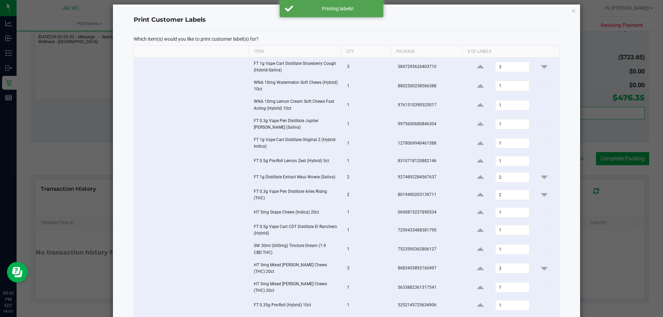
scroll to position [0, 0]
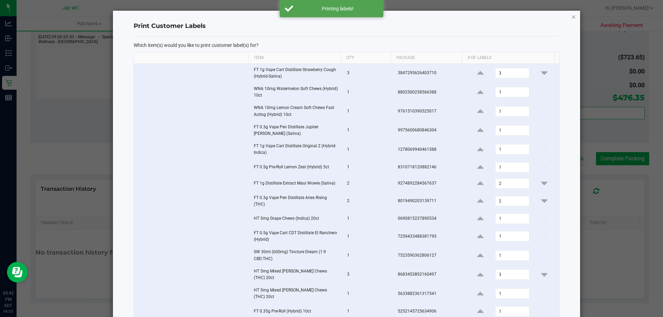
click at [571, 17] on icon "button" at bounding box center [573, 16] width 5 height 8
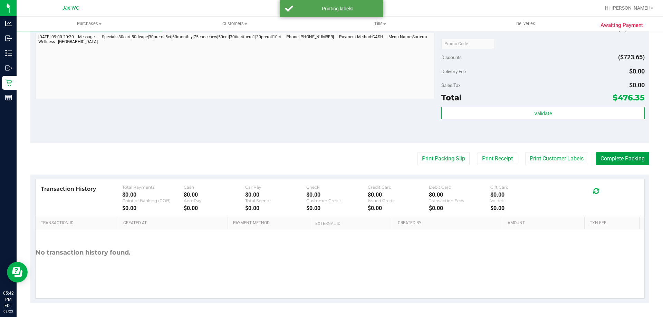
click at [626, 159] on button "Complete Packing" at bounding box center [622, 158] width 53 height 13
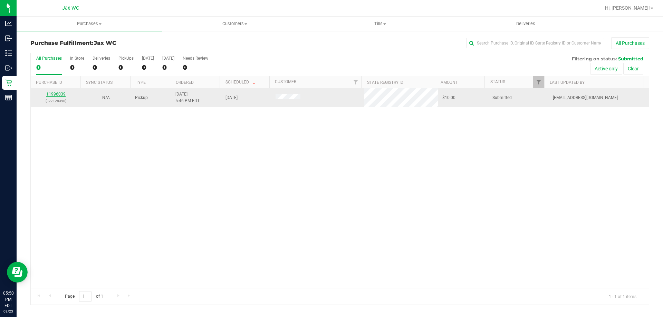
click at [49, 93] on link "11996039" at bounding box center [55, 94] width 19 height 5
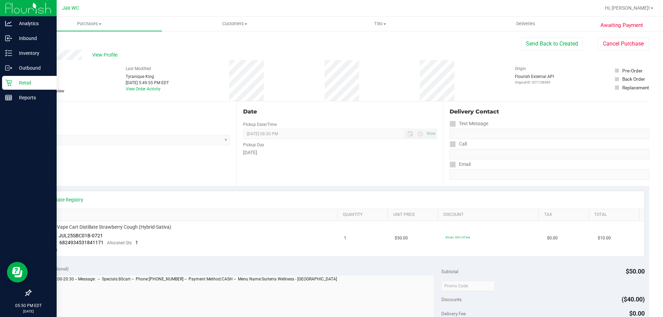
click at [13, 84] on p "Retail" at bounding box center [32, 83] width 41 height 8
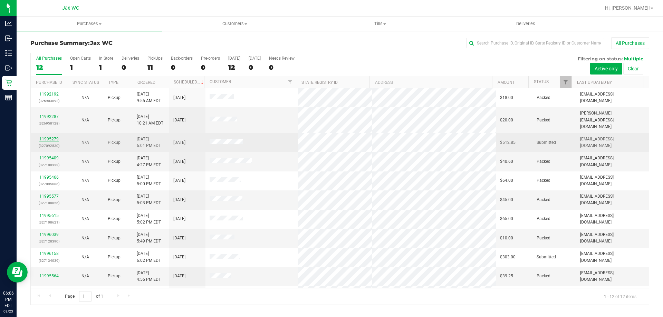
click at [49, 137] on link "11995279" at bounding box center [48, 139] width 19 height 5
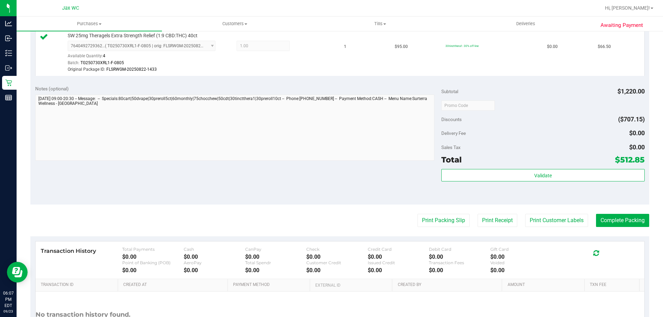
scroll to position [986, 0]
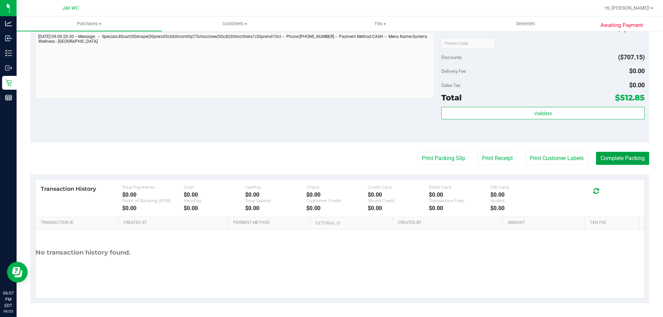
click at [610, 154] on button "Complete Packing" at bounding box center [622, 158] width 53 height 13
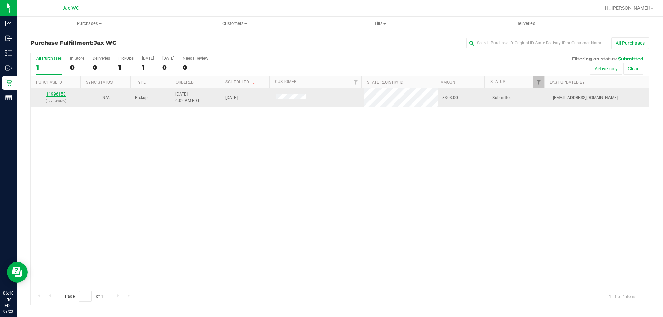
click at [55, 92] on link "11996158" at bounding box center [55, 94] width 19 height 5
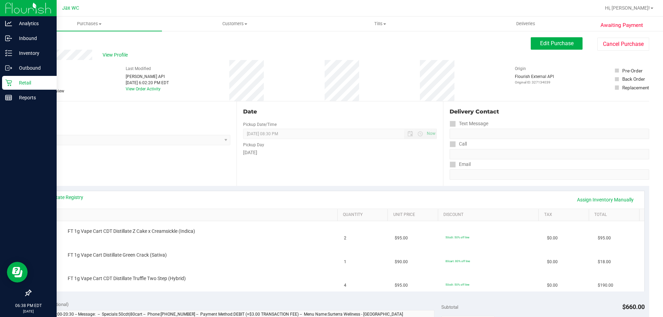
click at [34, 83] on p "Retail" at bounding box center [32, 83] width 41 height 8
